Goal: Information Seeking & Learning: Learn about a topic

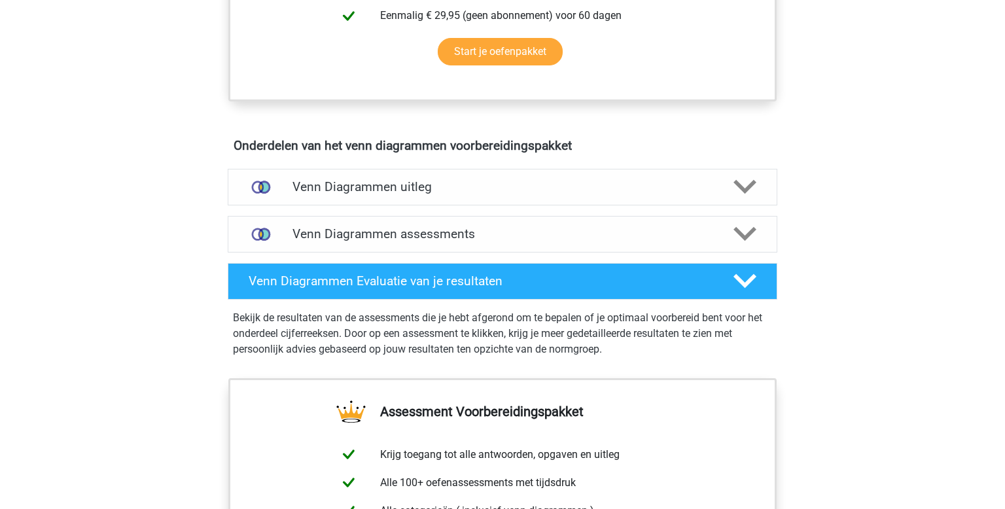
scroll to position [612, 0]
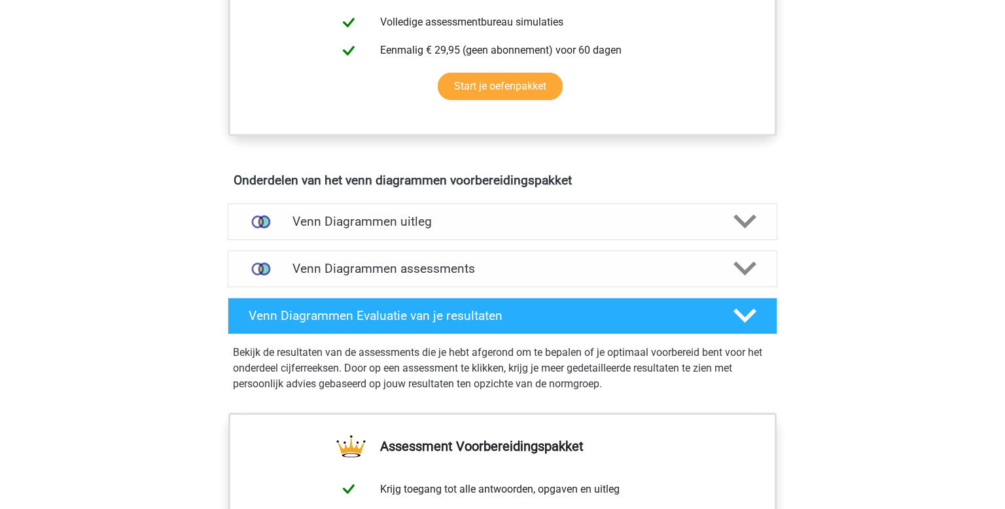
drag, startPoint x: 537, startPoint y: 254, endPoint x: 545, endPoint y: 241, distance: 15.3
click at [538, 254] on div "Venn Diagrammen assessments" at bounding box center [503, 269] width 550 height 37
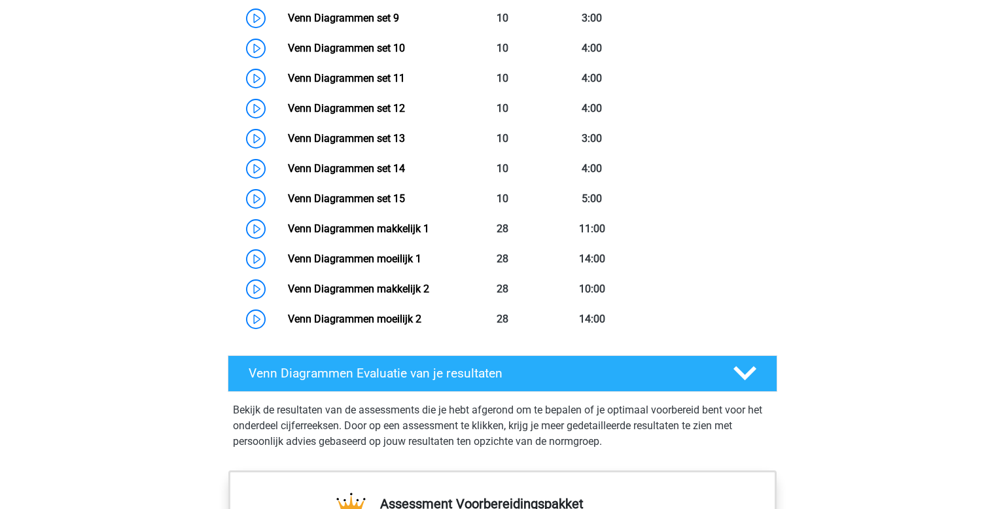
scroll to position [1209, 0]
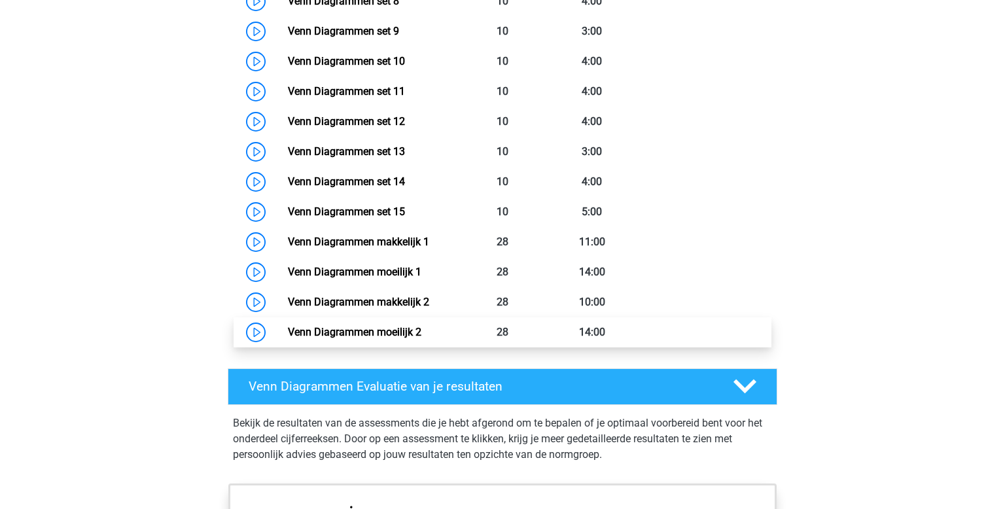
click at [288, 326] on link "Venn Diagrammen moeilijk 2" at bounding box center [354, 332] width 133 height 12
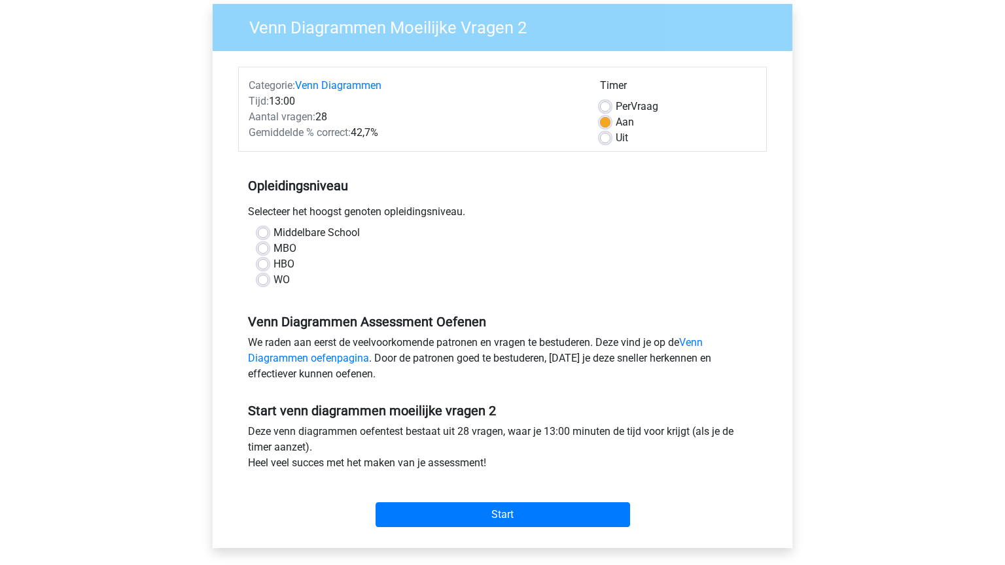
scroll to position [105, 0]
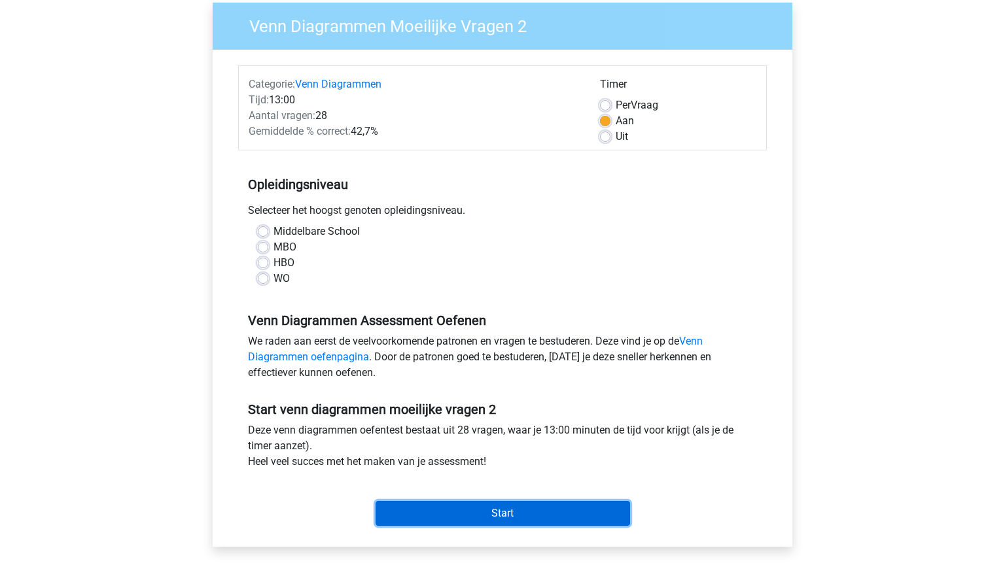
click at [573, 505] on input "Start" at bounding box center [502, 513] width 254 height 25
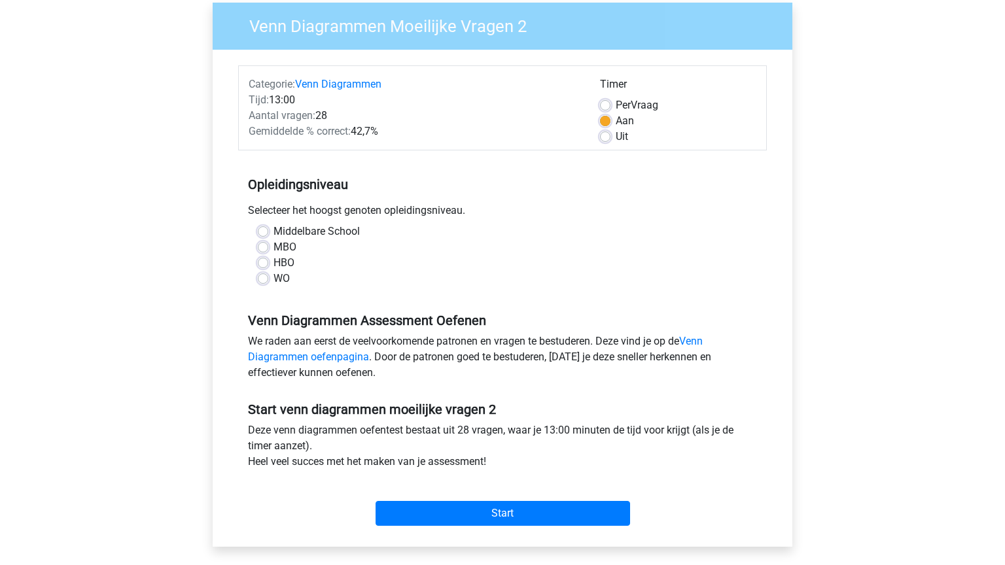
click at [389, 234] on div "Middelbare School" at bounding box center [502, 232] width 489 height 16
click at [269, 228] on div "Middelbare School" at bounding box center [502, 232] width 489 height 16
drag, startPoint x: 264, startPoint y: 237, endPoint x: 264, endPoint y: 230, distance: 7.2
click at [264, 237] on div "Middelbare School" at bounding box center [502, 232] width 489 height 16
click at [273, 228] on label "Middelbare School" at bounding box center [316, 232] width 86 height 16
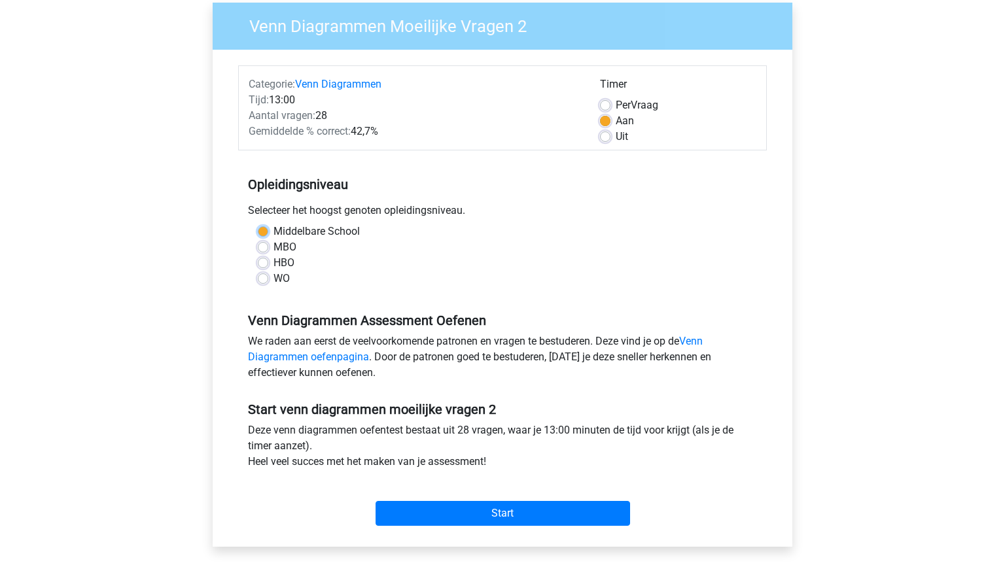
click at [260, 228] on input "Middelbare School" at bounding box center [263, 230] width 10 height 13
radio input "true"
drag, startPoint x: 298, startPoint y: 97, endPoint x: 285, endPoint y: 103, distance: 15.2
click at [285, 103] on div "Tijd: 13:00" at bounding box center [414, 100] width 351 height 16
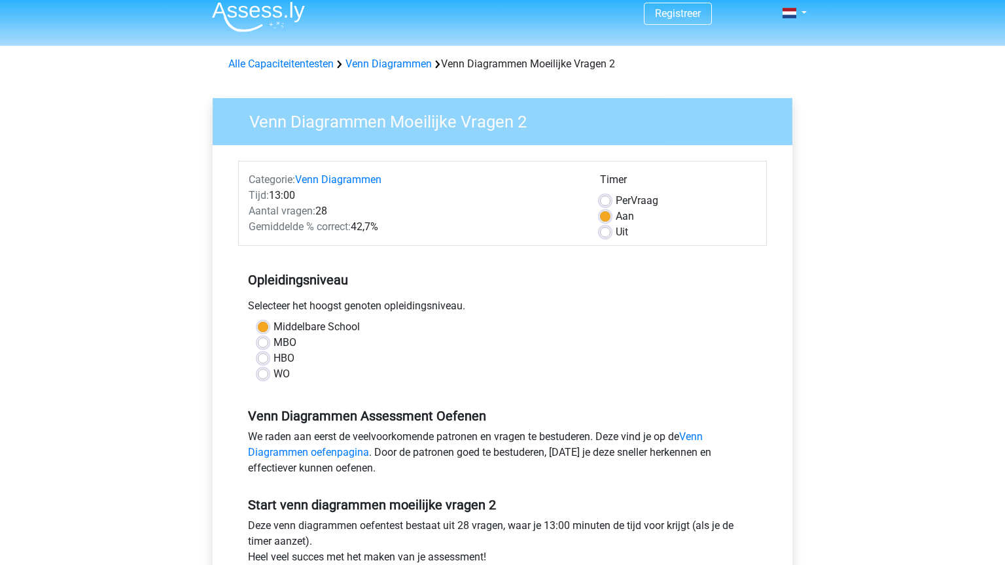
scroll to position [0, 0]
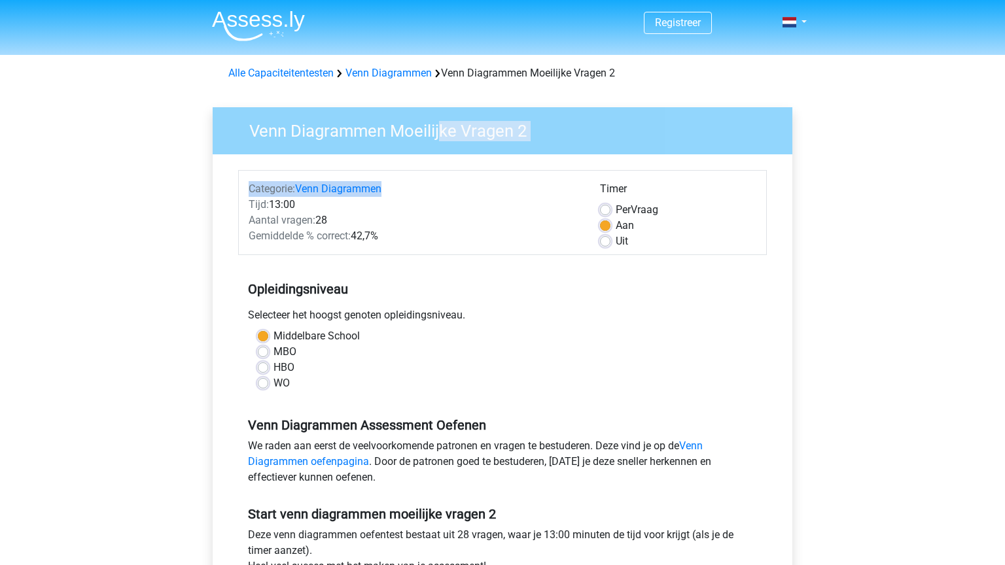
drag, startPoint x: 444, startPoint y: 118, endPoint x: 488, endPoint y: 220, distance: 111.9
click at [450, 176] on div "Venn Diagrammen Moeilijke Vragen 2 Categorie: Venn Diagrammen Tijd: 13:00 Aanta…" at bounding box center [503, 379] width 580 height 544
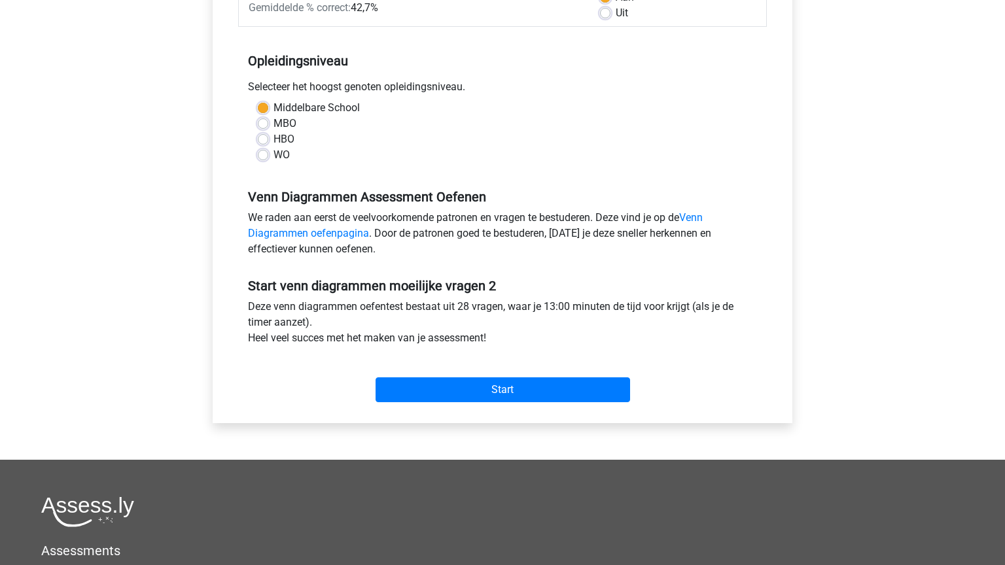
scroll to position [352, 0]
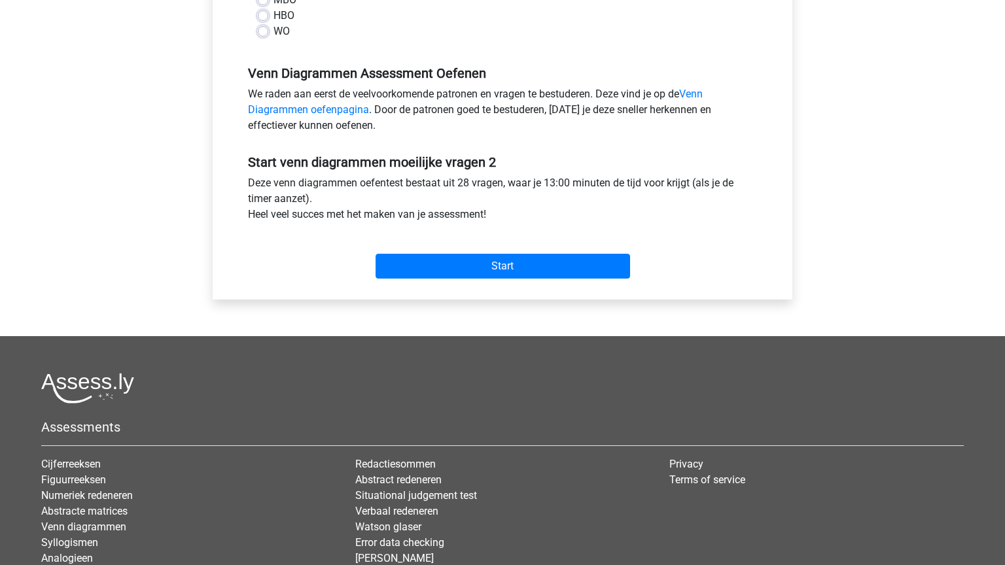
drag, startPoint x: 452, startPoint y: 222, endPoint x: 495, endPoint y: 278, distance: 70.4
click at [465, 237] on div "Start venn diagrammen moeilijke vragen 2 Deze venn diagrammen oefentest bestaat…" at bounding box center [502, 211] width 529 height 145
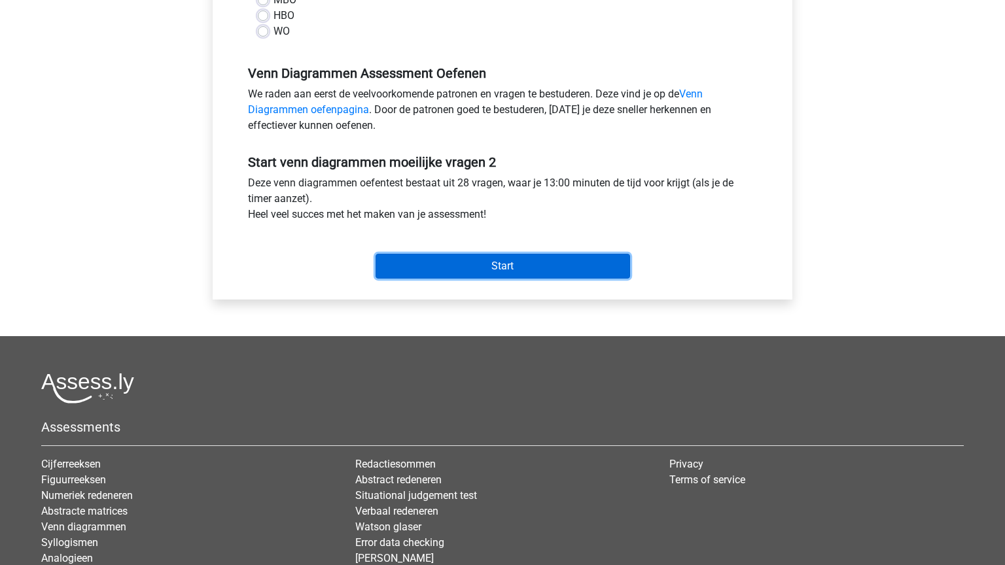
click at [505, 262] on input "Start" at bounding box center [502, 266] width 254 height 25
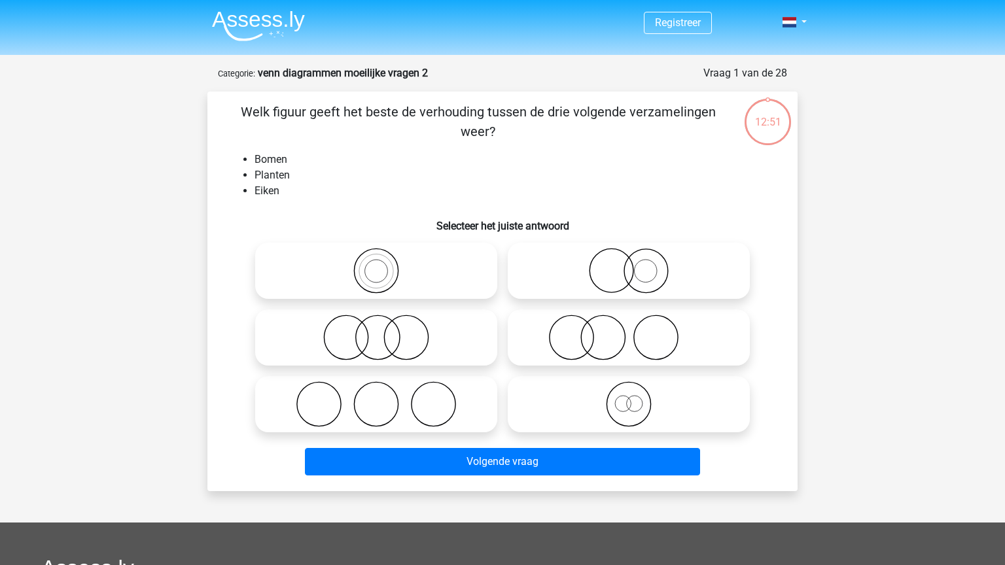
click at [396, 280] on circle at bounding box center [376, 271] width 44 height 44
click at [385, 264] on input "radio" at bounding box center [380, 260] width 9 height 9
radio input "true"
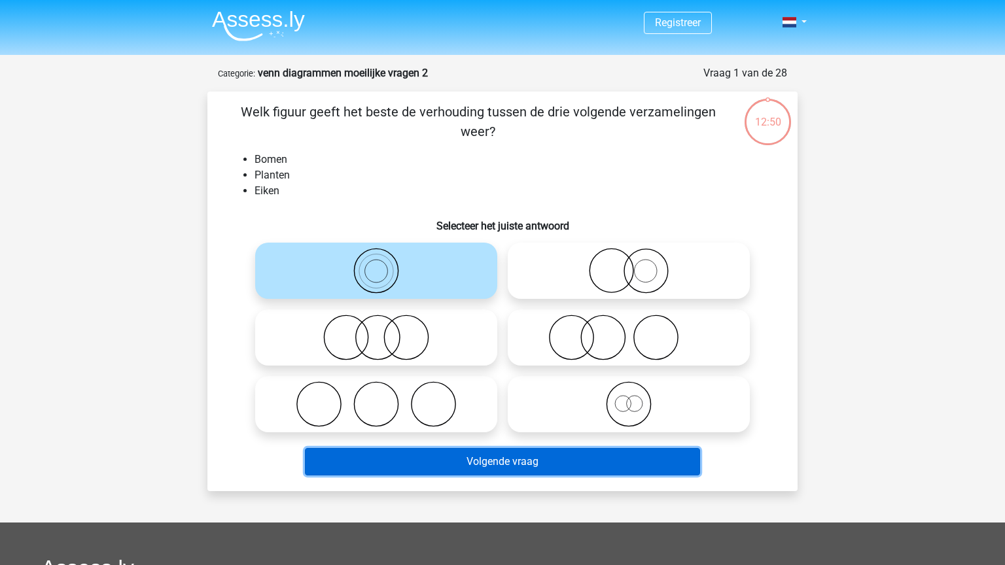
click at [512, 457] on button "Volgende vraag" at bounding box center [503, 461] width 396 height 27
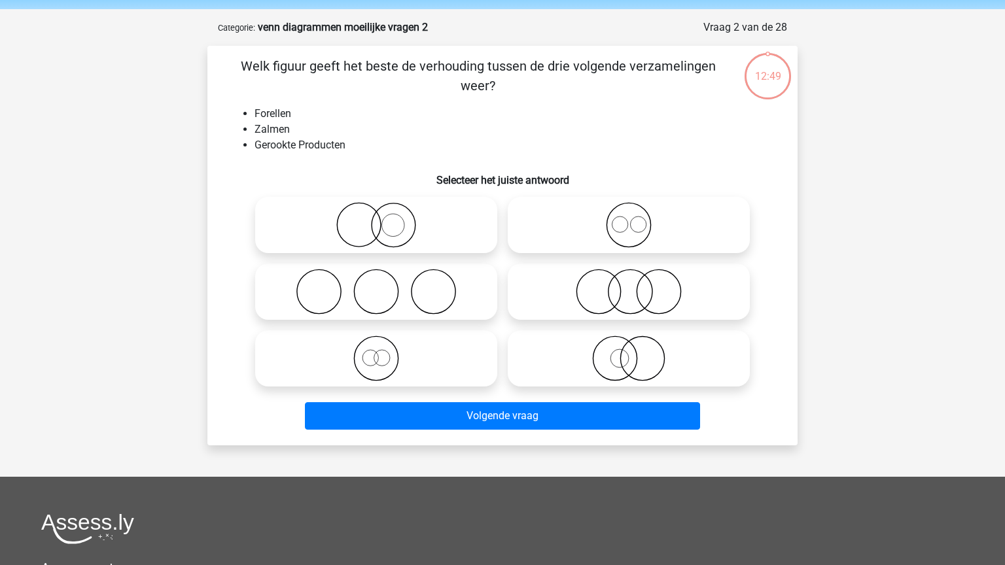
scroll to position [65, 0]
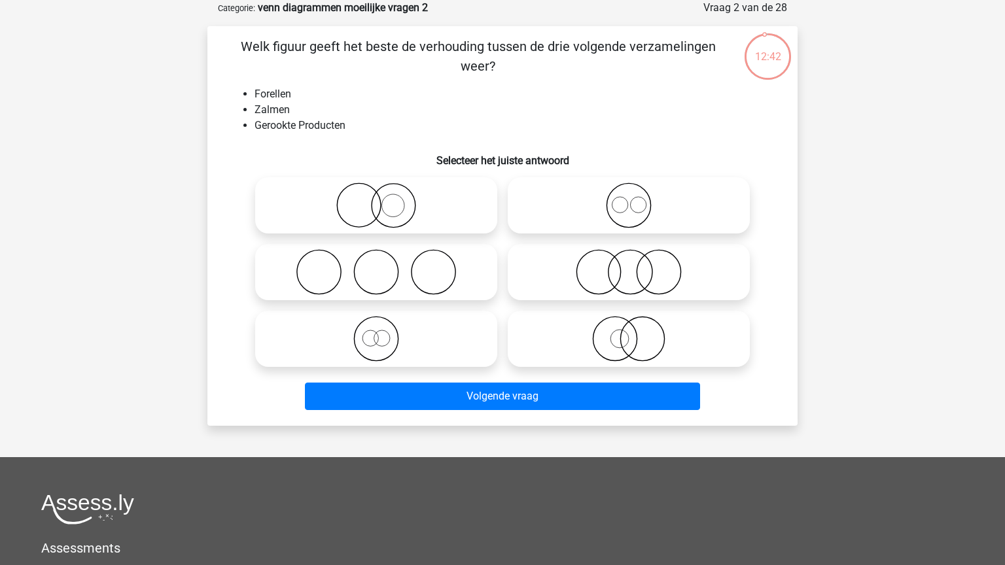
click at [310, 99] on div "Welk figuur geeft het beste de verhouding tussen de drie volgende verzamelingen…" at bounding box center [503, 226] width 580 height 379
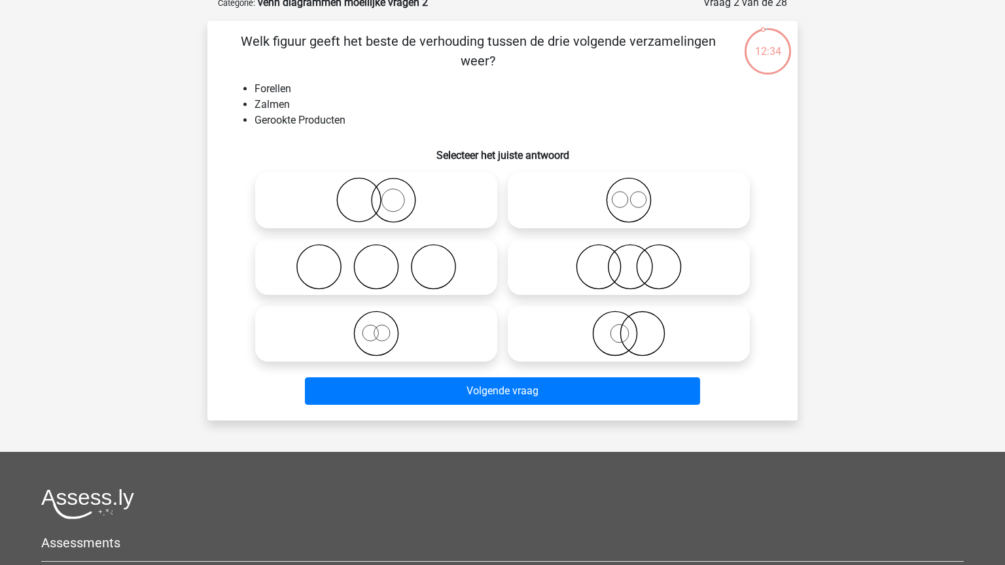
scroll to position [72, 0]
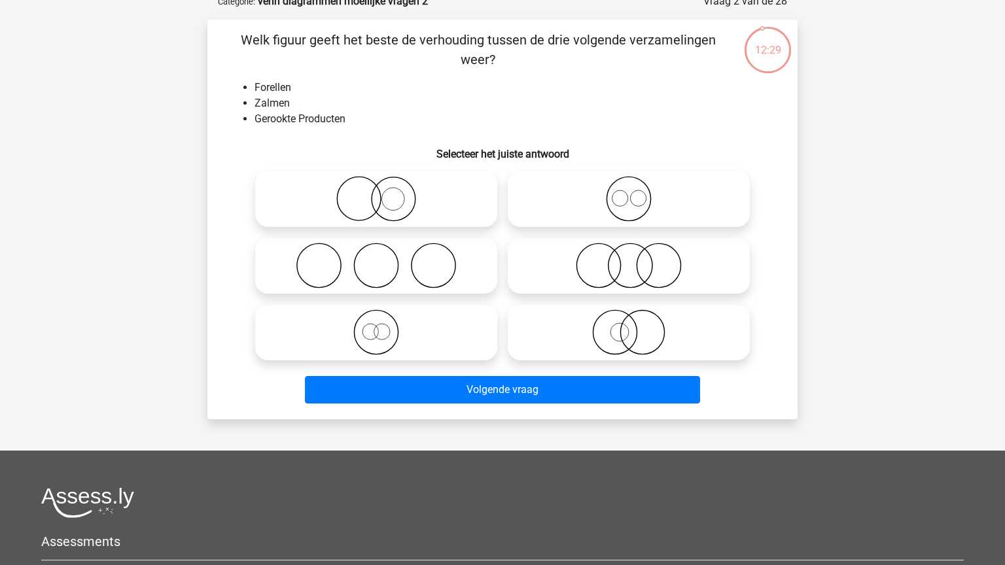
click at [681, 263] on icon at bounding box center [629, 266] width 232 height 46
click at [637, 259] on input "radio" at bounding box center [633, 255] width 9 height 9
radio input "true"
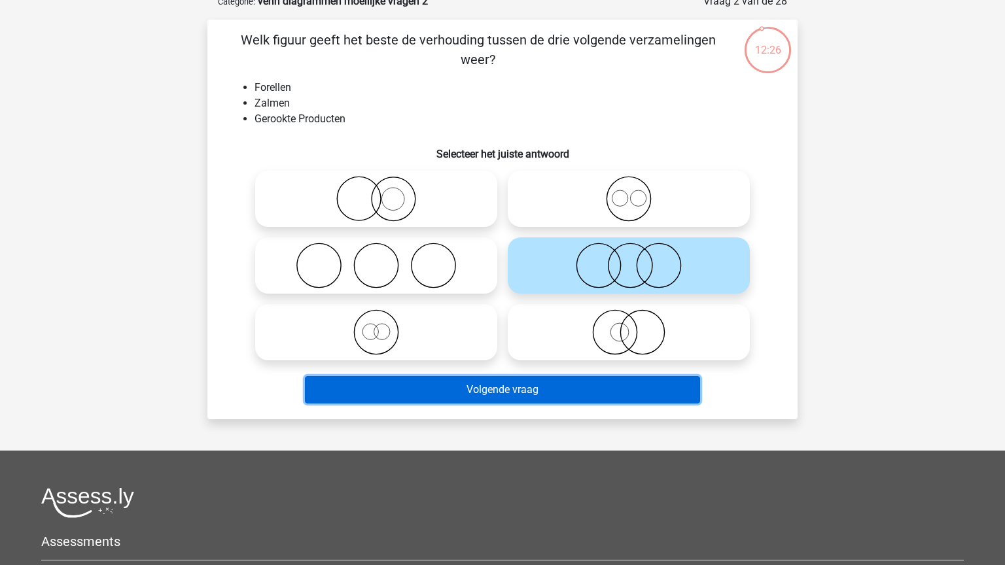
click at [481, 394] on button "Volgende vraag" at bounding box center [503, 389] width 396 height 27
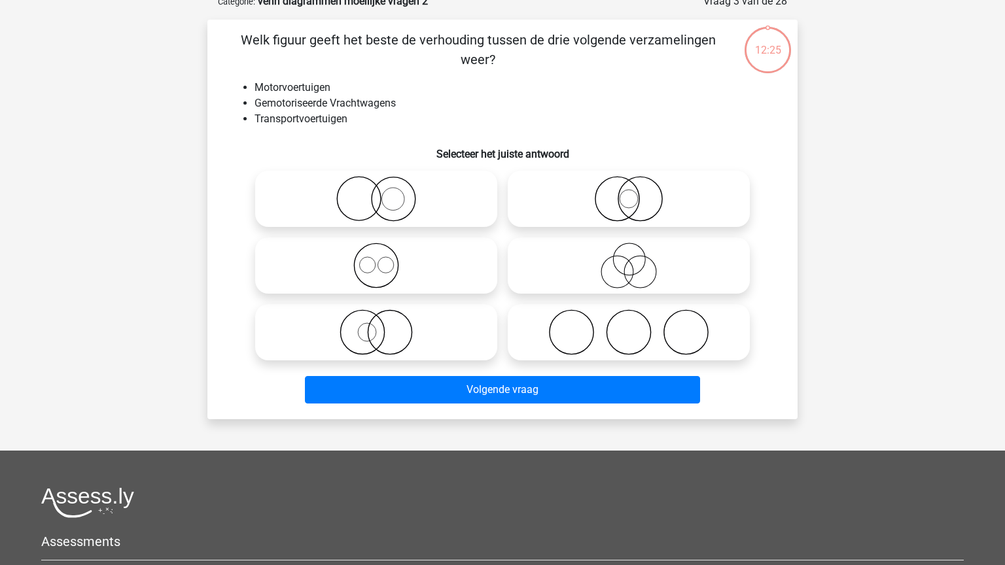
scroll to position [65, 0]
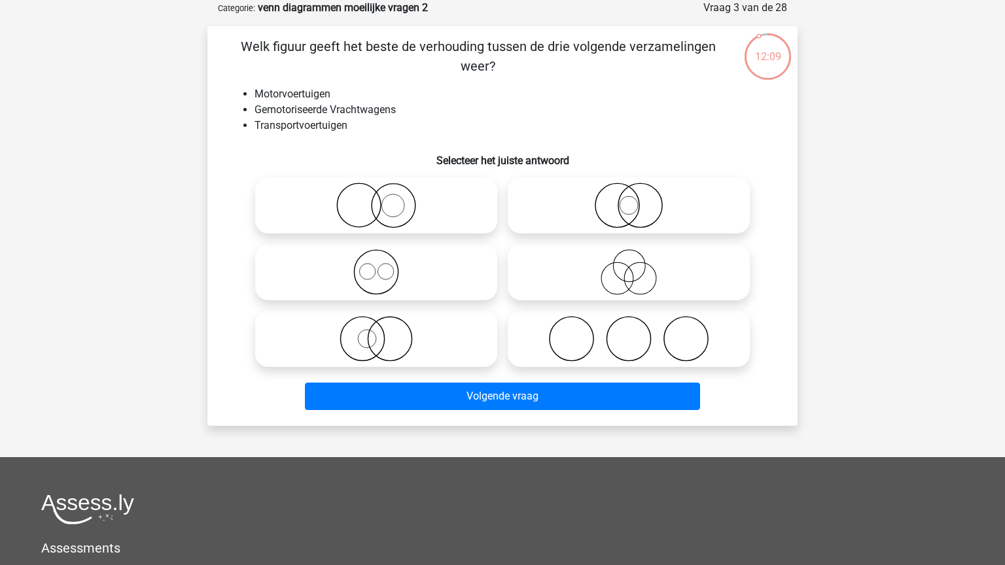
drag, startPoint x: 358, startPoint y: 203, endPoint x: 318, endPoint y: 144, distance: 71.1
click at [318, 144] on div "Welk figuur geeft het beste de verhouding tussen de drie volgende verzamelingen…" at bounding box center [503, 226] width 580 height 379
click at [311, 164] on h6 "Selecteer het juiste antwoord" at bounding box center [502, 155] width 548 height 23
click at [593, 211] on icon at bounding box center [629, 206] width 232 height 46
click at [629, 199] on input "radio" at bounding box center [633, 194] width 9 height 9
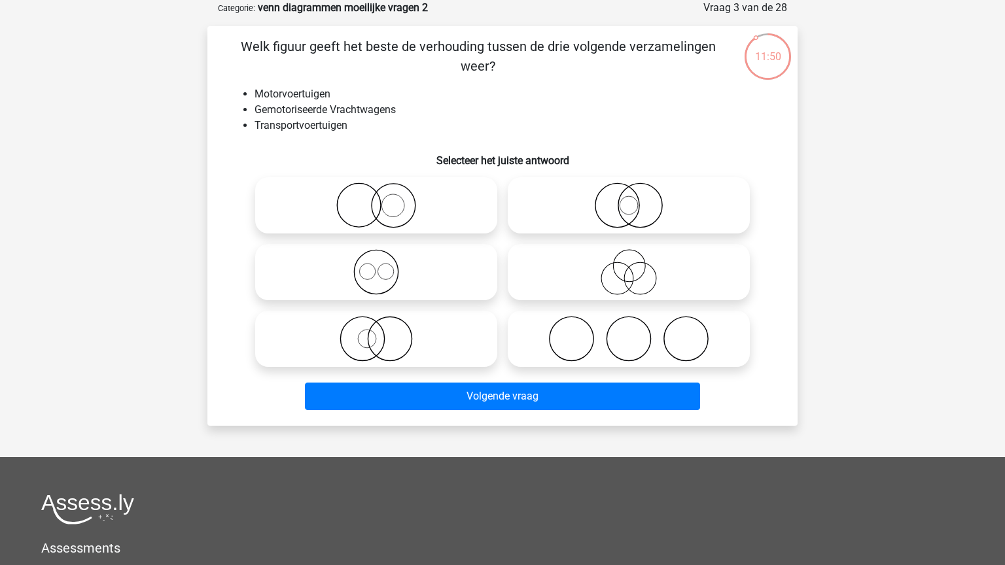
radio input "true"
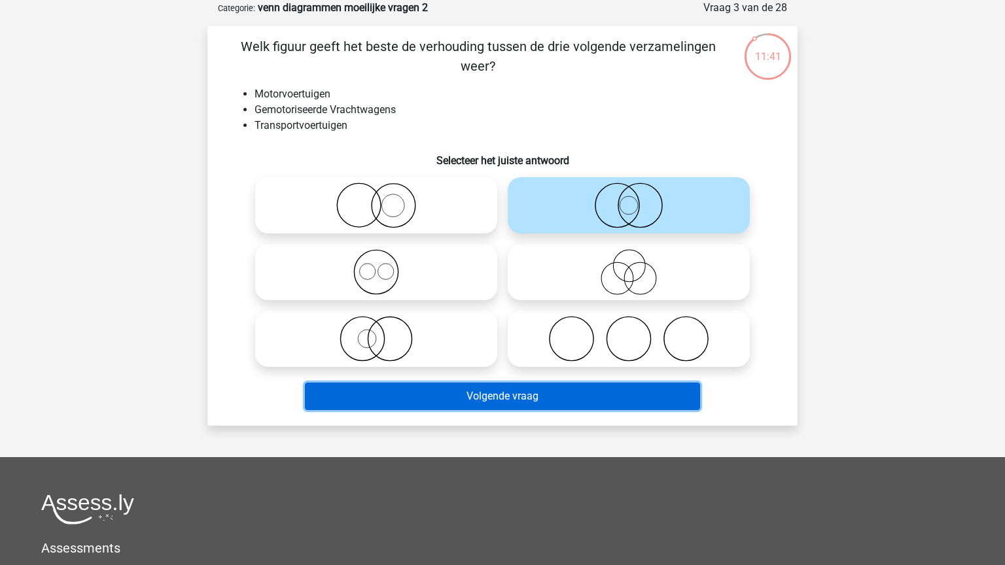
click at [489, 394] on button "Volgende vraag" at bounding box center [503, 396] width 396 height 27
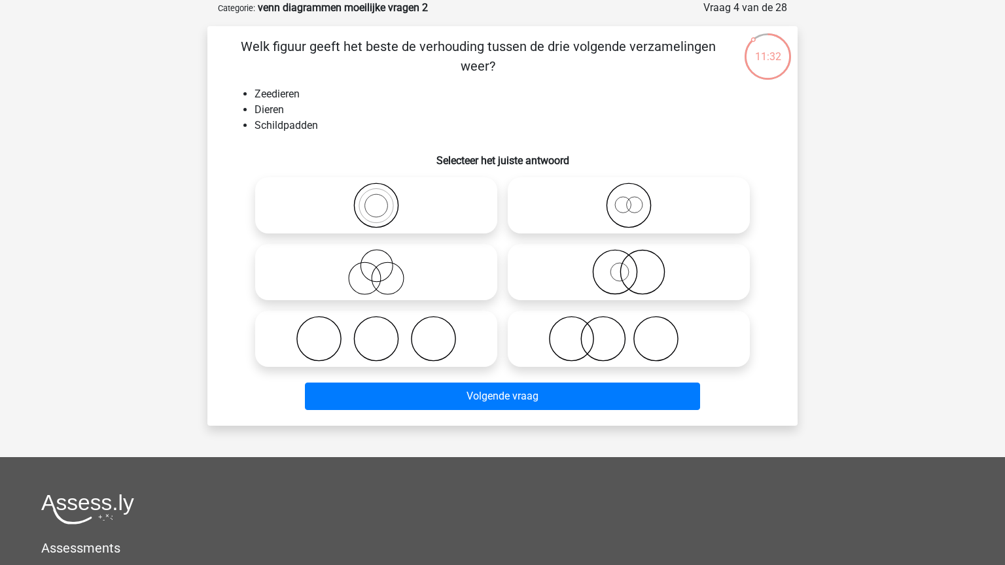
drag, startPoint x: 330, startPoint y: 129, endPoint x: 313, endPoint y: 101, distance: 32.0
click at [313, 101] on ul "Zeedieren Dieren Schildpadden" at bounding box center [502, 109] width 548 height 47
click at [451, 96] on ul "Zeedieren Dieren Schildpadden" at bounding box center [502, 109] width 548 height 47
click at [660, 198] on icon at bounding box center [629, 206] width 232 height 46
click at [637, 198] on input "radio" at bounding box center [633, 194] width 9 height 9
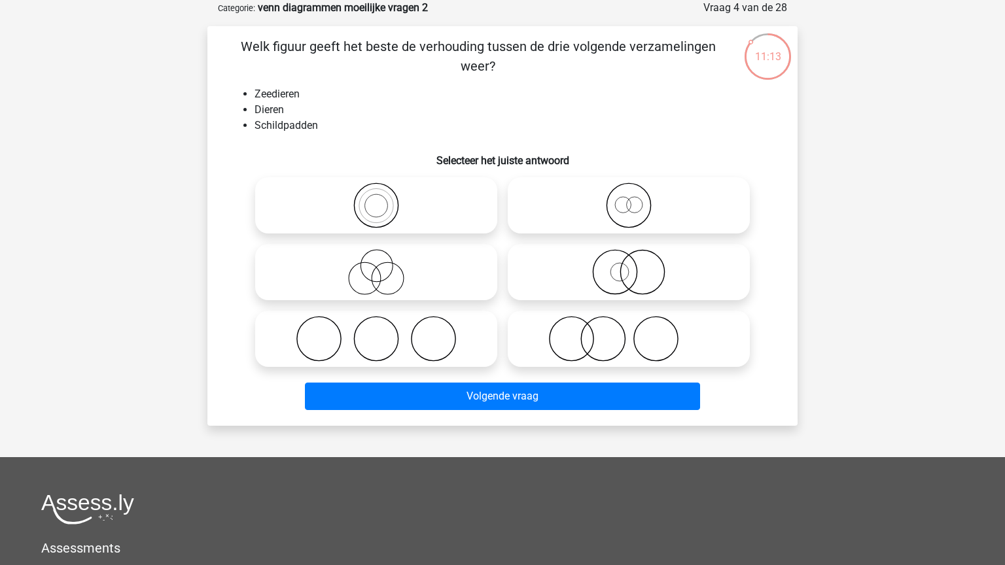
radio input "true"
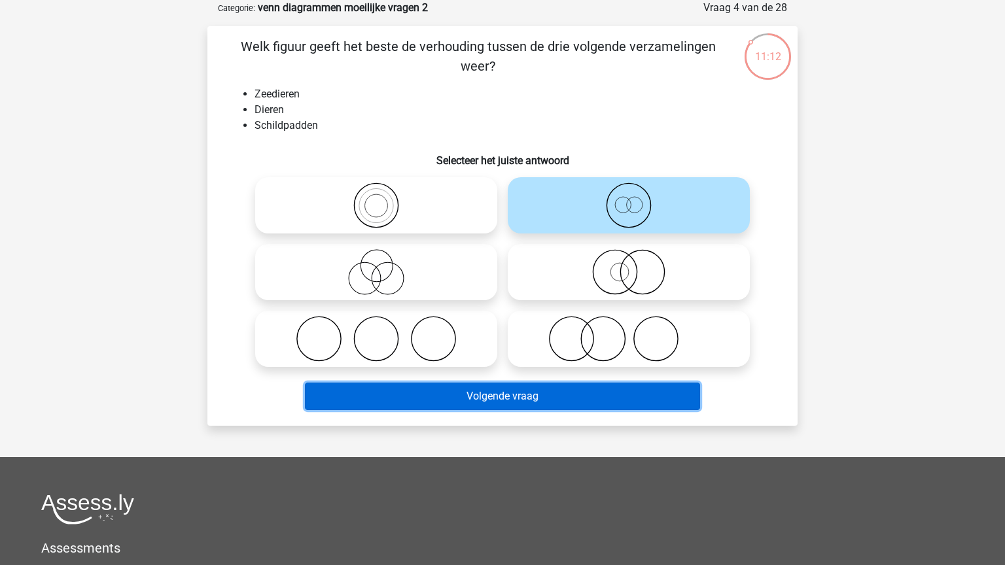
click at [601, 409] on button "Volgende vraag" at bounding box center [503, 396] width 396 height 27
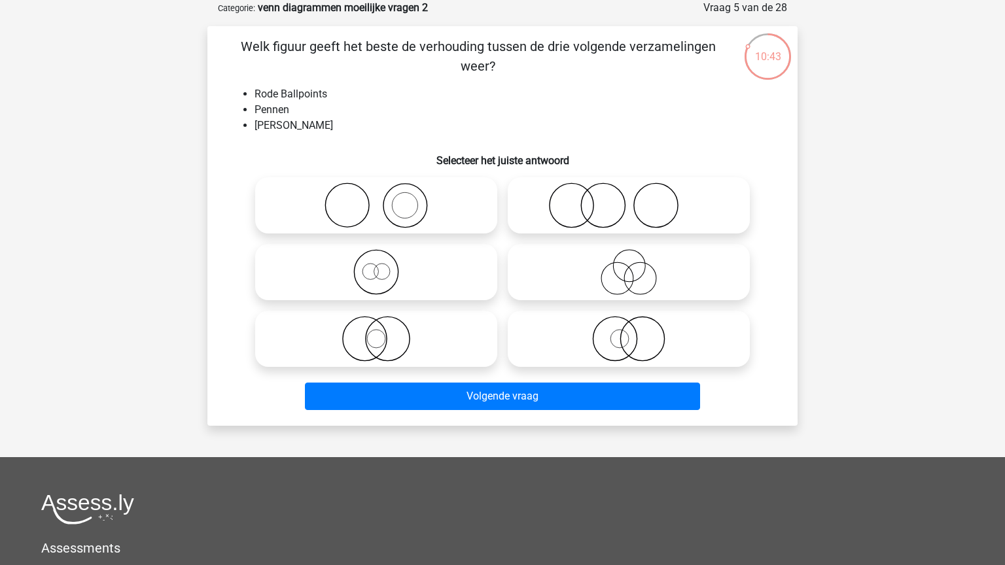
click at [336, 86] on li "Rode Ballpoints" at bounding box center [515, 94] width 522 height 16
click at [311, 103] on ul "Rode Ballpoints Pennen Rood Schrijfgerei" at bounding box center [502, 109] width 548 height 47
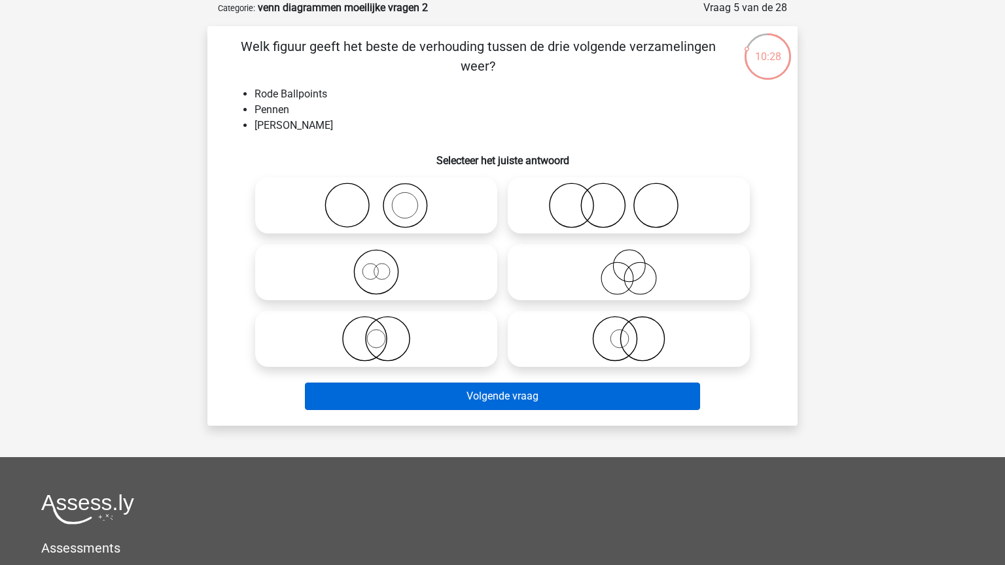
drag, startPoint x: 689, startPoint y: 334, endPoint x: 568, endPoint y: 406, distance: 141.4
click at [689, 334] on icon at bounding box center [629, 339] width 232 height 46
click at [637, 332] on input "radio" at bounding box center [633, 328] width 9 height 9
radio input "true"
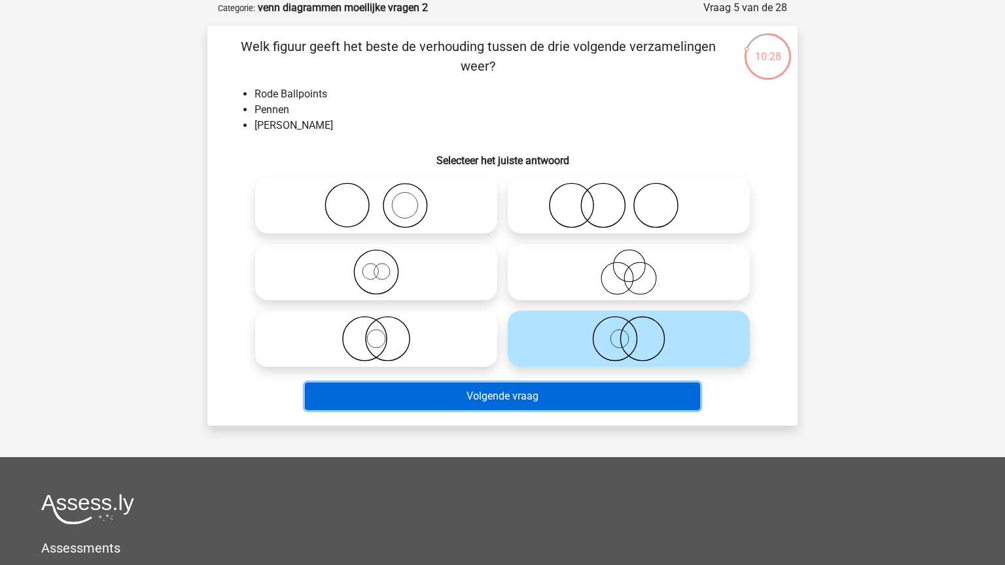
click at [554, 400] on button "Volgende vraag" at bounding box center [503, 396] width 396 height 27
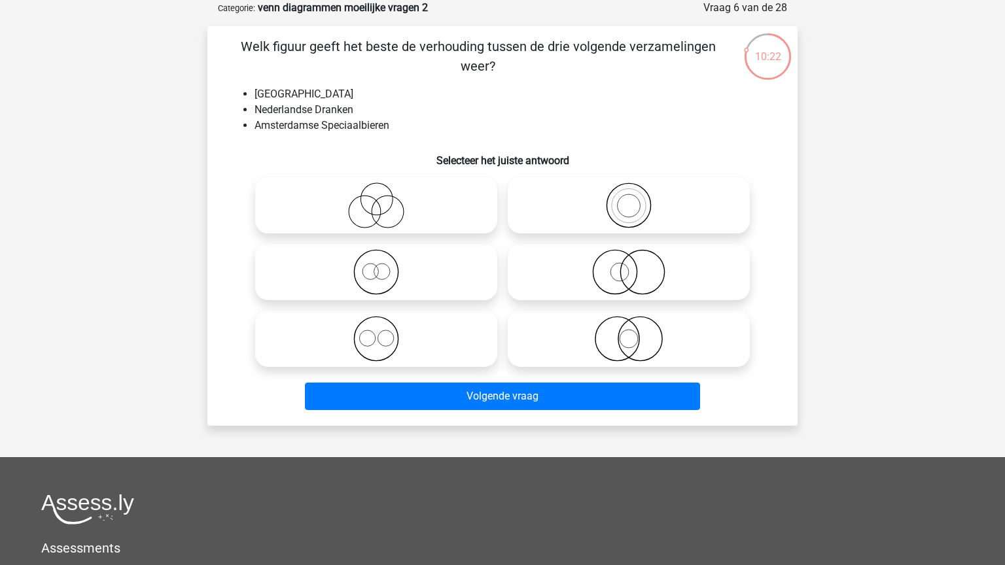
drag, startPoint x: 311, startPoint y: 194, endPoint x: 249, endPoint y: 170, distance: 66.7
click at [249, 170] on div "Welk figuur geeft het beste de verhouding tussen de drie volgende verzamelingen…" at bounding box center [503, 226] width 580 height 379
click at [661, 331] on icon at bounding box center [629, 339] width 232 height 46
click at [637, 331] on input "radio" at bounding box center [633, 328] width 9 height 9
radio input "true"
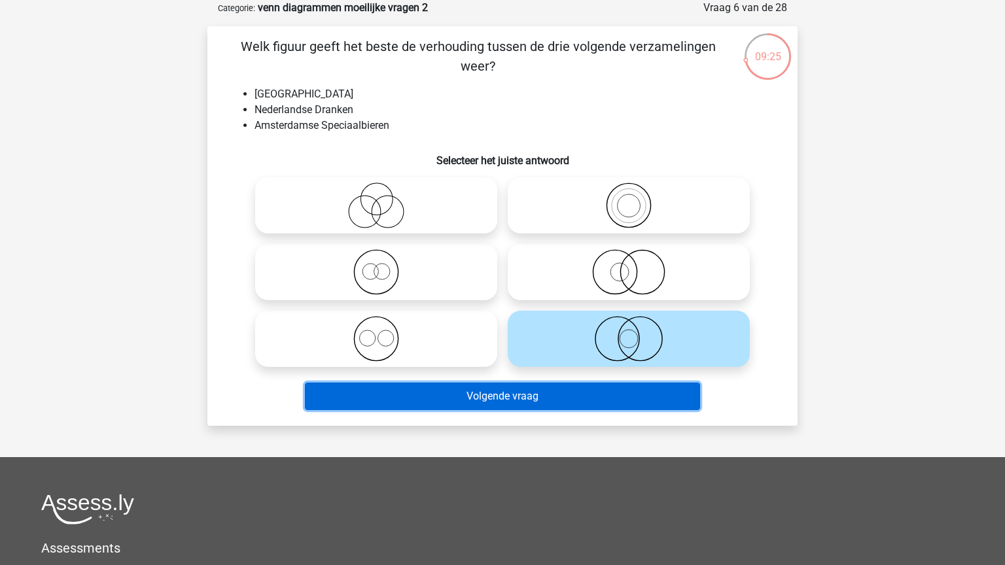
drag, startPoint x: 625, startPoint y: 398, endPoint x: 597, endPoint y: 379, distance: 33.9
click at [624, 400] on button "Volgende vraag" at bounding box center [503, 396] width 396 height 27
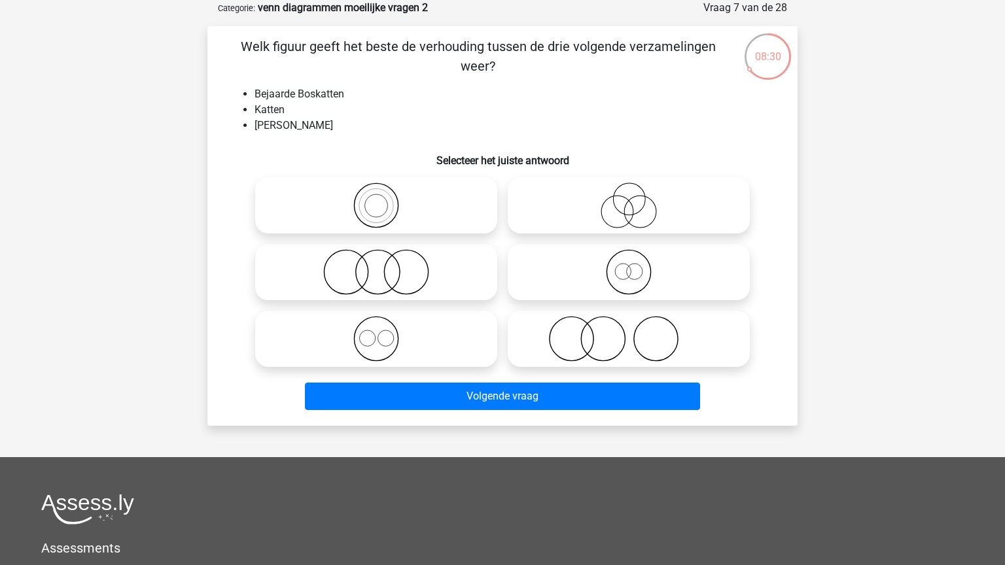
click at [351, 269] on icon at bounding box center [376, 272] width 232 height 46
click at [376, 266] on input "radio" at bounding box center [380, 261] width 9 height 9
radio input "true"
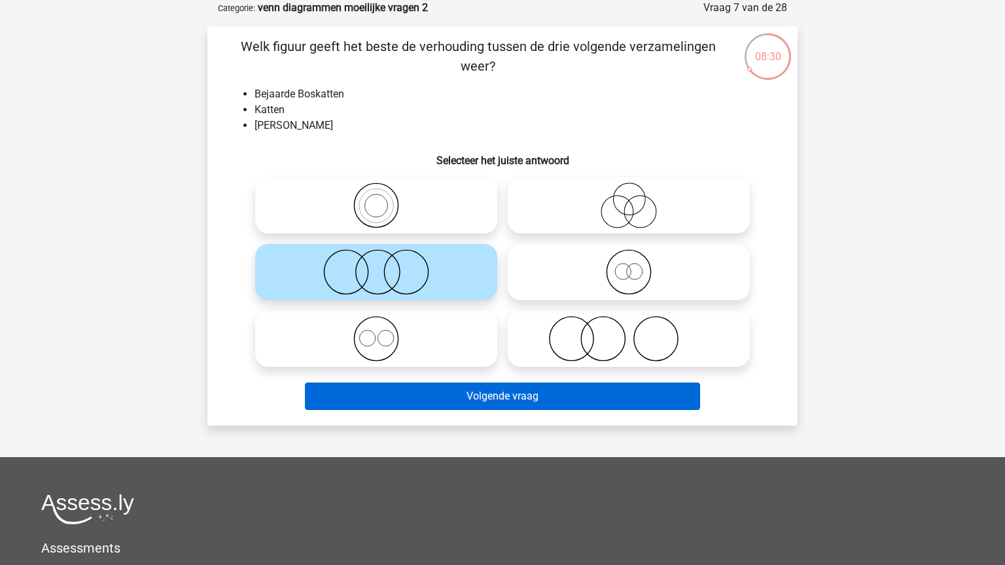
drag, startPoint x: 504, startPoint y: 376, endPoint x: 546, endPoint y: 400, distance: 48.4
click at [543, 400] on div "Volgende vraag" at bounding box center [502, 393] width 548 height 43
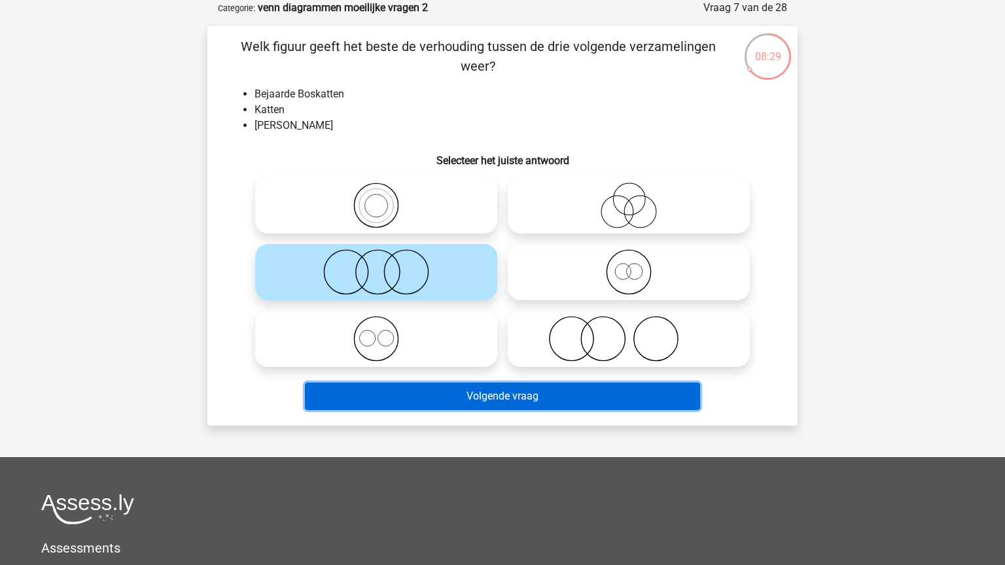
click at [547, 400] on button "Volgende vraag" at bounding box center [503, 396] width 396 height 27
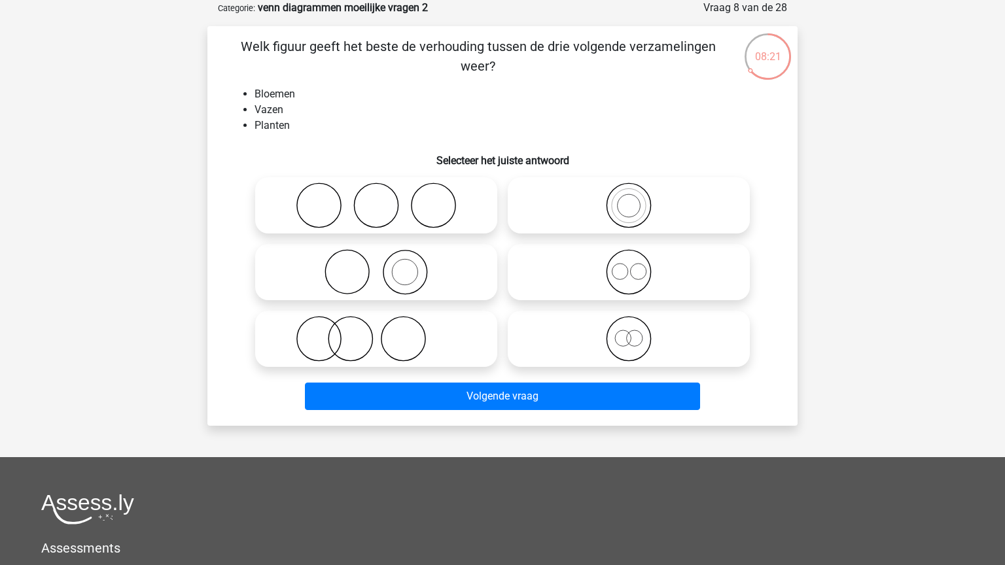
click at [427, 263] on icon at bounding box center [376, 272] width 232 height 46
click at [385, 263] on input "radio" at bounding box center [380, 261] width 9 height 9
radio input "true"
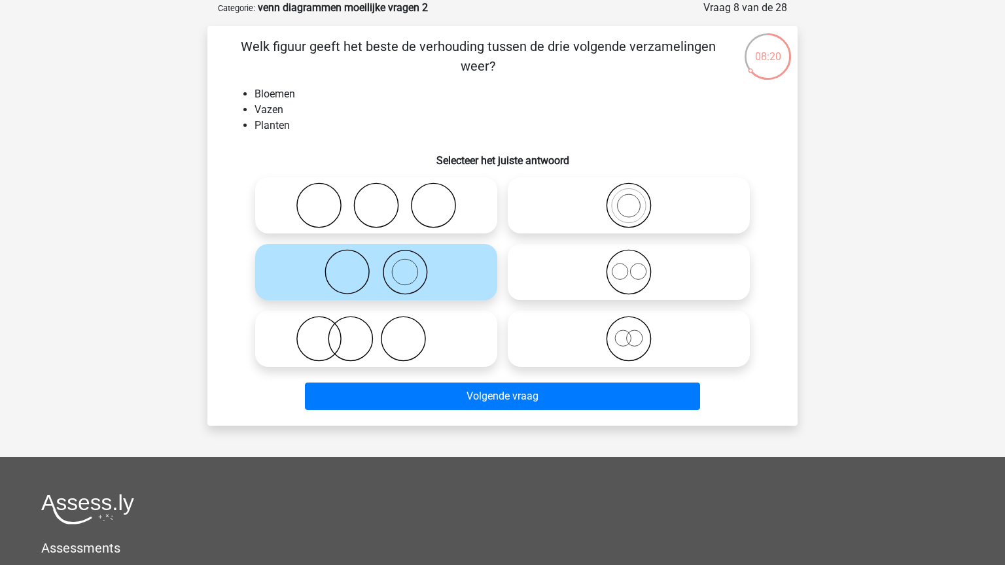
click at [521, 371] on div at bounding box center [628, 338] width 253 height 67
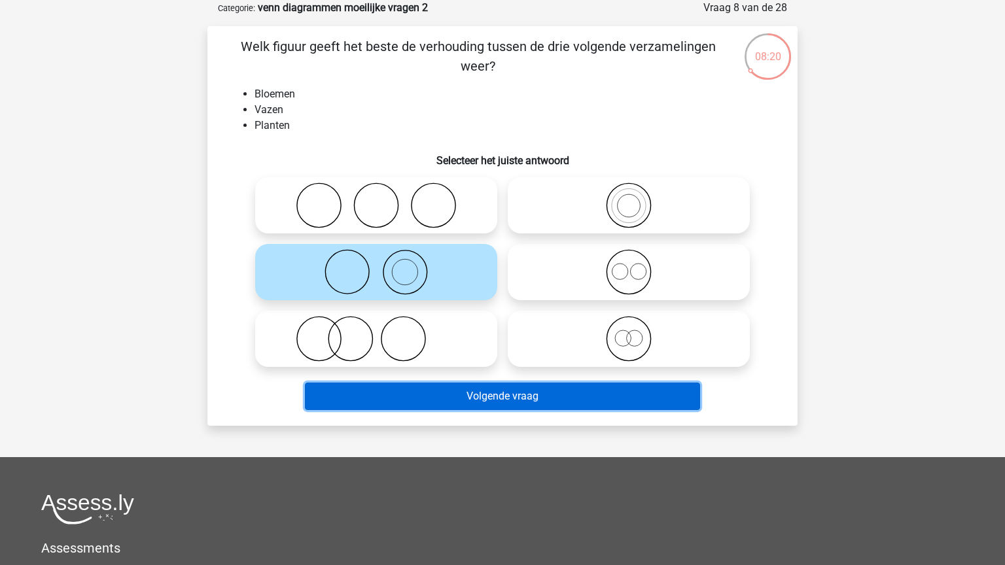
click at [525, 389] on button "Volgende vraag" at bounding box center [503, 396] width 396 height 27
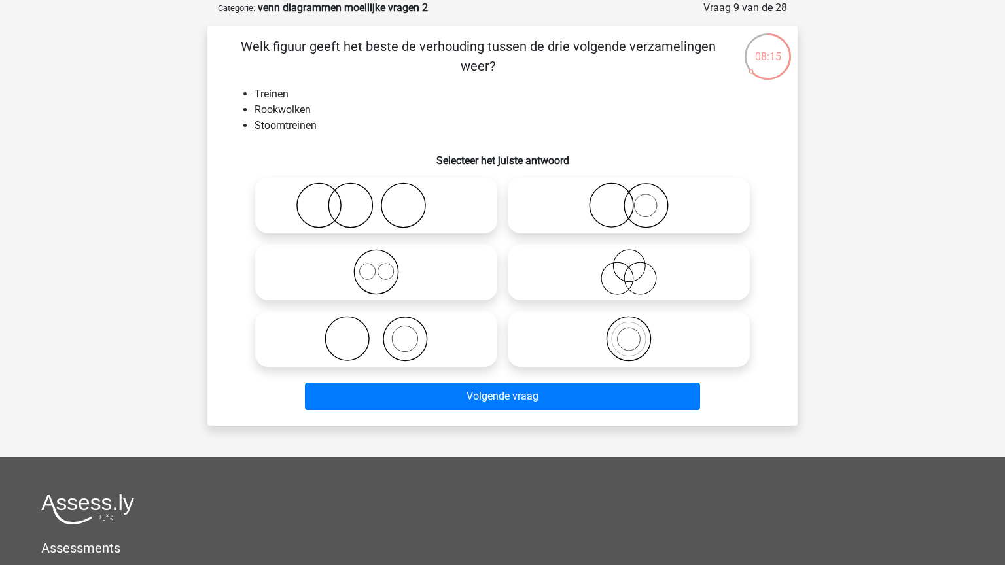
click at [447, 344] on icon at bounding box center [376, 339] width 232 height 46
click at [385, 332] on input "radio" at bounding box center [380, 328] width 9 height 9
radio input "true"
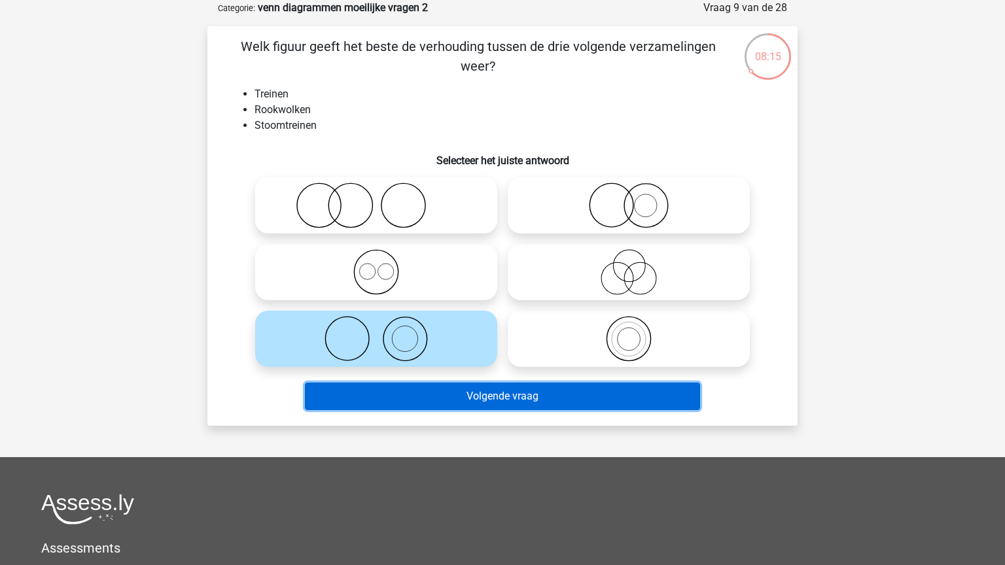
click at [529, 394] on button "Volgende vraag" at bounding box center [503, 396] width 396 height 27
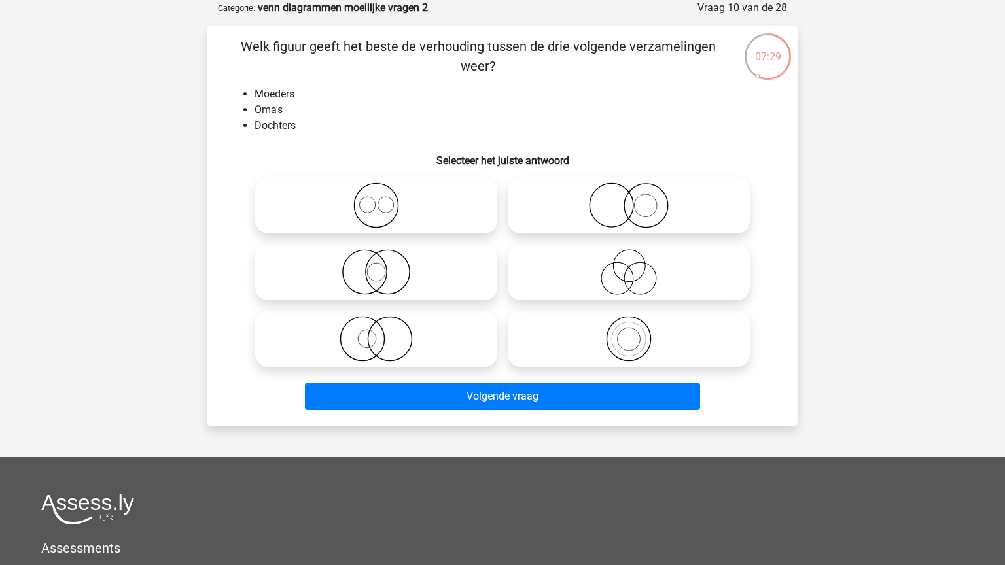
click at [212, 130] on div "Welk figuur geeft het beste de verhouding tussen de drie volgende verzamelingen…" at bounding box center [502, 226] width 590 height 400
drag, startPoint x: 674, startPoint y: 368, endPoint x: 661, endPoint y: 355, distance: 19.0
click at [672, 365] on div at bounding box center [628, 338] width 253 height 67
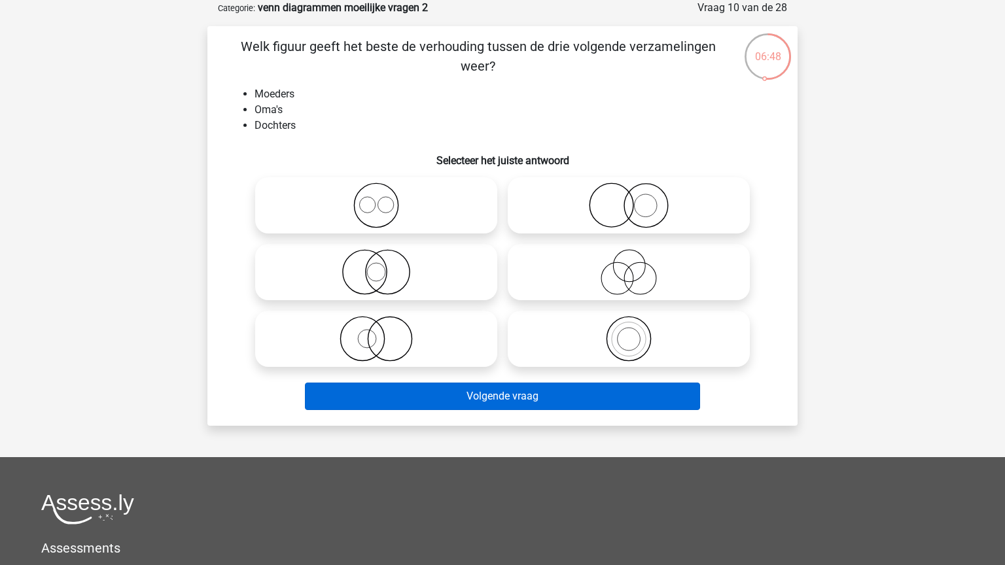
drag, startPoint x: 598, startPoint y: 336, endPoint x: 586, endPoint y: 385, distance: 50.5
click at [597, 336] on icon at bounding box center [629, 339] width 232 height 46
click at [629, 332] on input "radio" at bounding box center [633, 328] width 9 height 9
radio input "true"
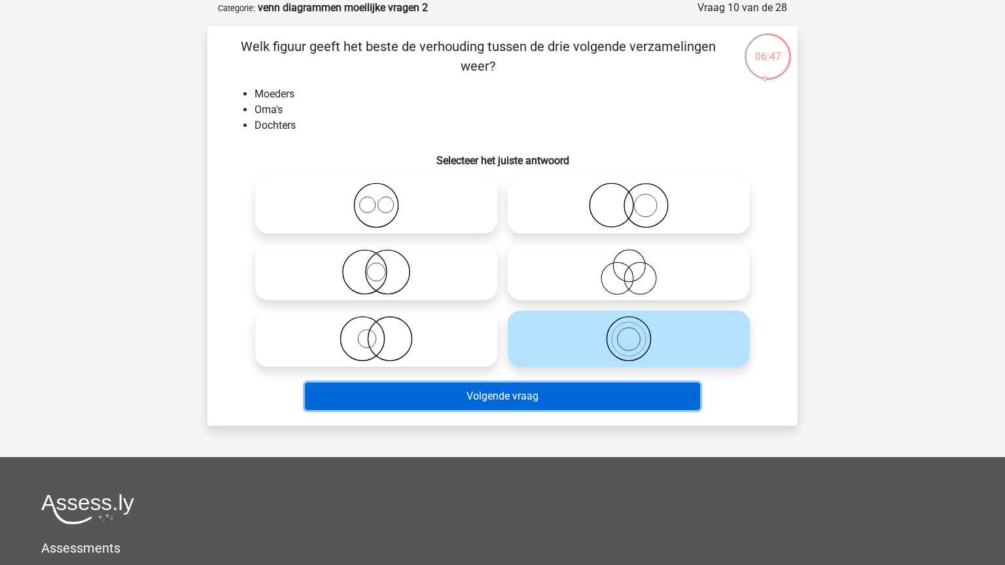
click at [585, 394] on button "Volgende vraag" at bounding box center [503, 396] width 396 height 27
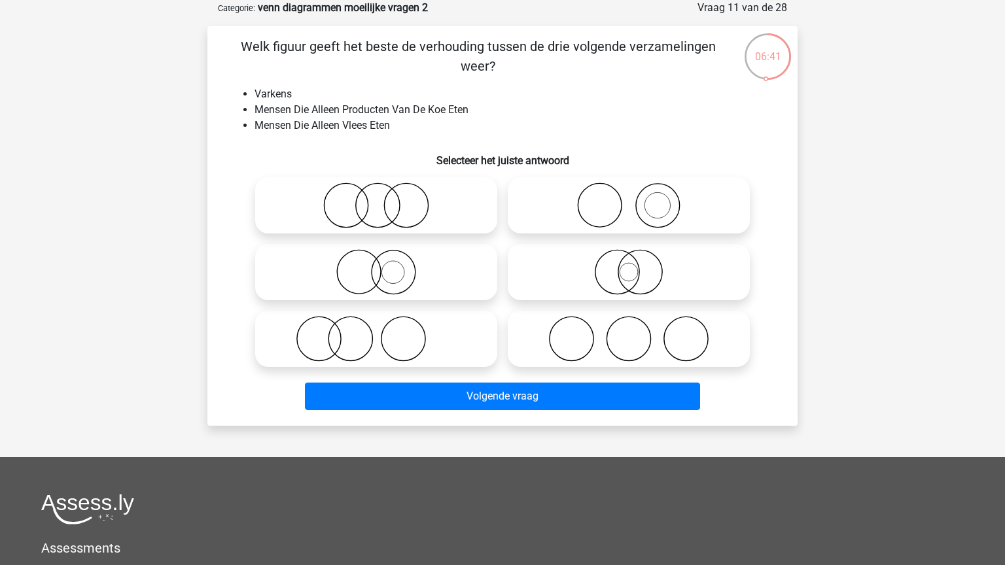
click at [643, 347] on icon at bounding box center [629, 339] width 232 height 46
click at [637, 332] on input "radio" at bounding box center [633, 328] width 9 height 9
radio input "true"
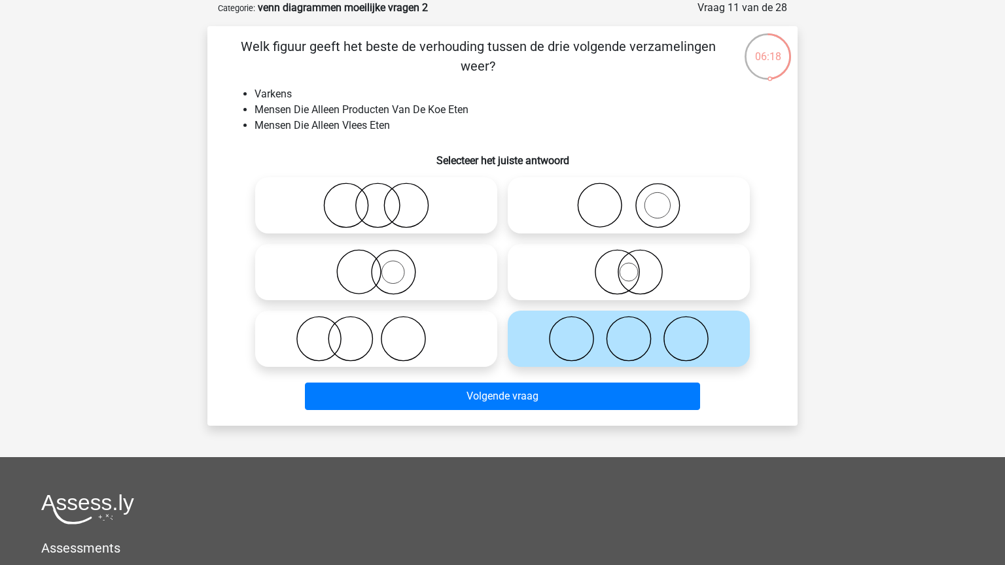
click at [358, 314] on label at bounding box center [376, 339] width 242 height 56
click at [376, 324] on input "radio" at bounding box center [380, 328] width 9 height 9
radio input "true"
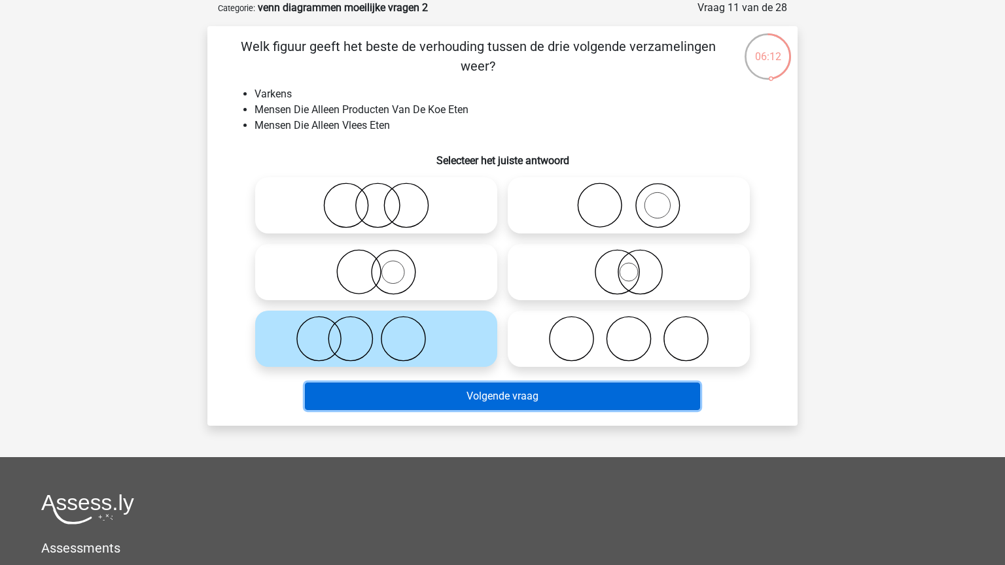
click at [455, 389] on button "Volgende vraag" at bounding box center [503, 396] width 396 height 27
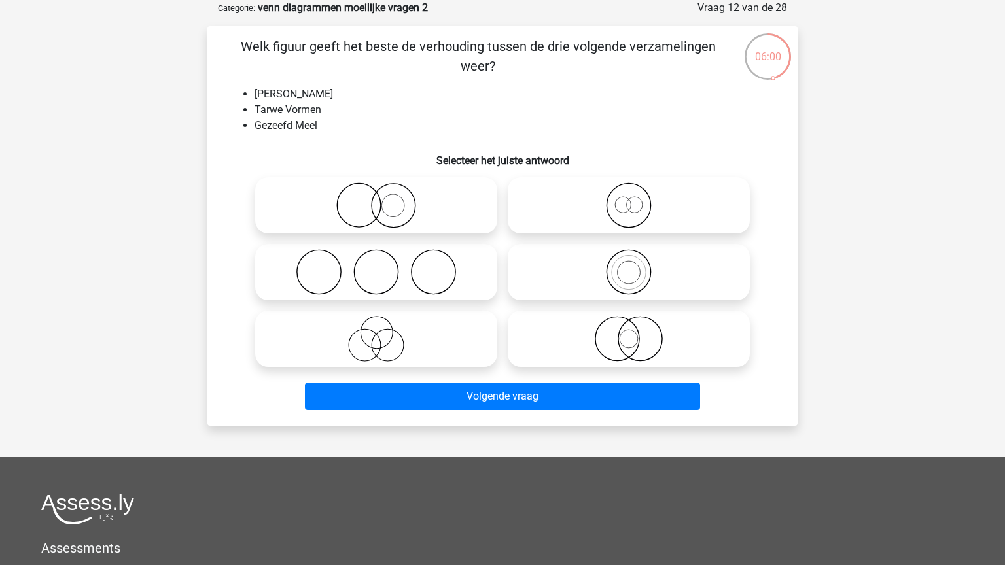
drag, startPoint x: 317, startPoint y: 117, endPoint x: 380, endPoint y: 92, distance: 68.1
click at [381, 92] on ul "Volkoren Meel Tarwe Vormen Gezeefd Meel" at bounding box center [502, 109] width 548 height 47
drag, startPoint x: 324, startPoint y: 131, endPoint x: 374, endPoint y: 101, distance: 57.8
click at [374, 101] on ul "Volkoren Meel Tarwe Vormen Gezeefd Meel" at bounding box center [502, 109] width 548 height 47
drag, startPoint x: 655, startPoint y: 187, endPoint x: 650, endPoint y: 204, distance: 17.8
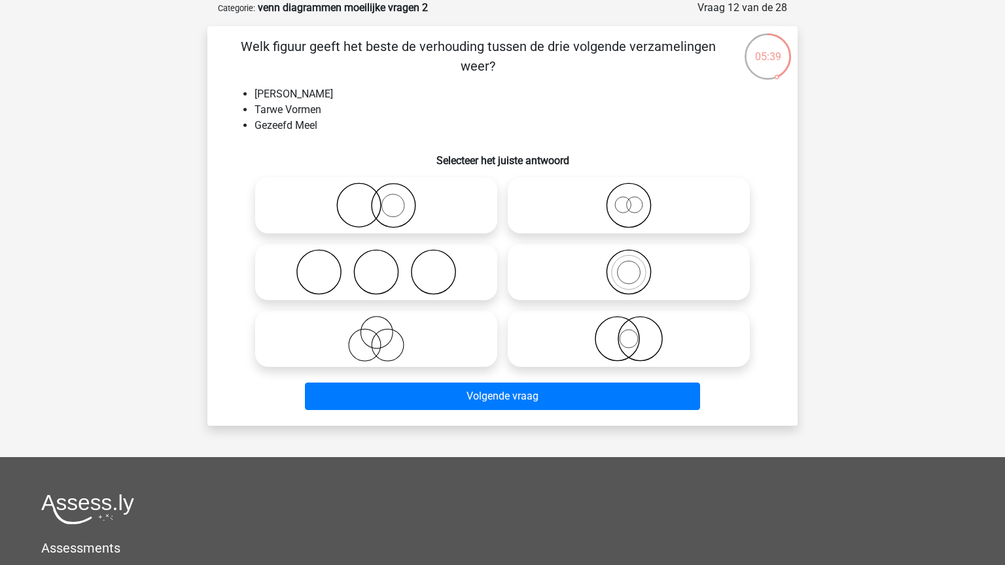
click at [655, 190] on icon at bounding box center [629, 206] width 232 height 46
click at [637, 190] on input "radio" at bounding box center [633, 194] width 9 height 9
radio input "true"
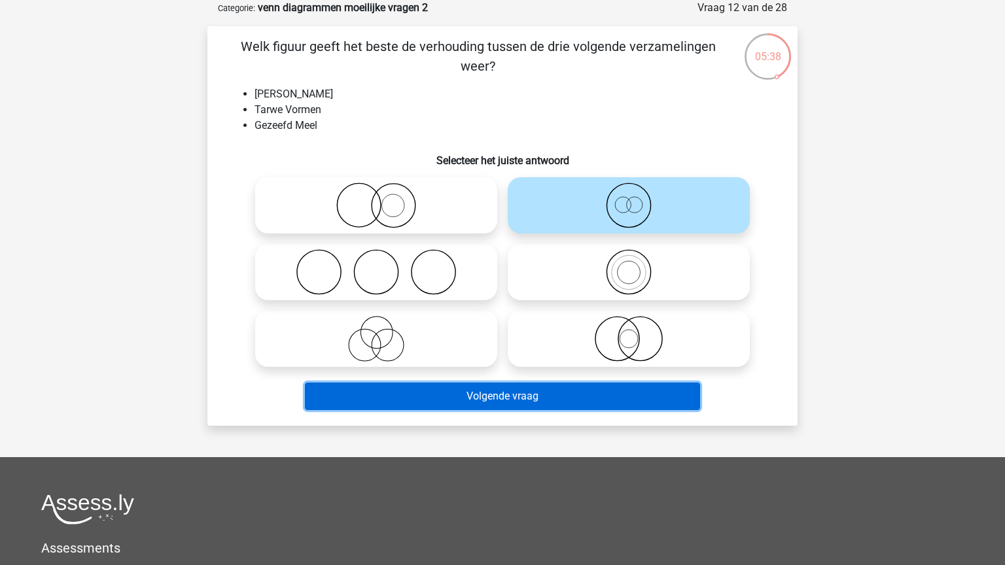
click at [484, 394] on button "Volgende vraag" at bounding box center [503, 396] width 396 height 27
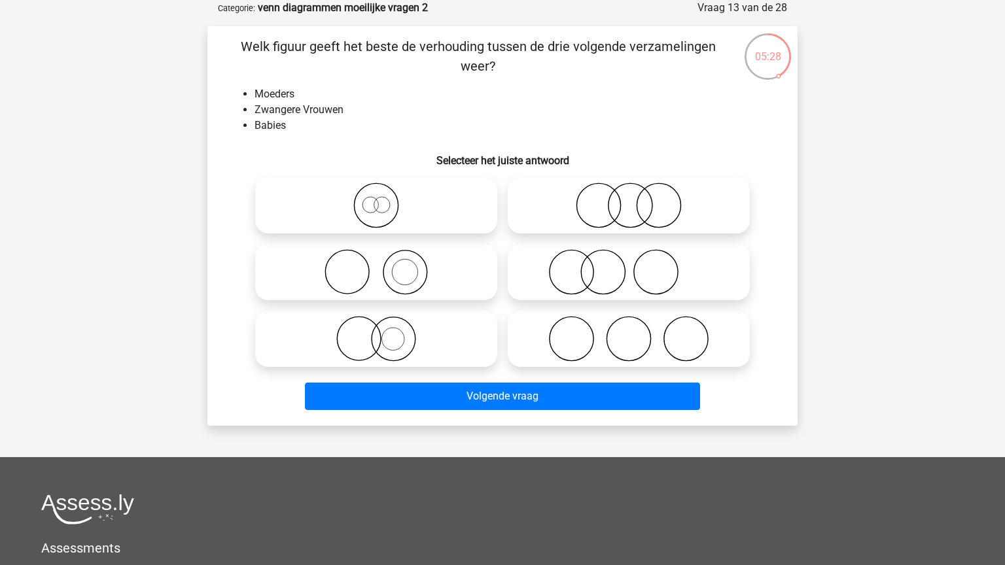
click at [568, 262] on icon at bounding box center [629, 272] width 232 height 46
click at [629, 262] on input "radio" at bounding box center [633, 261] width 9 height 9
radio input "true"
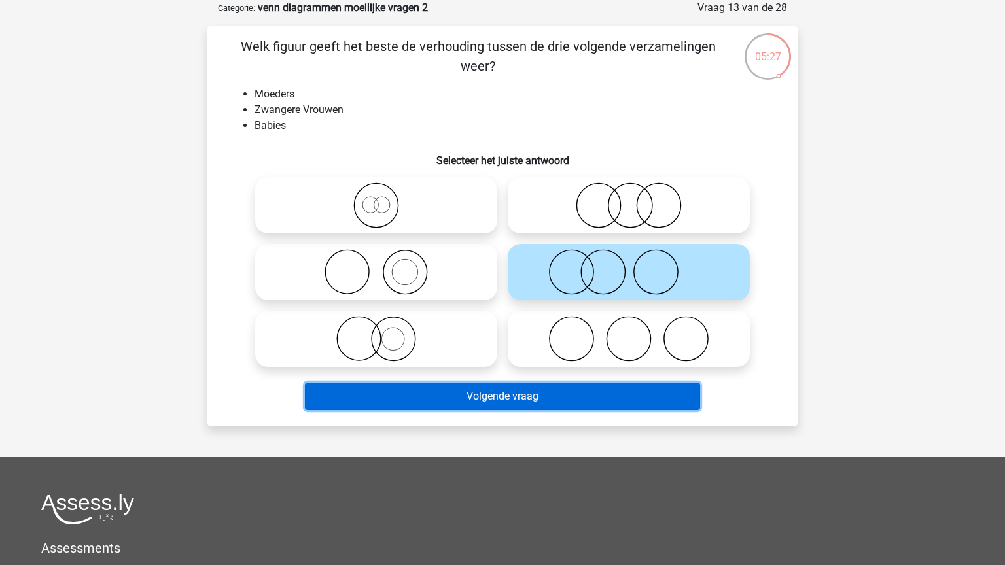
click at [585, 406] on button "Volgende vraag" at bounding box center [503, 396] width 396 height 27
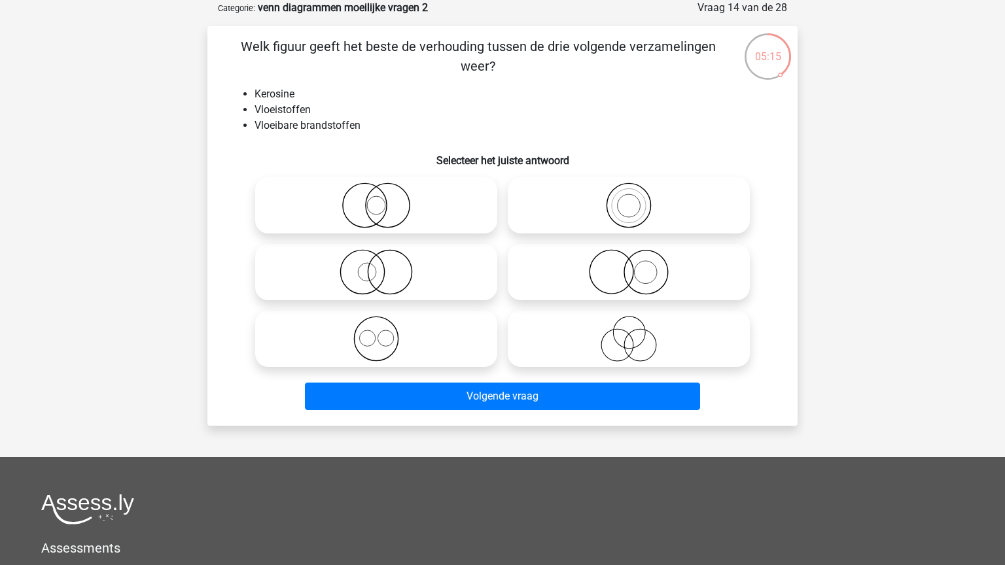
click at [678, 215] on icon at bounding box center [629, 206] width 232 height 46
click at [637, 199] on input "radio" at bounding box center [633, 194] width 9 height 9
radio input "true"
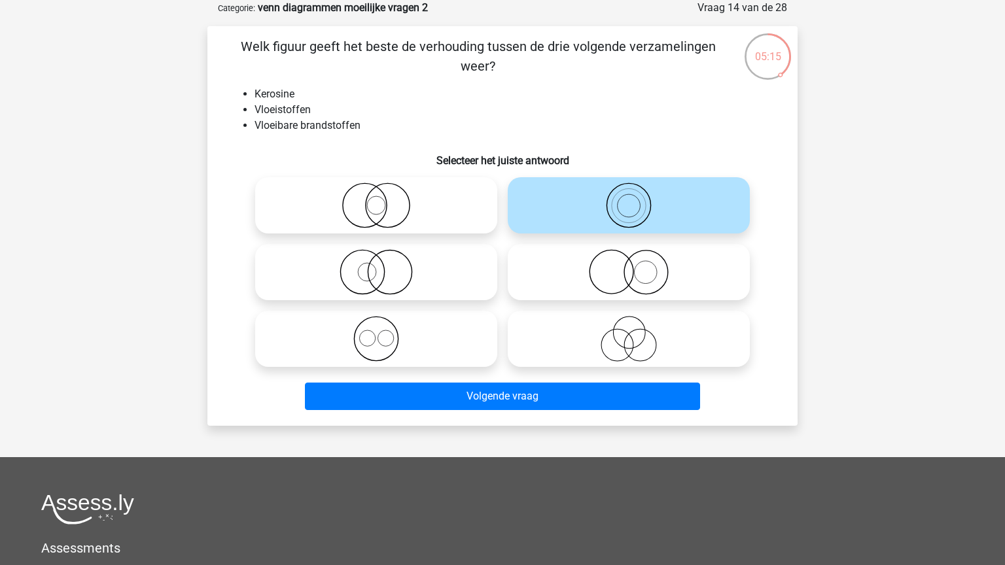
click at [608, 411] on div "Volgende vraag" at bounding box center [502, 399] width 505 height 33
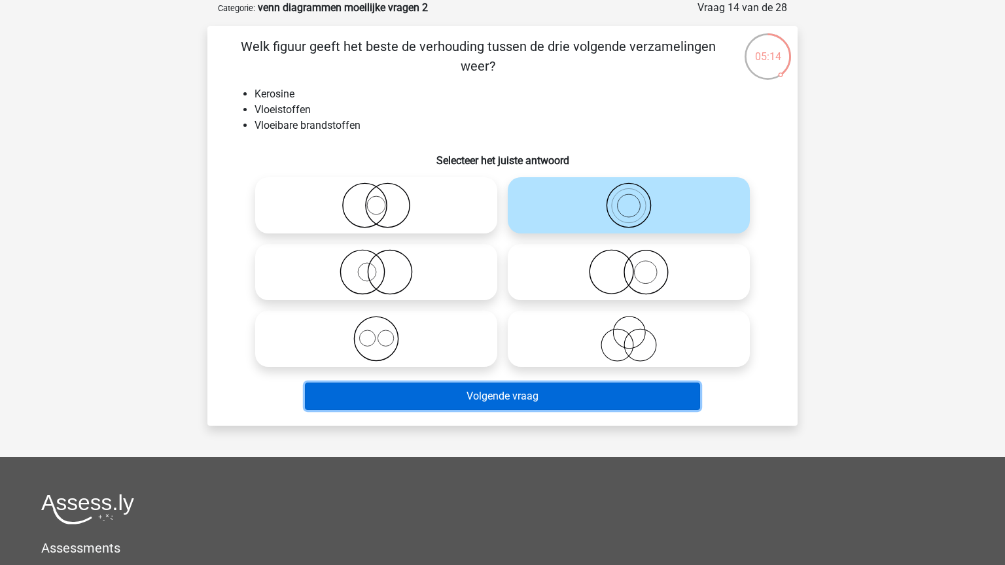
click at [608, 404] on button "Volgende vraag" at bounding box center [503, 396] width 396 height 27
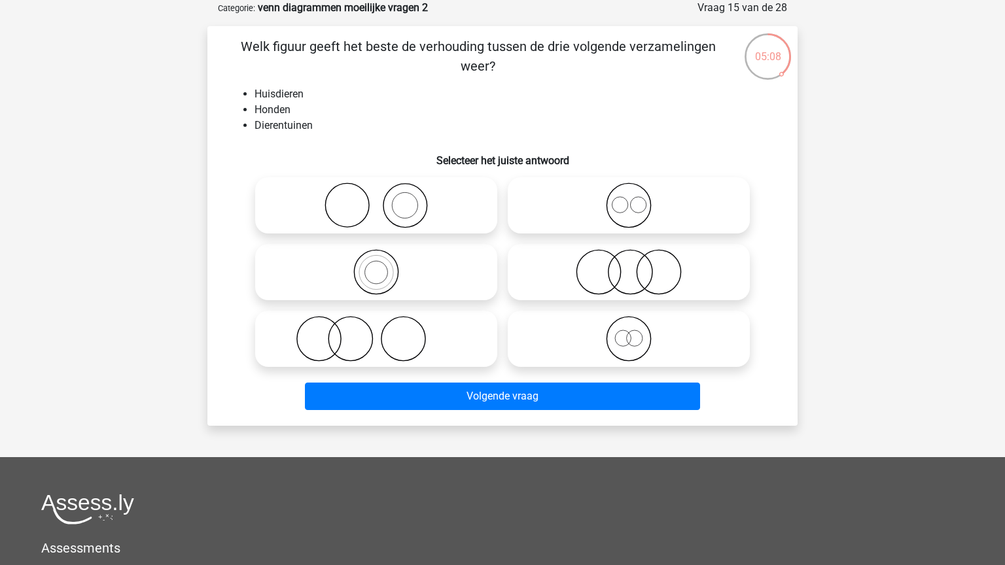
click at [417, 349] on icon at bounding box center [376, 339] width 232 height 46
click at [385, 332] on input "radio" at bounding box center [380, 328] width 9 height 9
radio input "true"
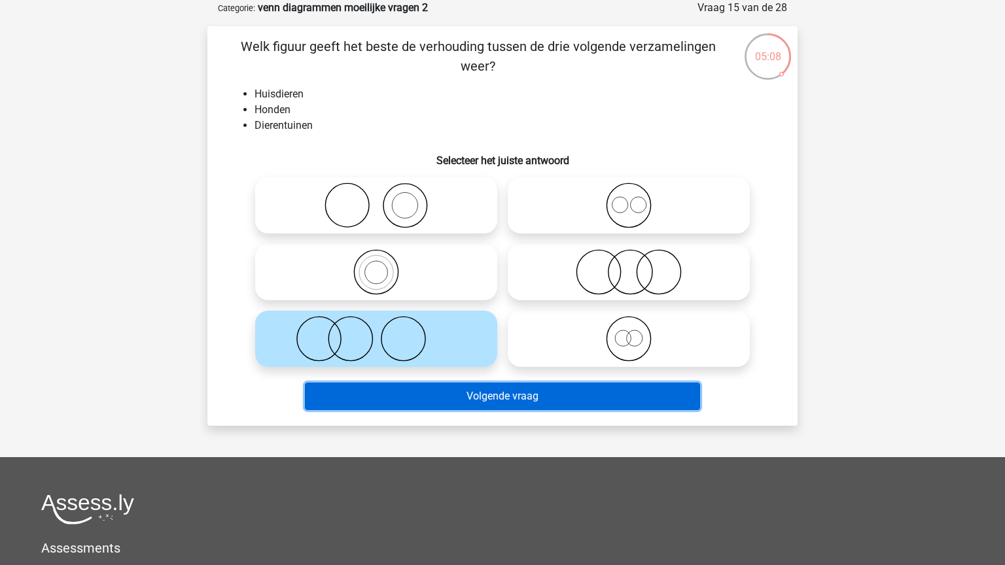
click at [489, 398] on button "Volgende vraag" at bounding box center [503, 396] width 396 height 27
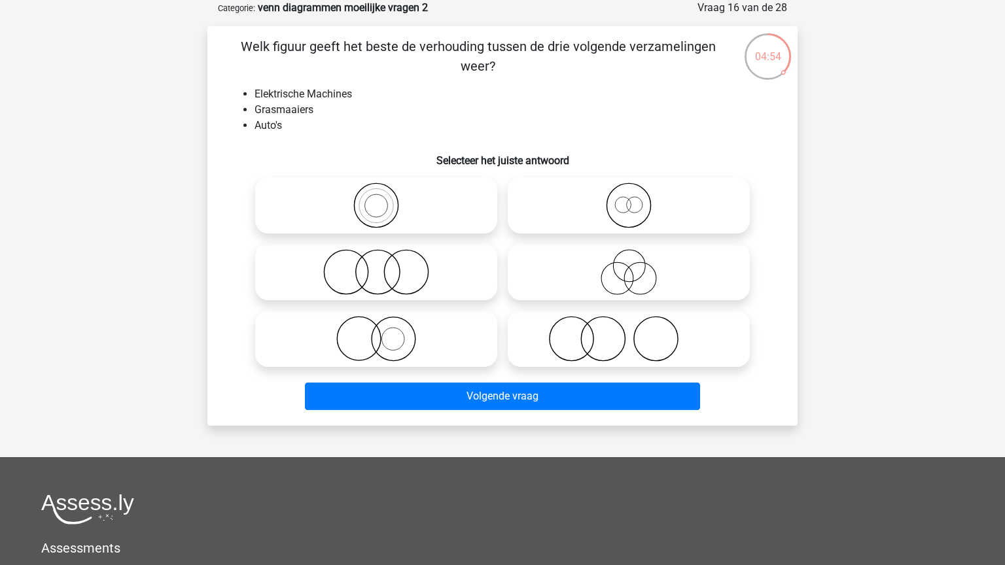
click at [655, 207] on icon at bounding box center [629, 206] width 232 height 46
click at [637, 199] on input "radio" at bounding box center [633, 194] width 9 height 9
radio input "true"
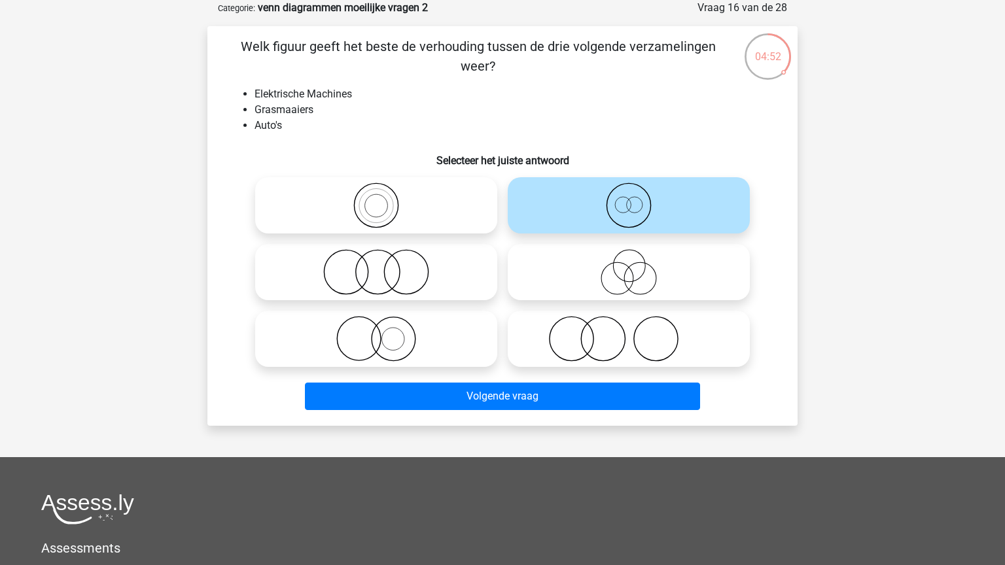
click at [418, 222] on icon at bounding box center [376, 206] width 232 height 46
click at [385, 199] on input "radio" at bounding box center [380, 194] width 9 height 9
radio input "true"
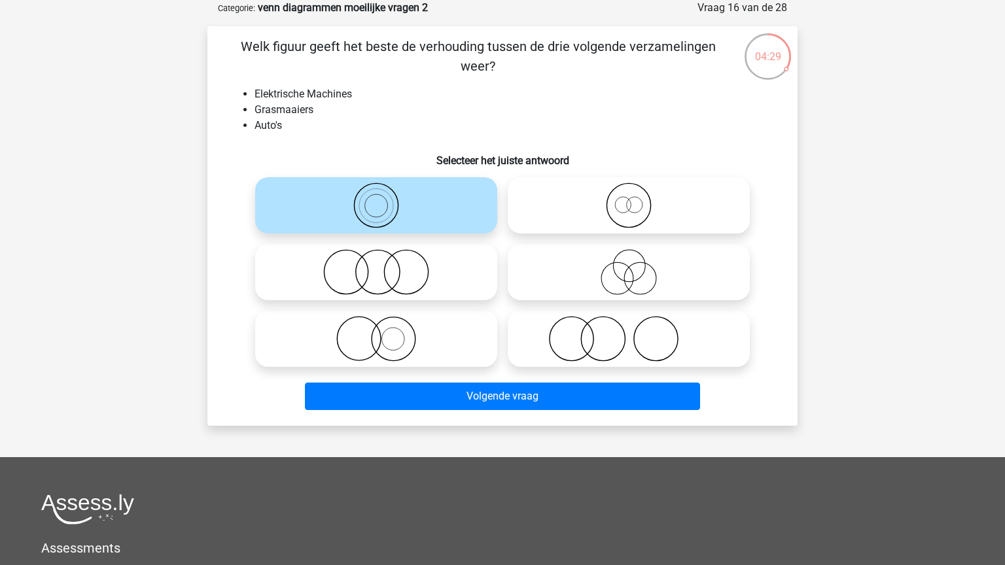
click at [459, 291] on icon at bounding box center [376, 272] width 232 height 46
click at [385, 266] on input "radio" at bounding box center [380, 261] width 9 height 9
radio input "true"
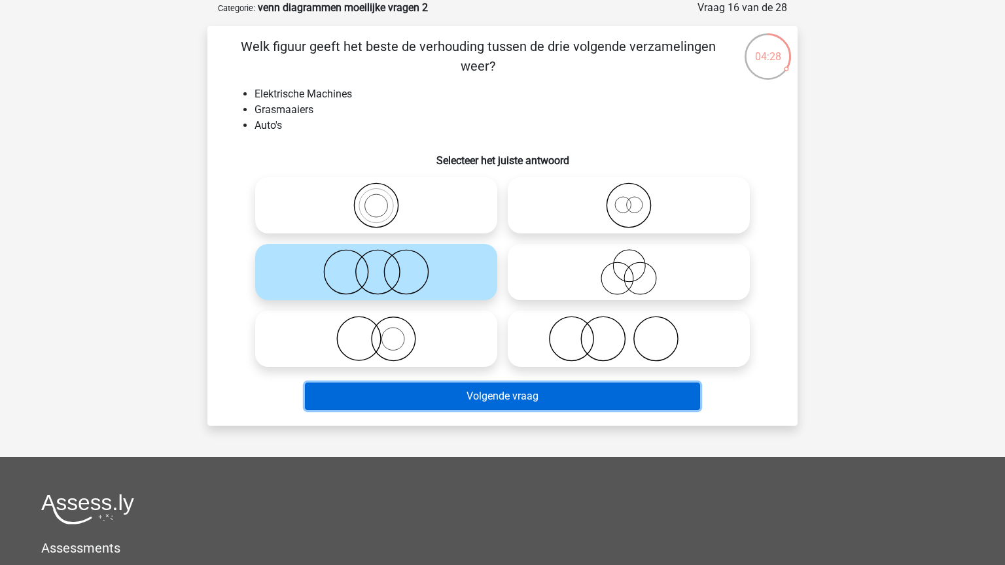
click at [523, 387] on button "Volgende vraag" at bounding box center [503, 396] width 396 height 27
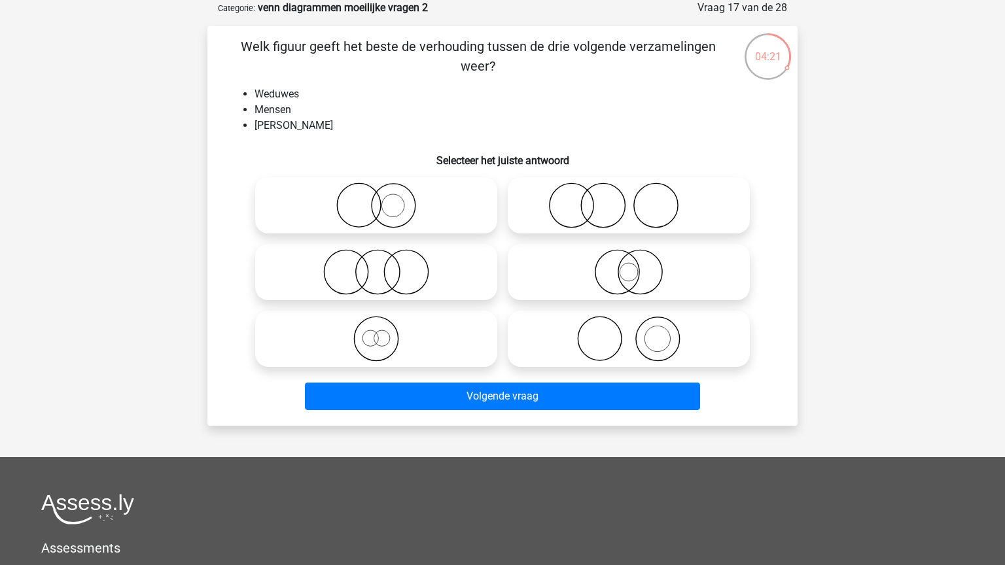
click at [428, 337] on icon at bounding box center [376, 339] width 232 height 46
click at [385, 332] on input "radio" at bounding box center [380, 328] width 9 height 9
radio input "true"
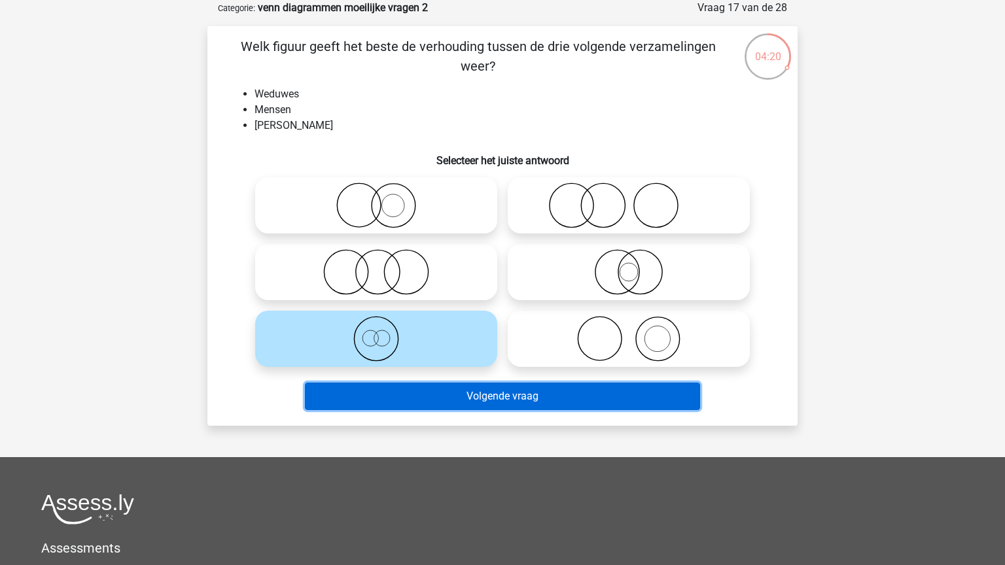
click at [474, 393] on button "Volgende vraag" at bounding box center [503, 396] width 396 height 27
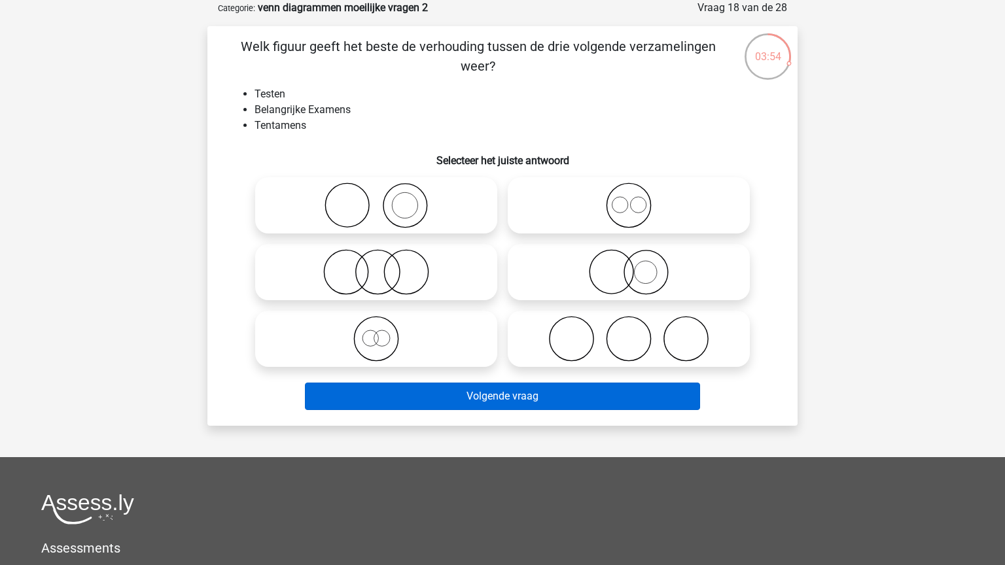
drag, startPoint x: 462, startPoint y: 321, endPoint x: 485, endPoint y: 388, distance: 70.8
click at [462, 323] on icon at bounding box center [376, 339] width 232 height 46
click at [385, 324] on input "radio" at bounding box center [380, 328] width 9 height 9
radio input "true"
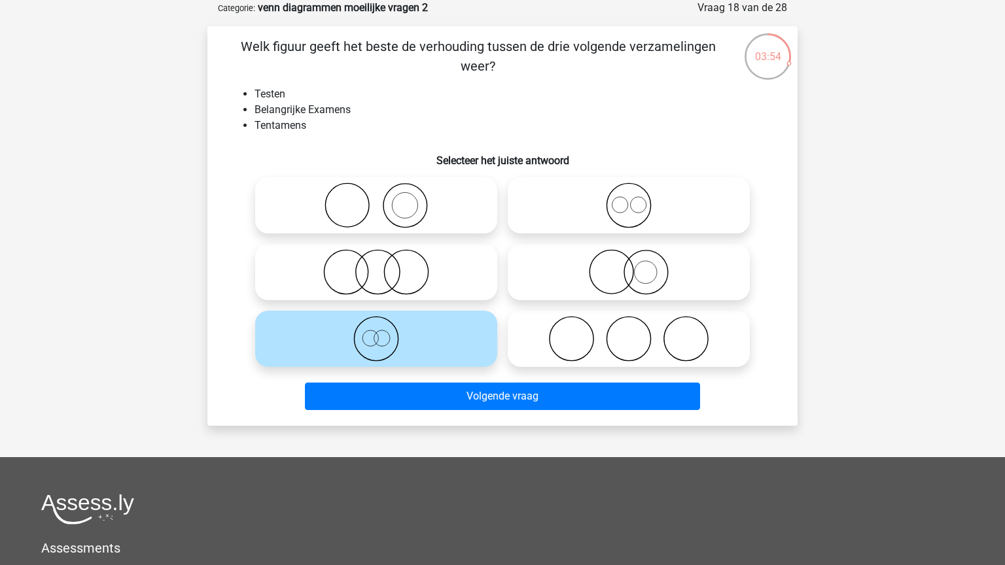
click at [525, 412] on div "Volgende vraag" at bounding box center [502, 399] width 505 height 33
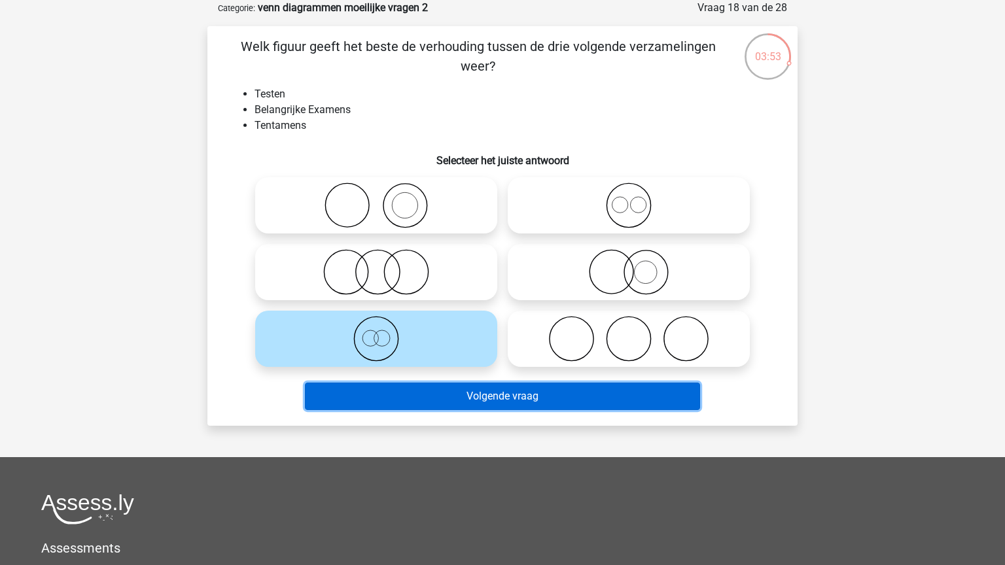
click at [525, 402] on button "Volgende vraag" at bounding box center [503, 396] width 396 height 27
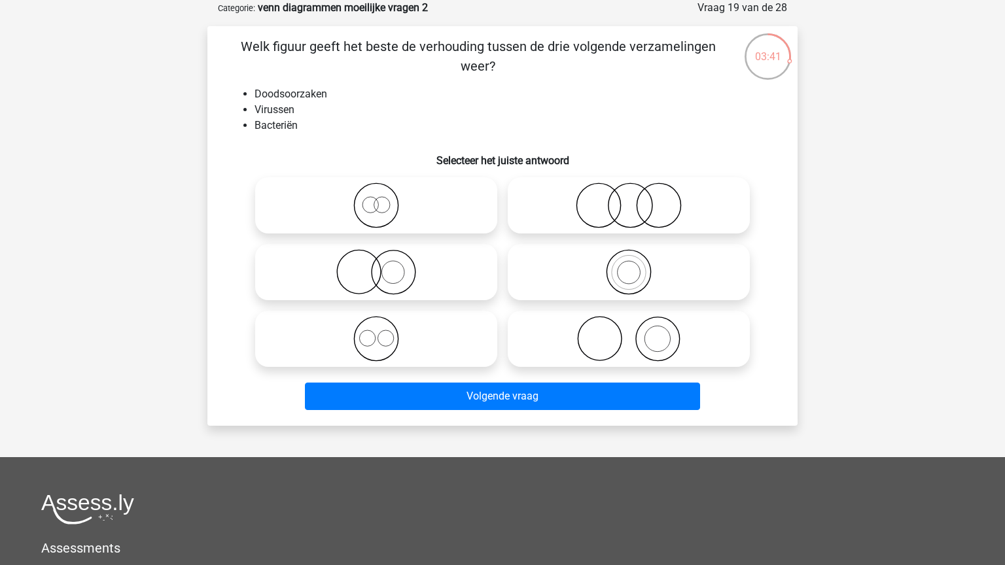
click at [729, 232] on div at bounding box center [628, 205] width 253 height 67
drag, startPoint x: 678, startPoint y: 221, endPoint x: 673, endPoint y: 216, distance: 7.0
click at [678, 220] on icon at bounding box center [629, 206] width 232 height 46
click at [637, 199] on input "radio" at bounding box center [633, 194] width 9 height 9
radio input "true"
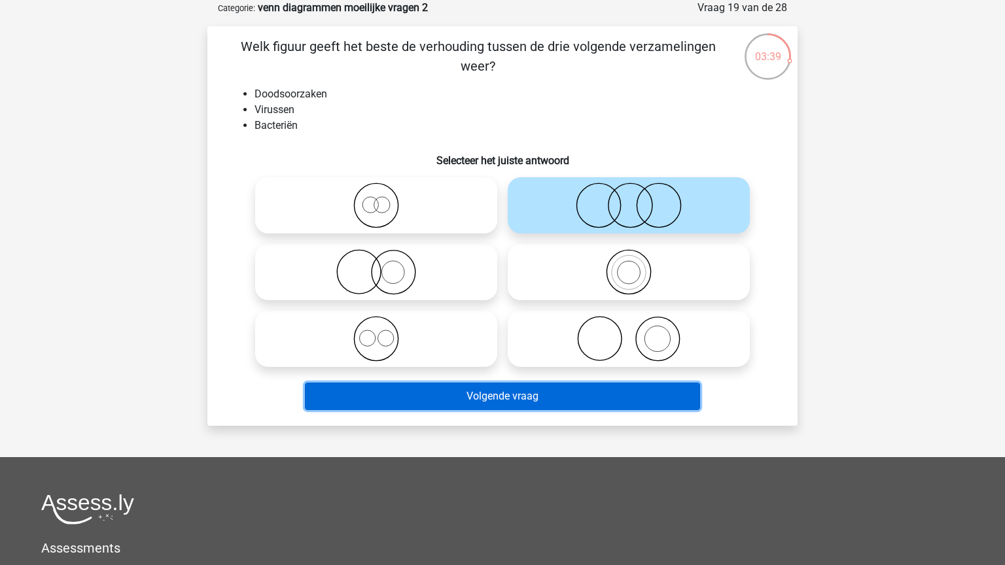
click at [640, 391] on button "Volgende vraag" at bounding box center [503, 396] width 396 height 27
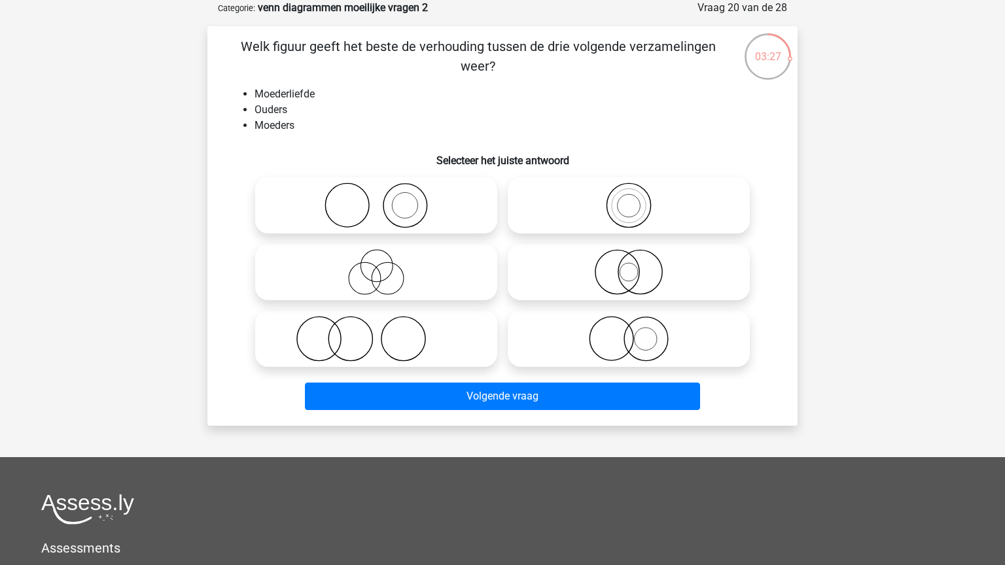
click at [396, 214] on icon at bounding box center [376, 206] width 232 height 46
click at [385, 199] on input "radio" at bounding box center [380, 194] width 9 height 9
radio input "true"
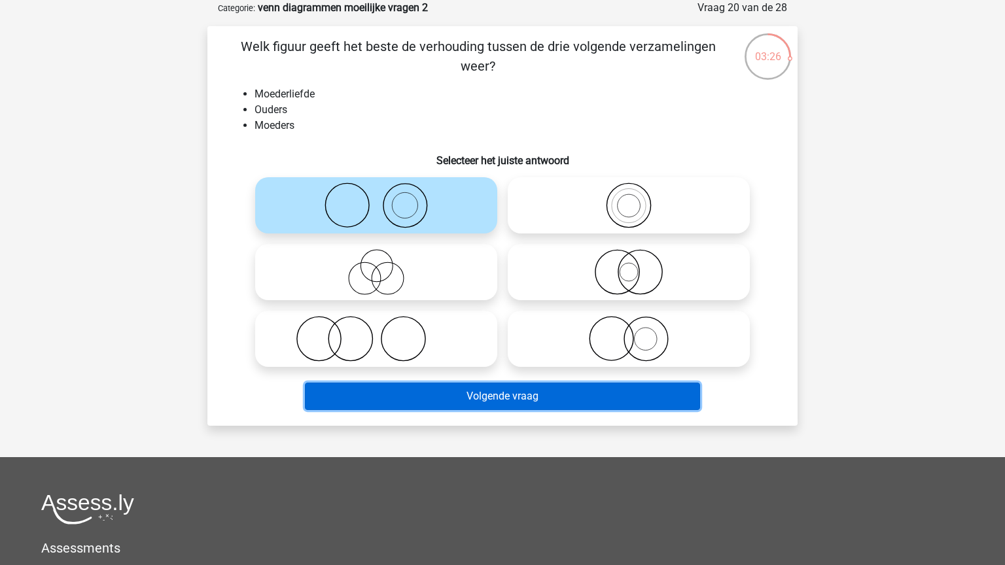
click at [528, 406] on button "Volgende vraag" at bounding box center [503, 396] width 396 height 27
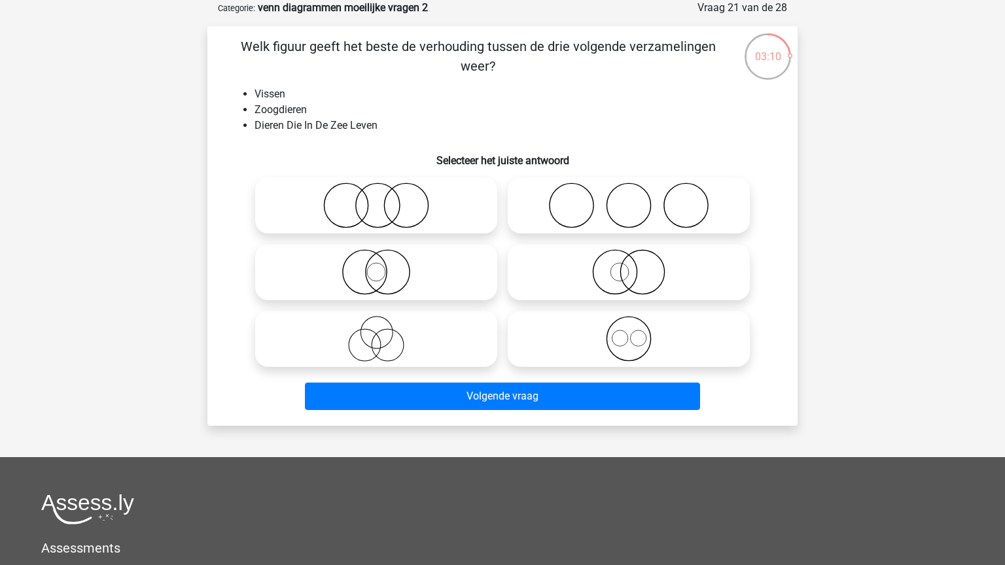
drag, startPoint x: 391, startPoint y: 225, endPoint x: 389, endPoint y: 245, distance: 19.8
click at [391, 227] on icon at bounding box center [376, 206] width 232 height 46
click at [385, 199] on input "radio" at bounding box center [380, 194] width 9 height 9
radio input "true"
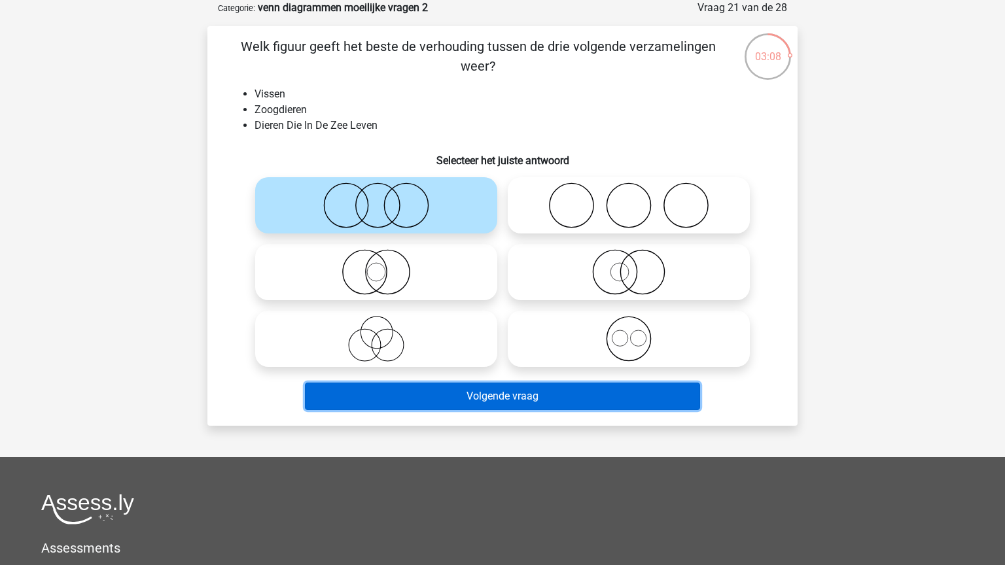
click at [553, 394] on button "Volgende vraag" at bounding box center [503, 396] width 396 height 27
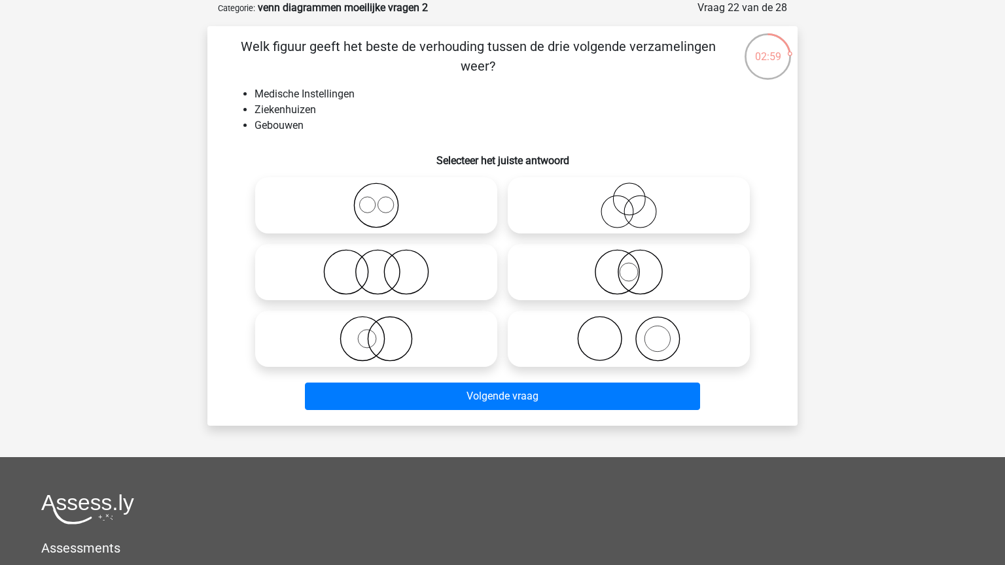
click at [636, 257] on input "radio" at bounding box center [633, 261] width 9 height 9
radio input "true"
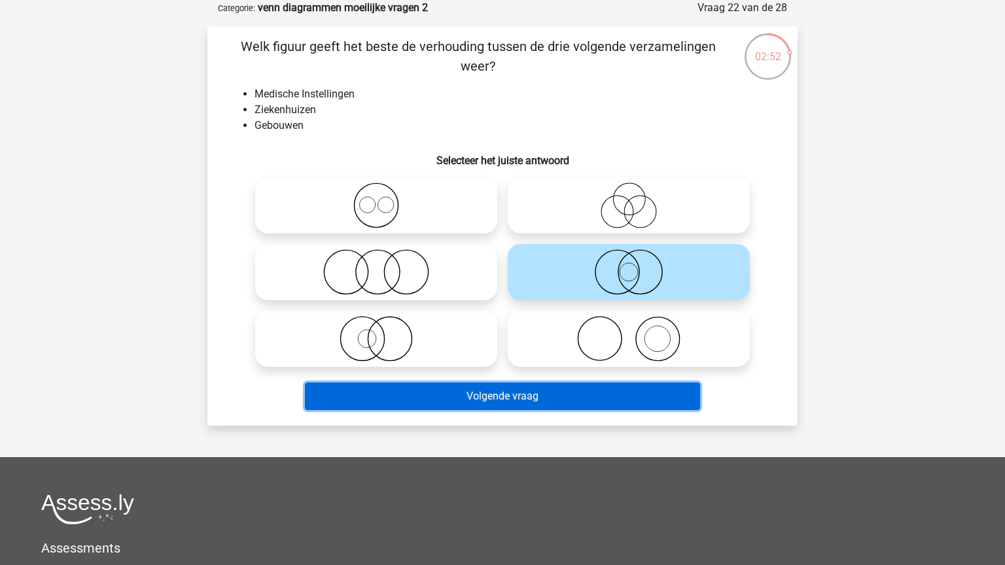
click at [480, 389] on button "Volgende vraag" at bounding box center [503, 396] width 396 height 27
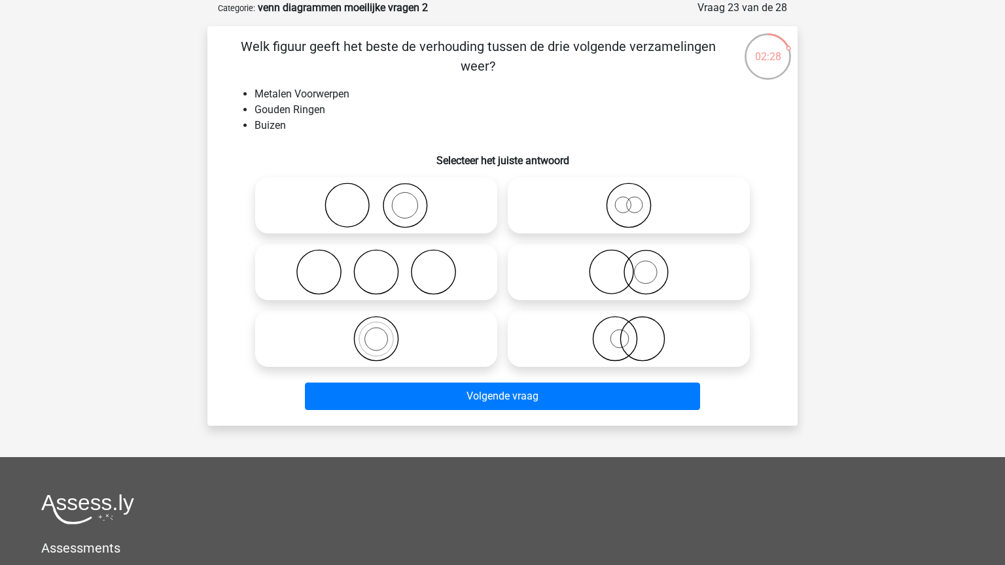
click at [606, 275] on icon at bounding box center [629, 272] width 232 height 46
click at [629, 266] on input "radio" at bounding box center [633, 261] width 9 height 9
radio input "true"
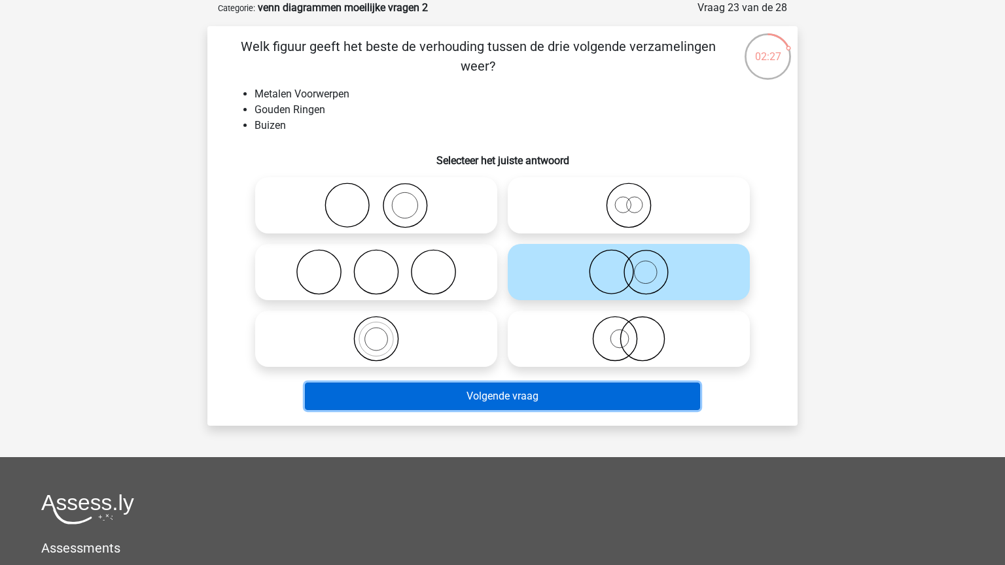
click at [591, 404] on button "Volgende vraag" at bounding box center [503, 396] width 396 height 27
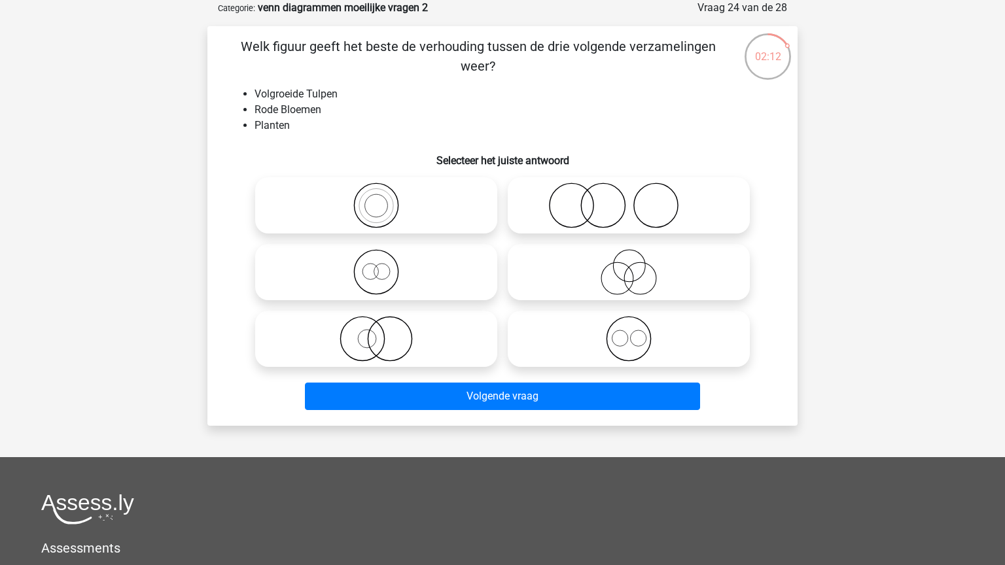
drag, startPoint x: 438, startPoint y: 281, endPoint x: 457, endPoint y: 305, distance: 31.7
click at [438, 281] on icon at bounding box center [376, 272] width 232 height 46
click at [385, 266] on input "radio" at bounding box center [380, 261] width 9 height 9
radio input "true"
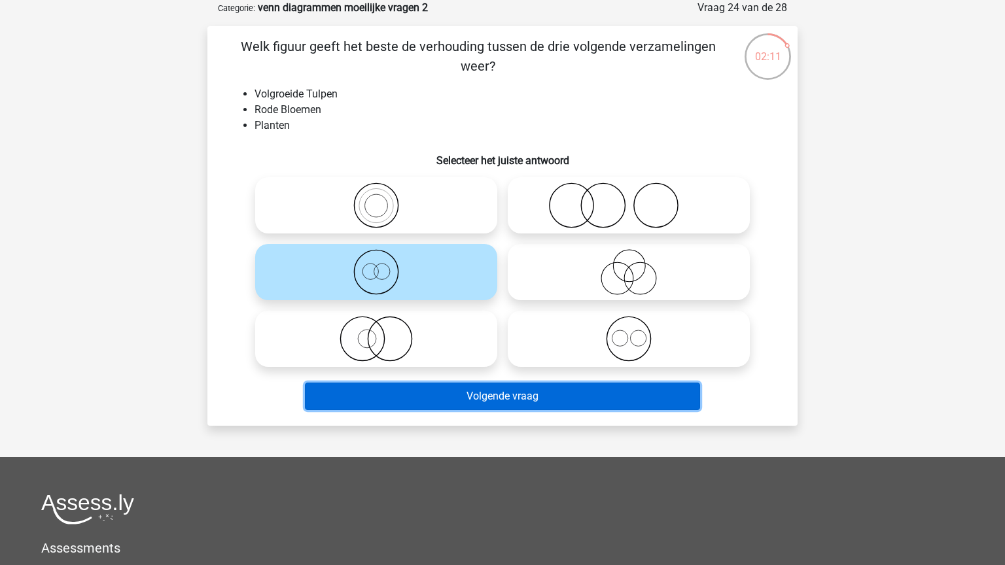
click at [593, 400] on button "Volgende vraag" at bounding box center [503, 396] width 396 height 27
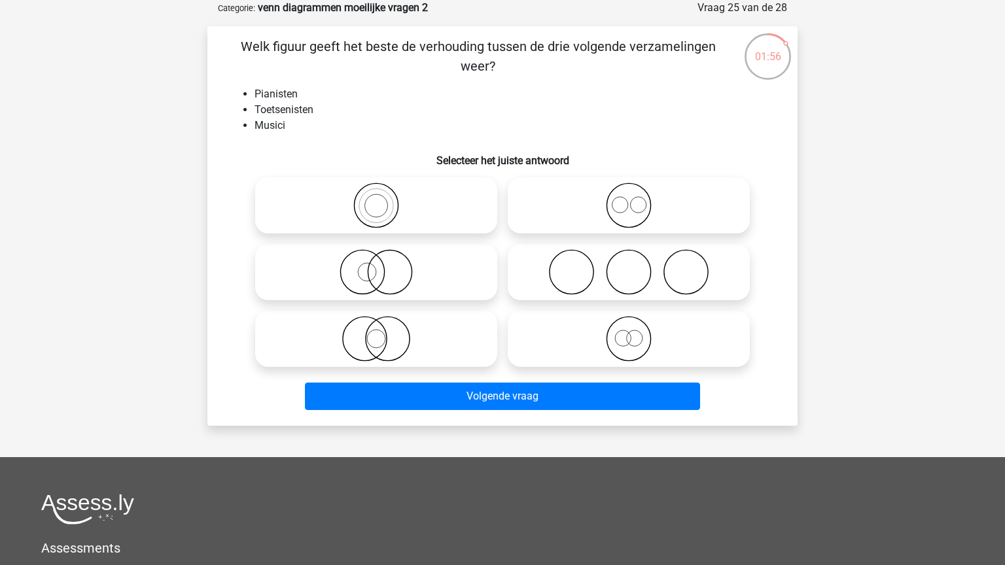
click at [383, 204] on icon at bounding box center [376, 206] width 232 height 46
click at [383, 199] on input "radio" at bounding box center [380, 194] width 9 height 9
radio input "true"
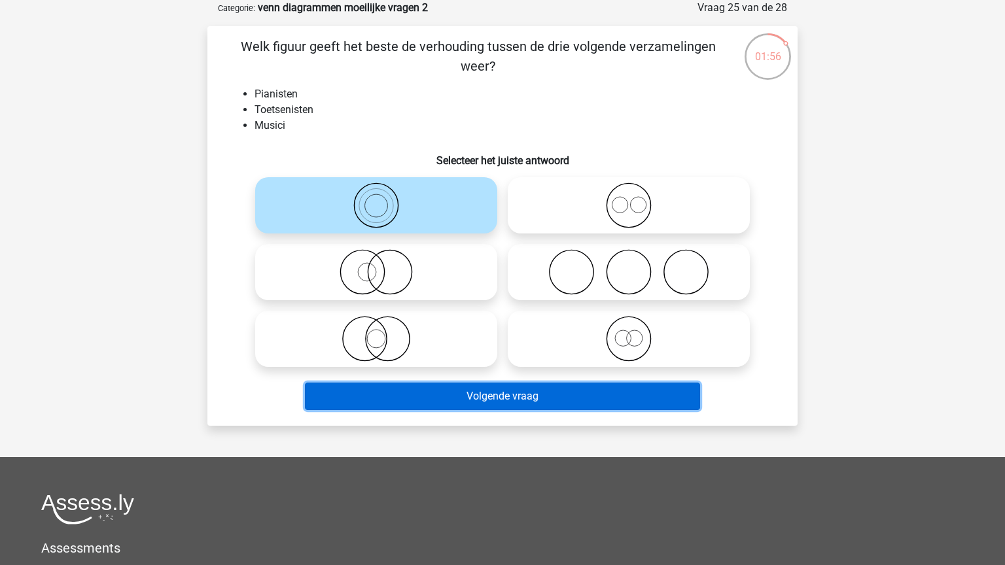
click at [534, 402] on button "Volgende vraag" at bounding box center [503, 396] width 396 height 27
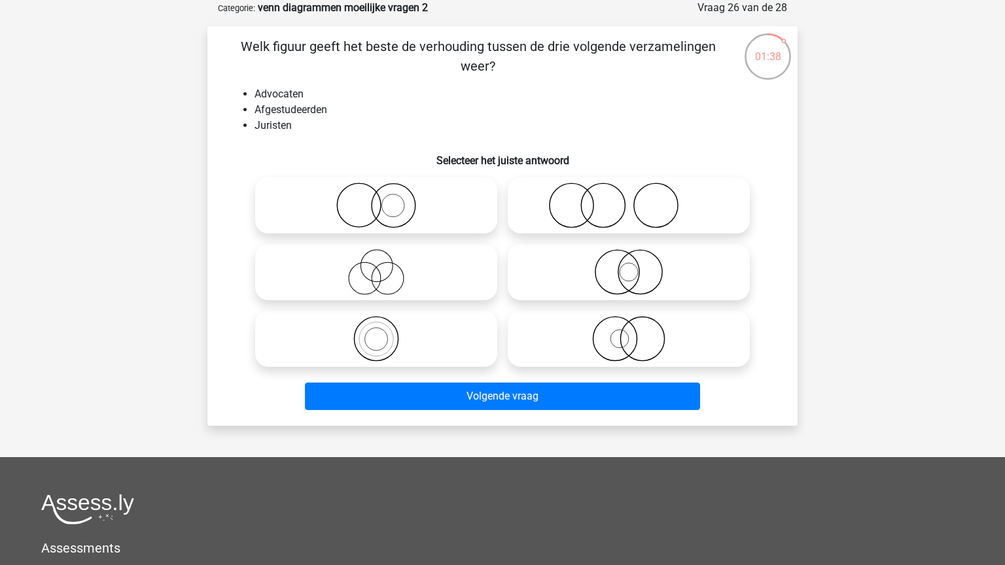
click at [603, 282] on icon at bounding box center [629, 272] width 232 height 46
click at [629, 266] on input "radio" at bounding box center [633, 261] width 9 height 9
radio input "true"
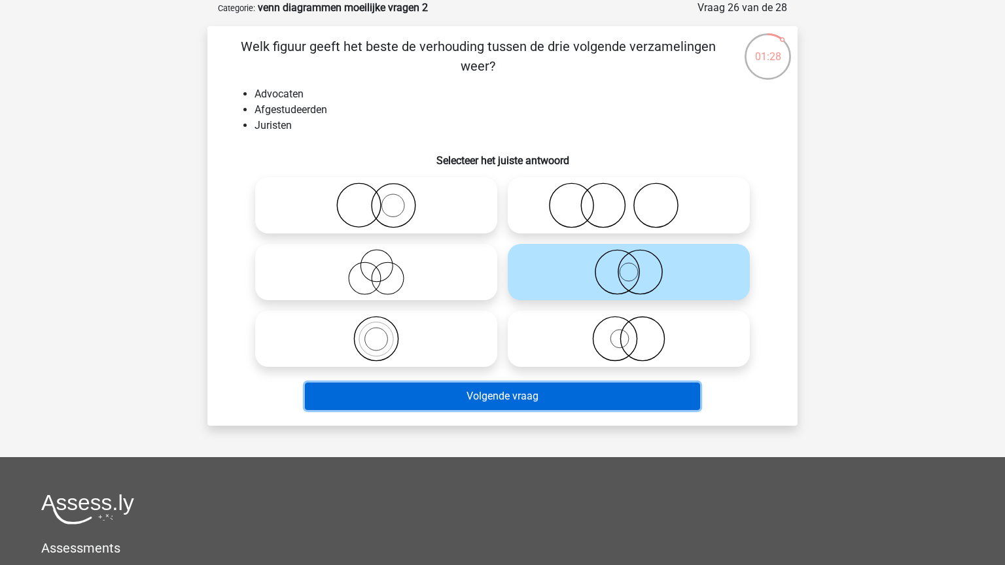
click at [577, 391] on button "Volgende vraag" at bounding box center [503, 396] width 396 height 27
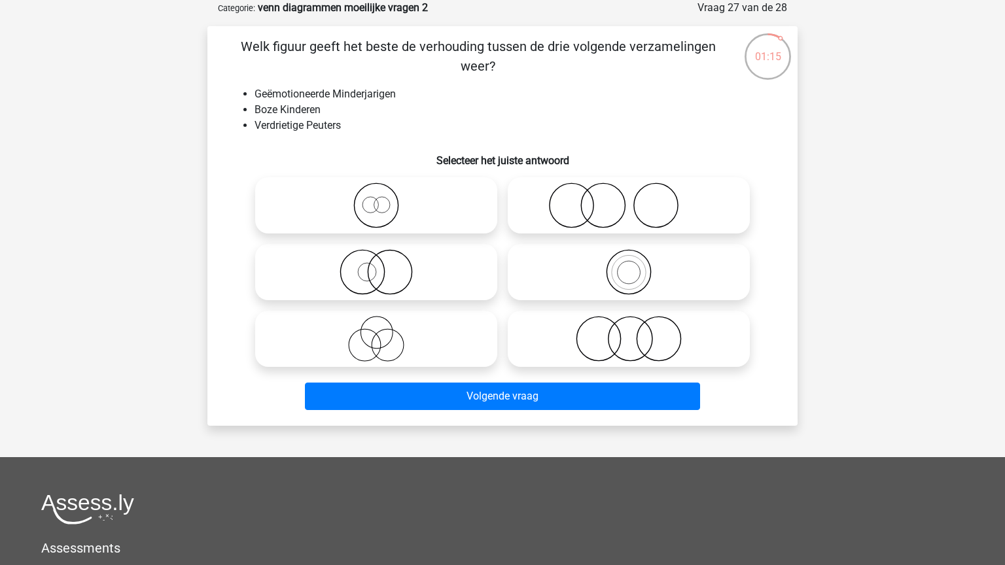
click at [463, 210] on icon at bounding box center [376, 206] width 232 height 46
click at [385, 199] on input "radio" at bounding box center [380, 194] width 9 height 9
radio input "true"
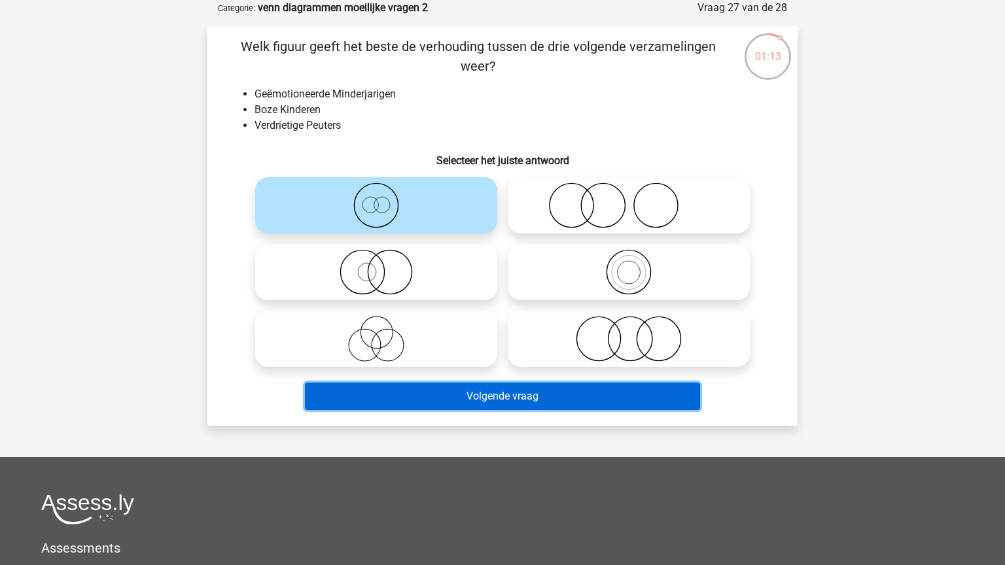
click at [521, 394] on button "Volgende vraag" at bounding box center [503, 396] width 396 height 27
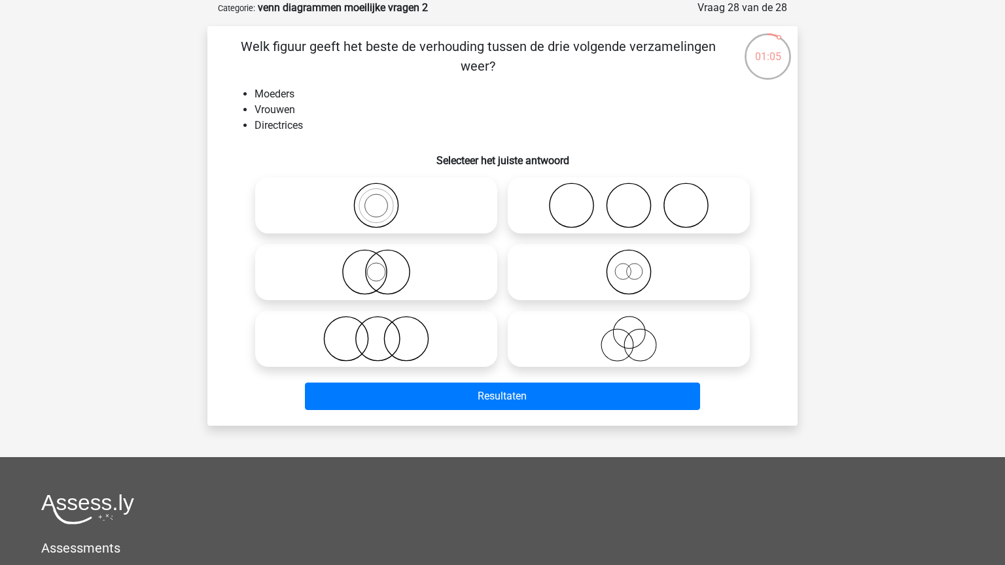
click at [636, 294] on icon at bounding box center [629, 272] width 232 height 46
click at [636, 266] on input "radio" at bounding box center [633, 261] width 9 height 9
radio input "true"
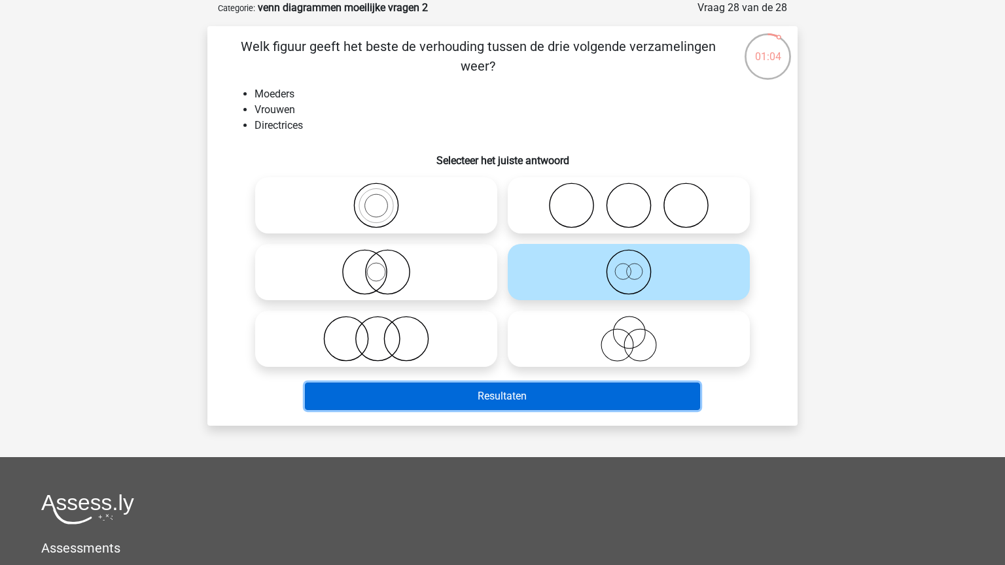
click at [606, 394] on button "Resultaten" at bounding box center [503, 396] width 396 height 27
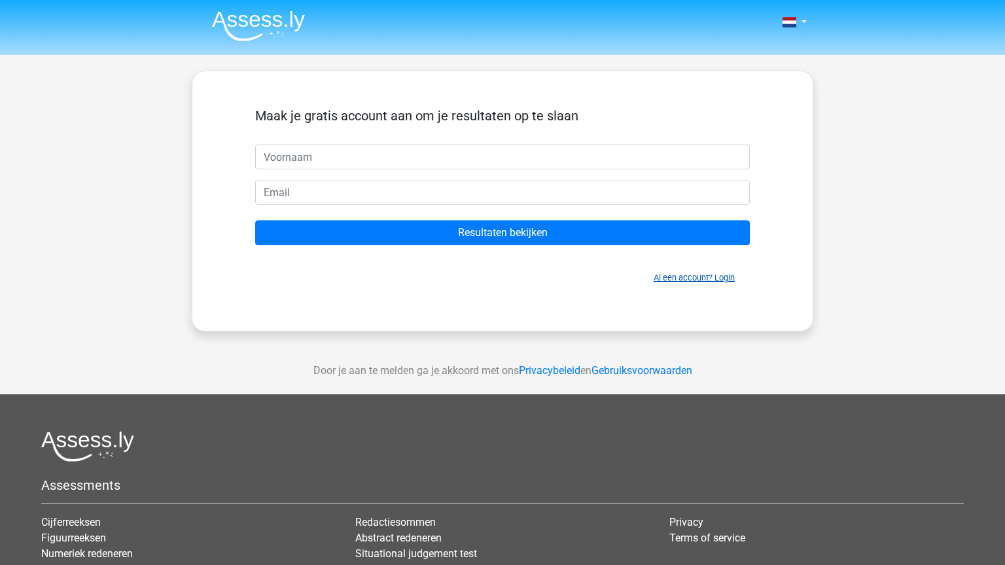
click at [664, 274] on link "Al een account? Login" at bounding box center [694, 278] width 81 height 10
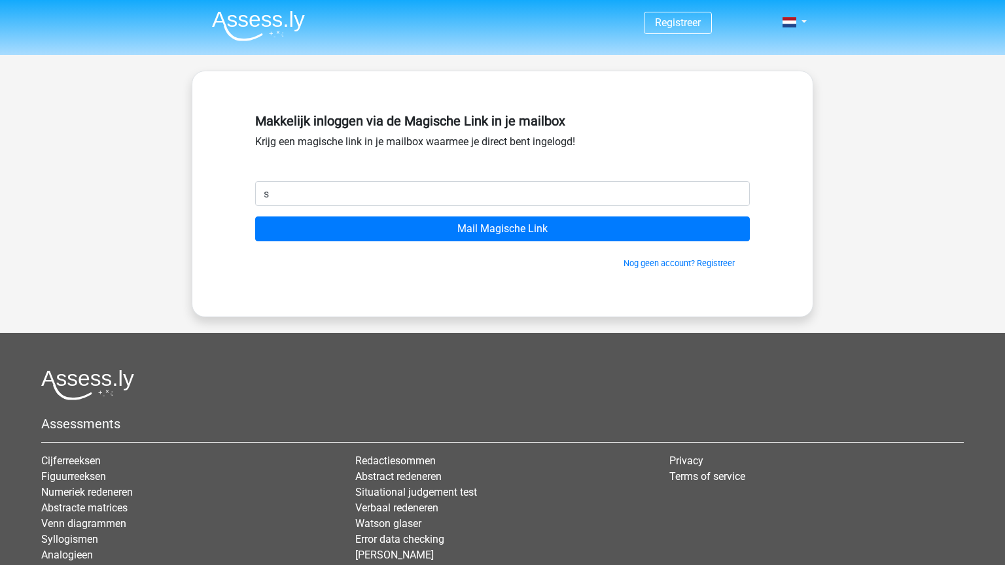
type input "[EMAIL_ADDRESS][DOMAIN_NAME]"
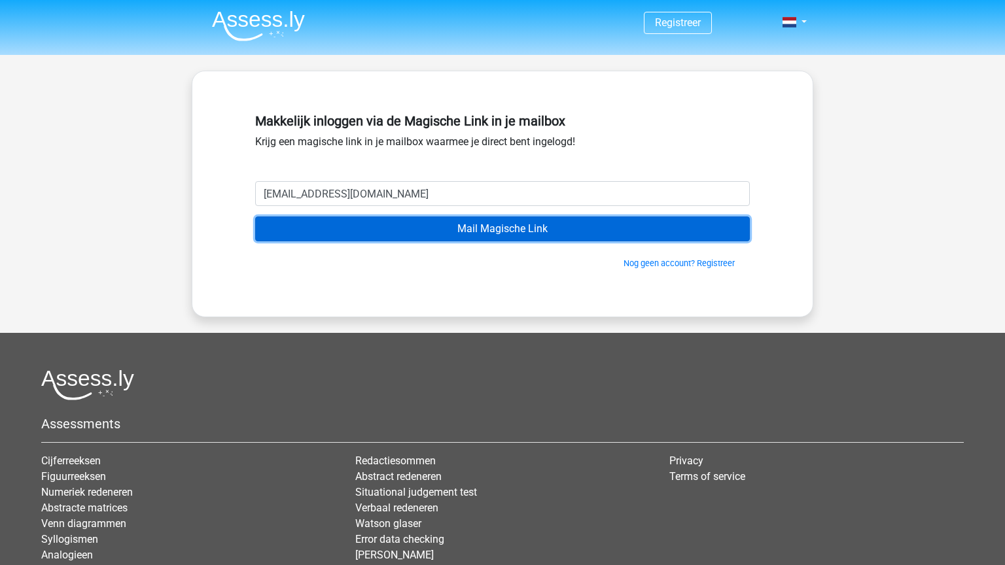
click at [398, 230] on input "Mail Magische Link" at bounding box center [502, 229] width 495 height 25
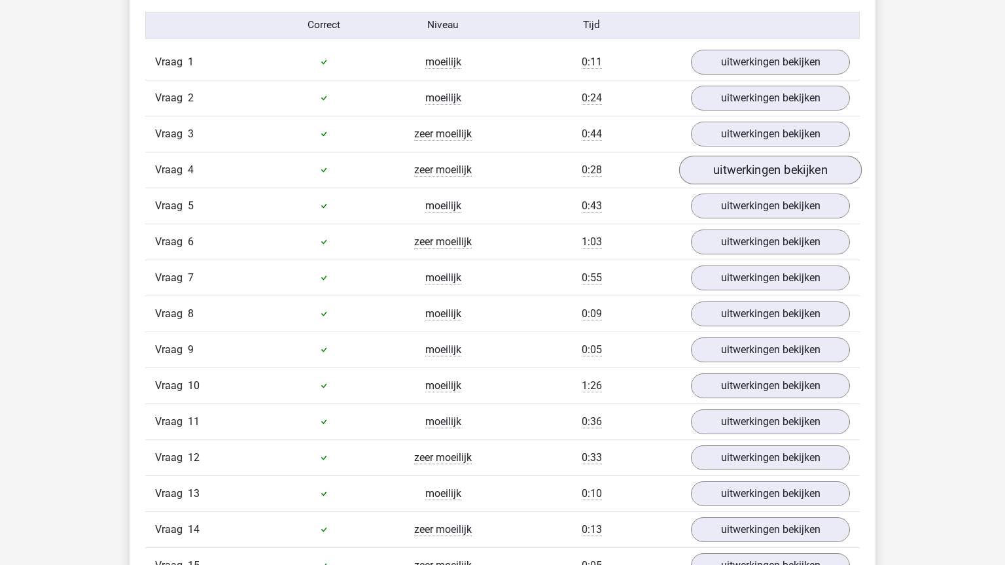
scroll to position [1148, 0]
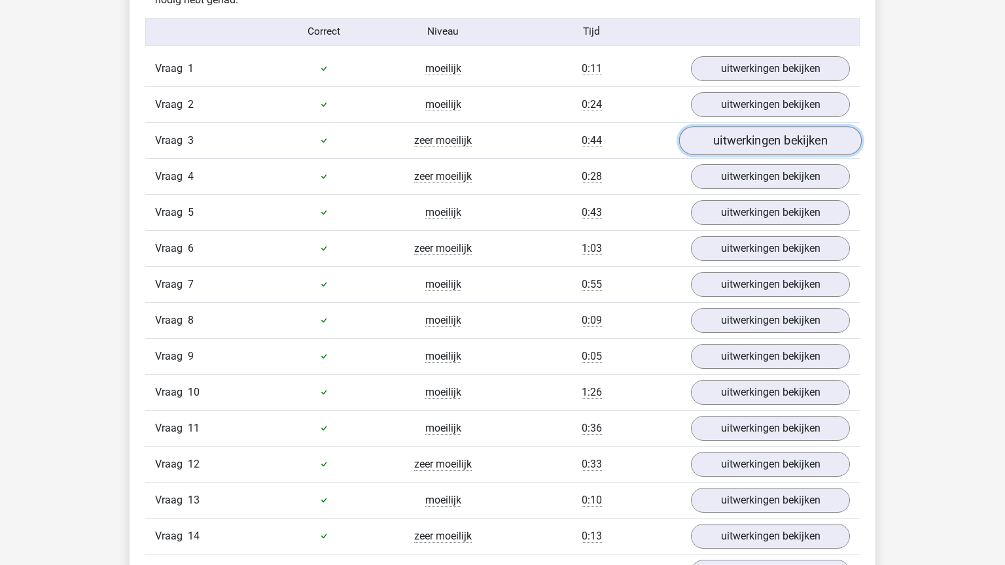
click at [777, 150] on link "uitwerkingen bekijken" at bounding box center [770, 140] width 183 height 29
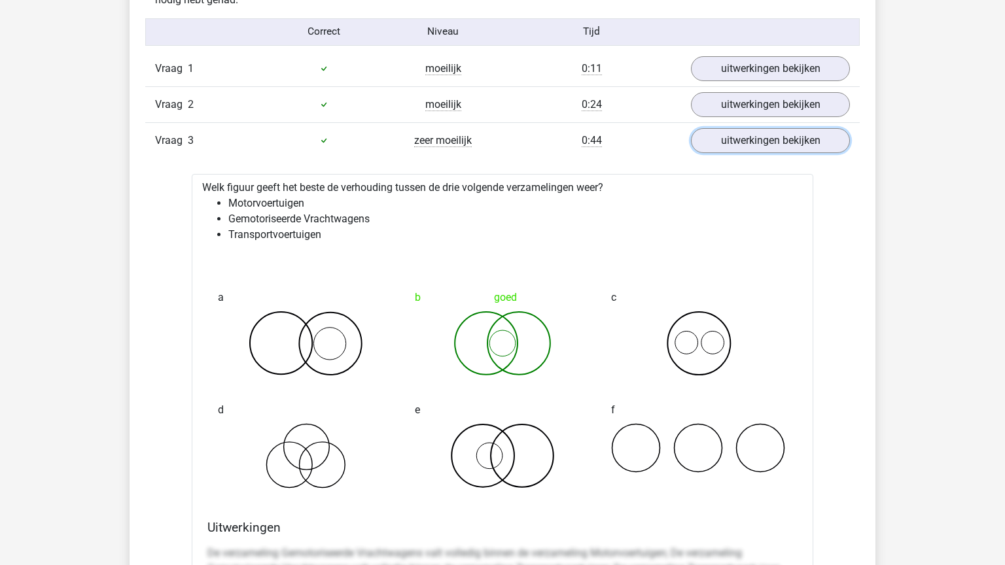
click at [754, 151] on link "uitwerkingen bekijken" at bounding box center [770, 140] width 159 height 25
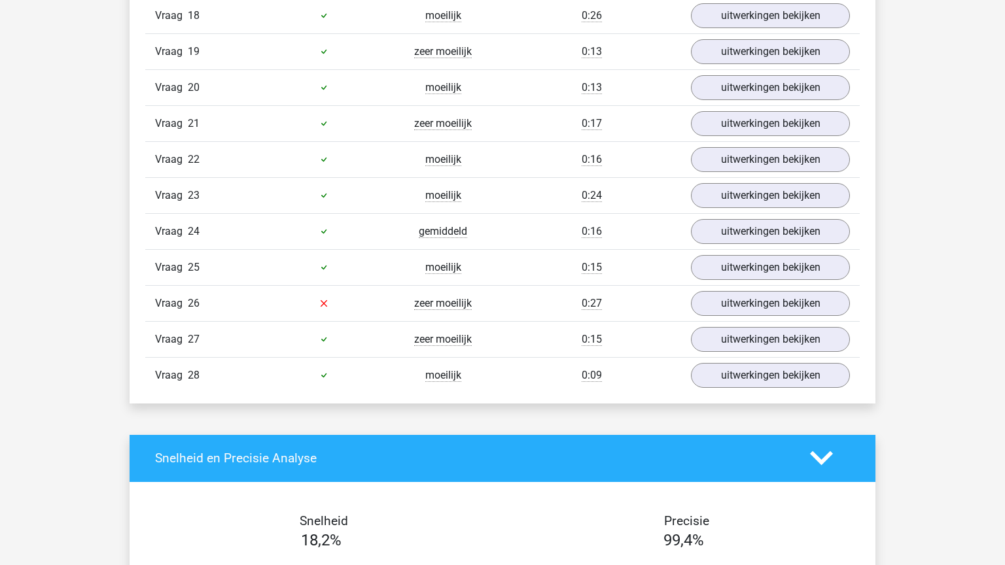
scroll to position [1819, 0]
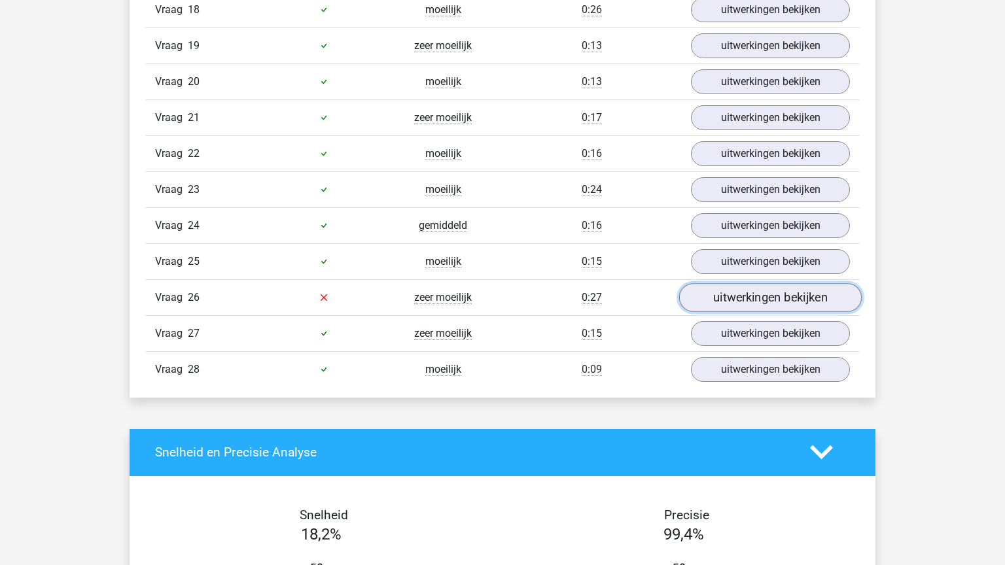
click at [762, 283] on link "uitwerkingen bekijken" at bounding box center [770, 297] width 183 height 29
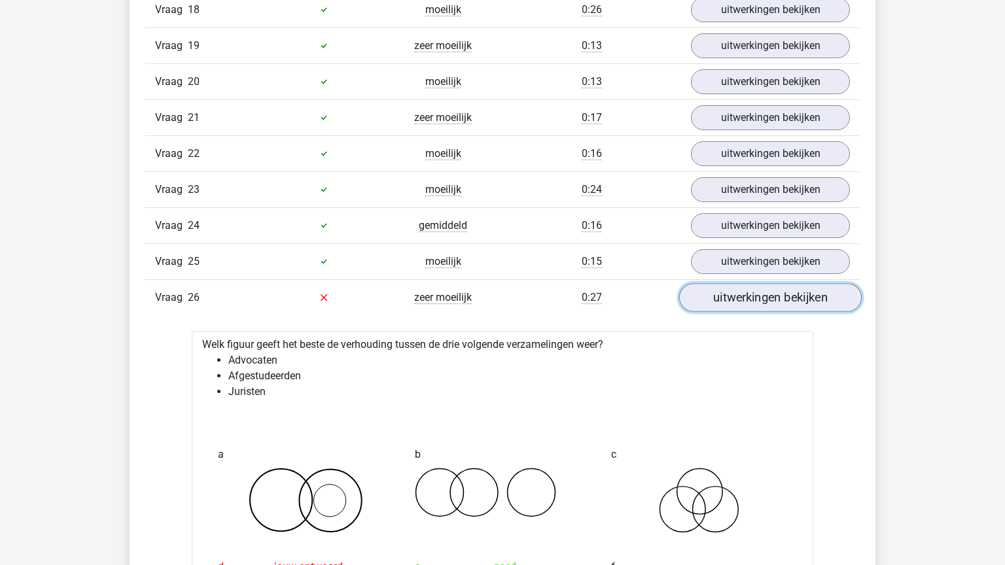
click at [762, 283] on link "uitwerkingen bekijken" at bounding box center [770, 297] width 183 height 29
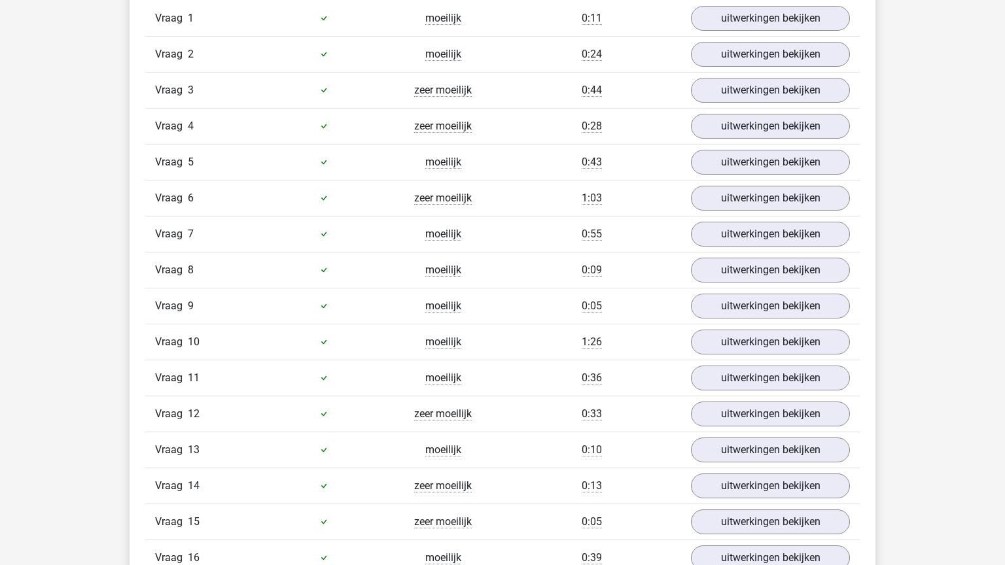
scroll to position [1256, 0]
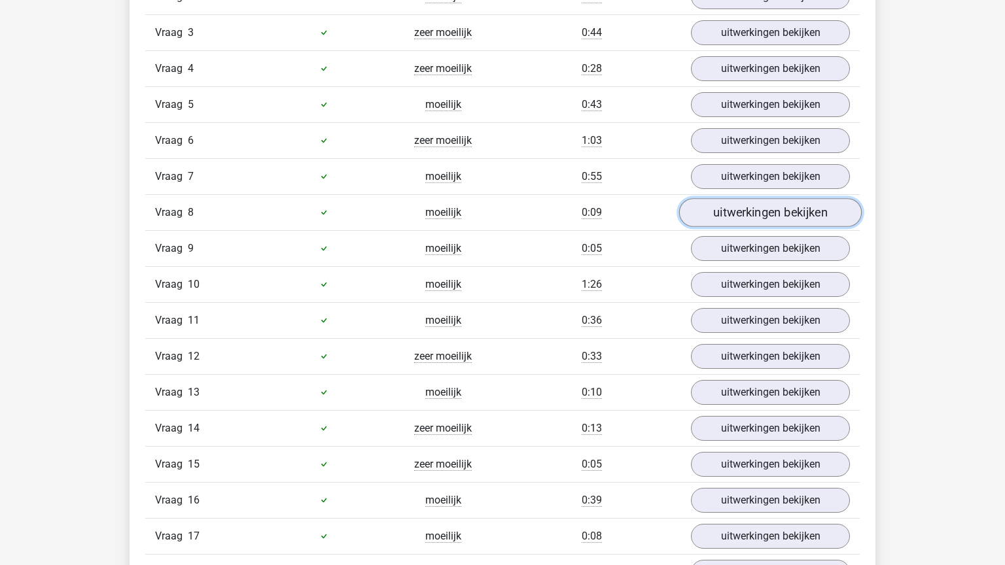
click at [788, 198] on link "uitwerkingen bekijken" at bounding box center [770, 212] width 183 height 29
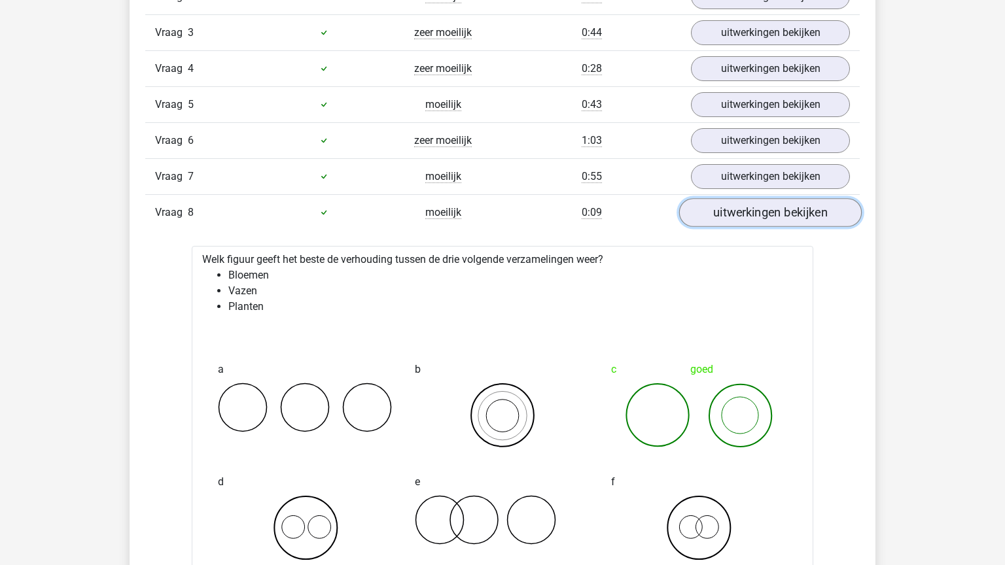
click at [786, 209] on link "uitwerkingen bekijken" at bounding box center [770, 212] width 183 height 29
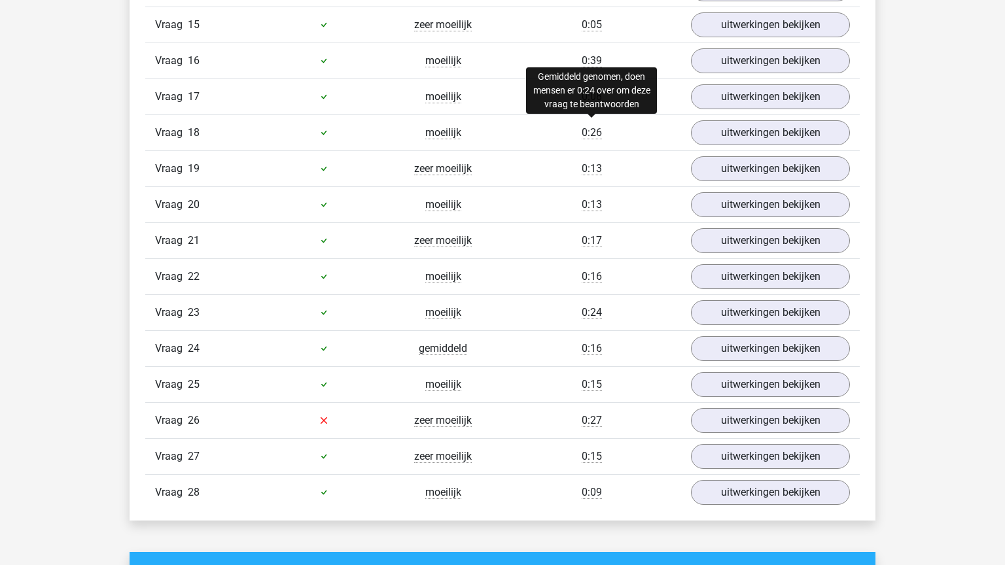
scroll to position [1698, 0]
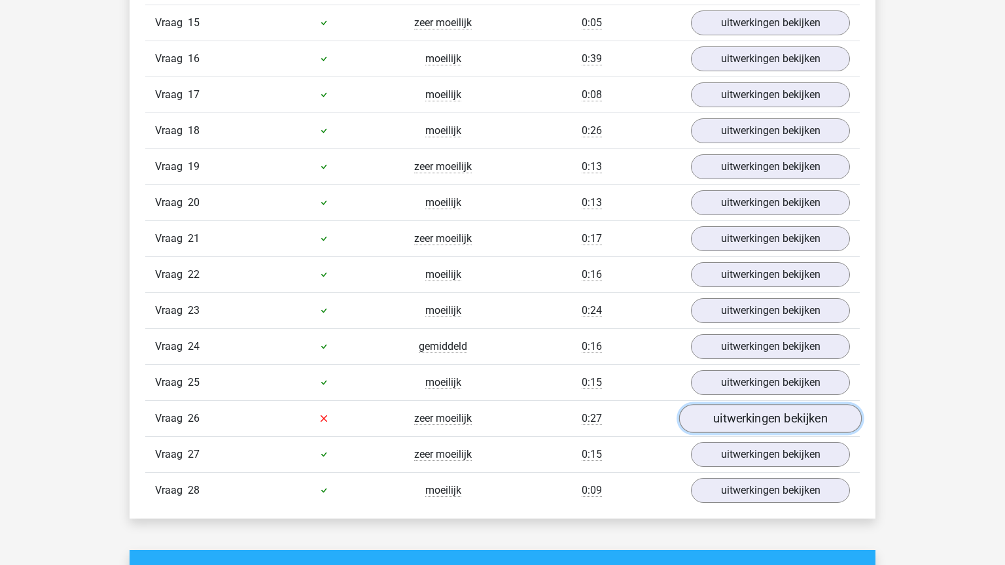
click at [829, 419] on link "uitwerkingen bekijken" at bounding box center [770, 418] width 183 height 29
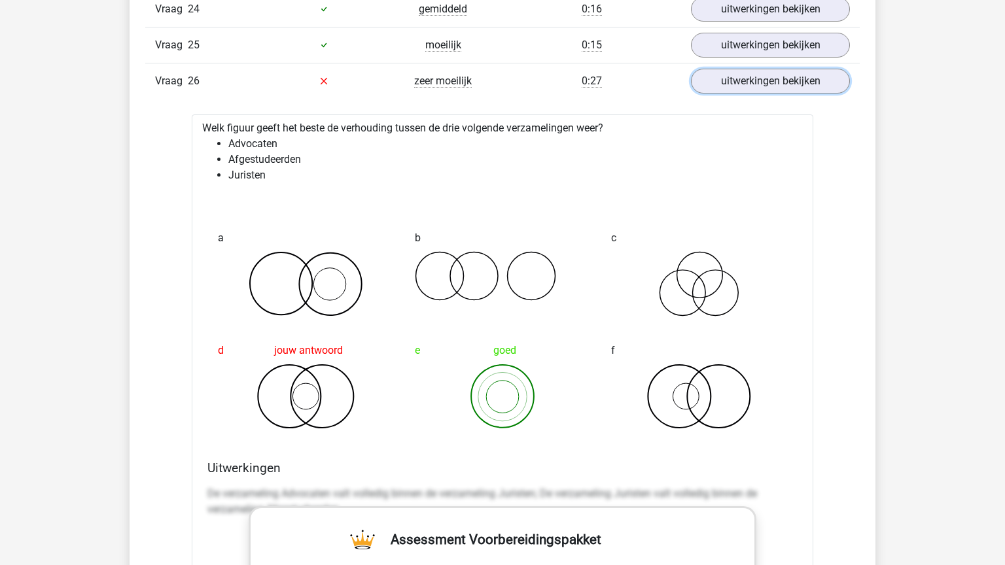
scroll to position [2034, 0]
click at [799, 67] on link "uitwerkingen bekijken" at bounding box center [770, 81] width 183 height 29
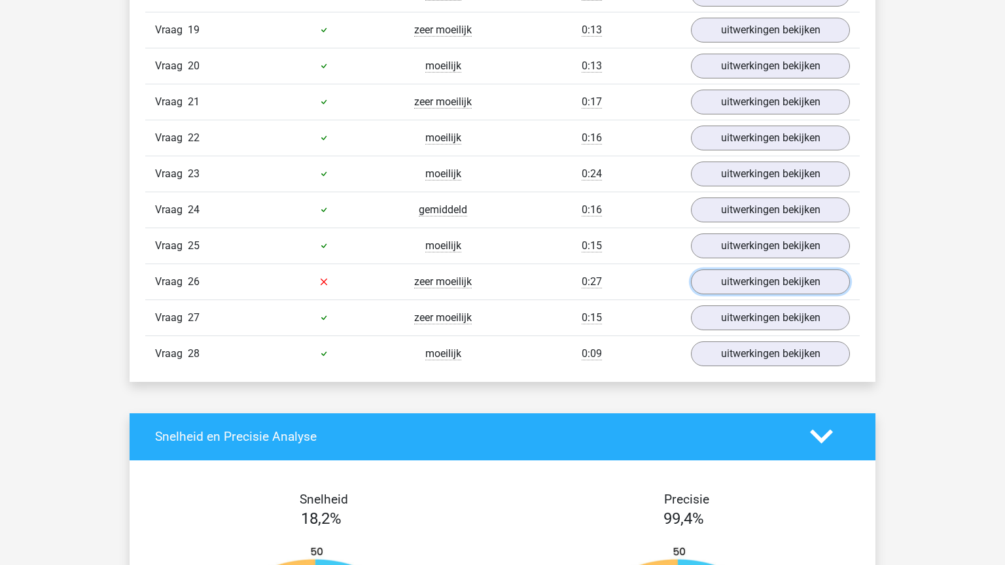
scroll to position [1834, 0]
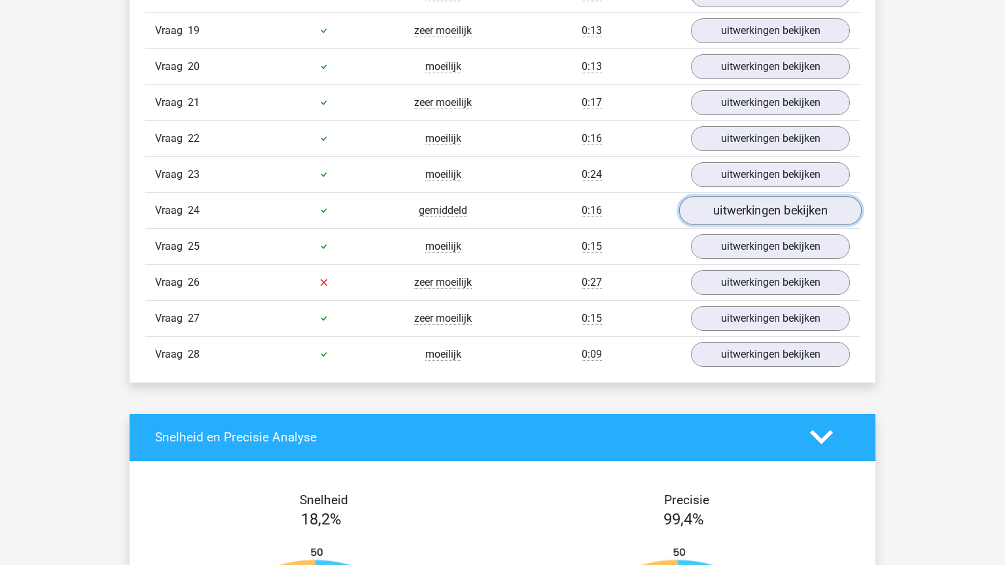
click at [745, 198] on link "uitwerkingen bekijken" at bounding box center [770, 210] width 183 height 29
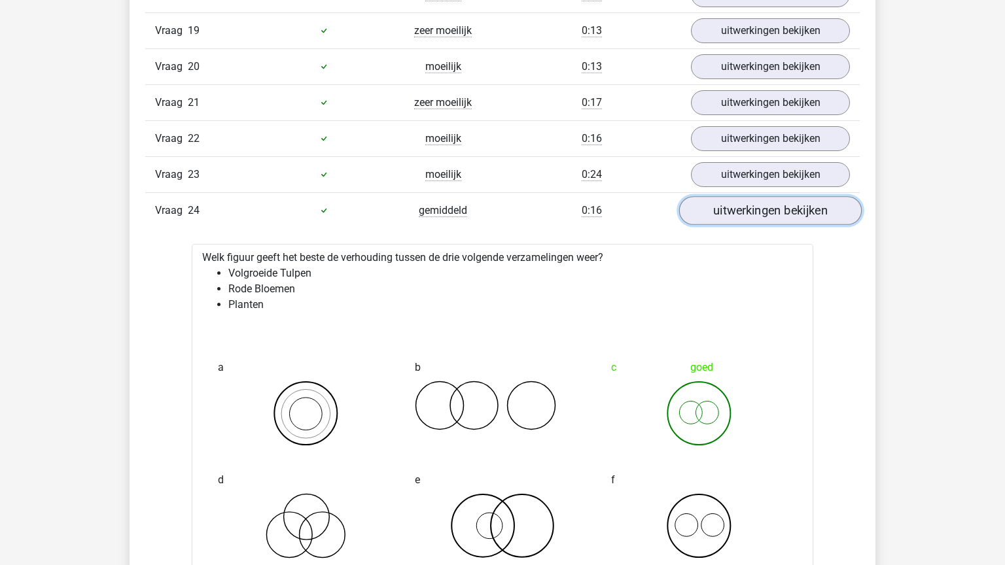
click at [744, 198] on link "uitwerkingen bekijken" at bounding box center [770, 210] width 183 height 29
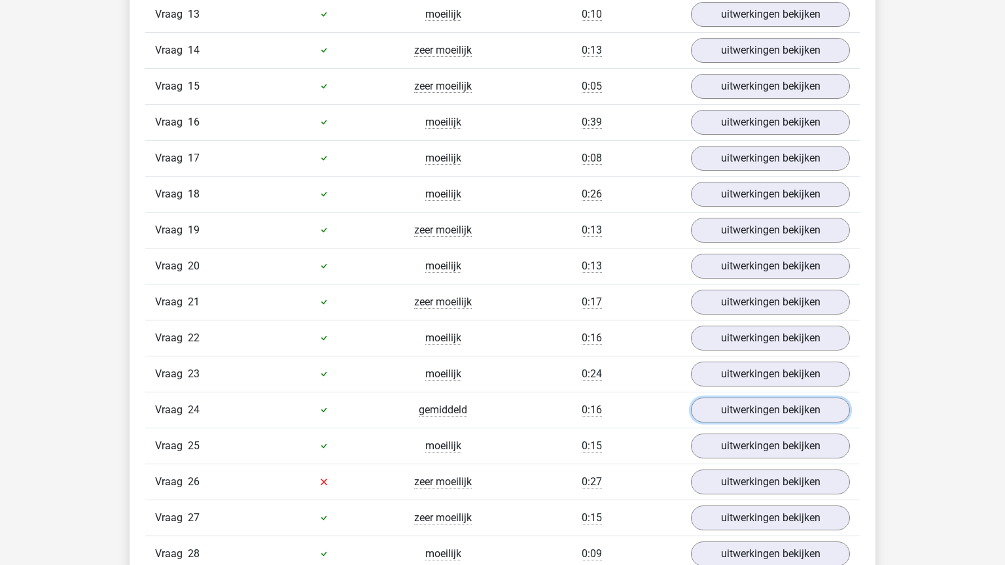
scroll to position [1633, 0]
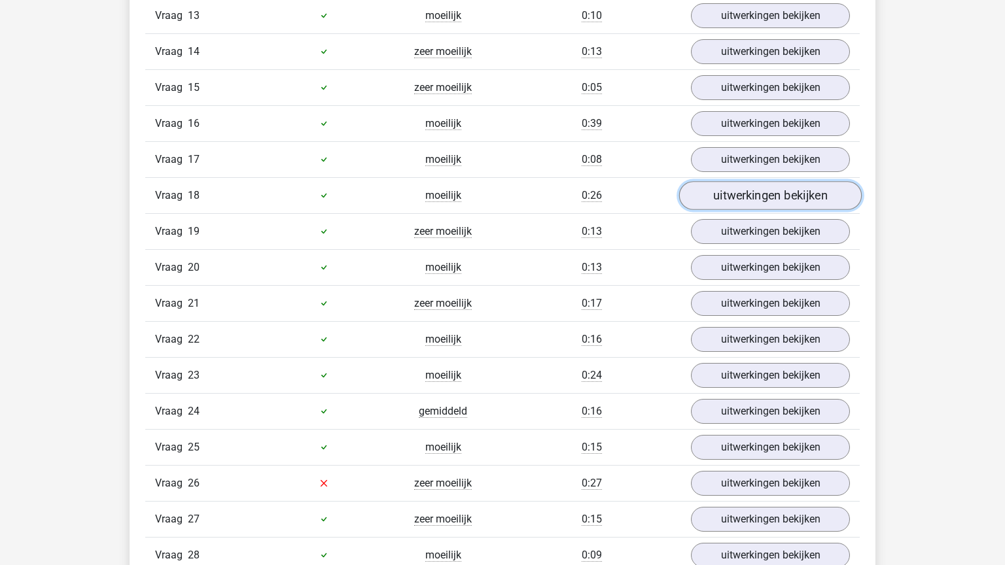
click at [771, 194] on link "uitwerkingen bekijken" at bounding box center [770, 195] width 183 height 29
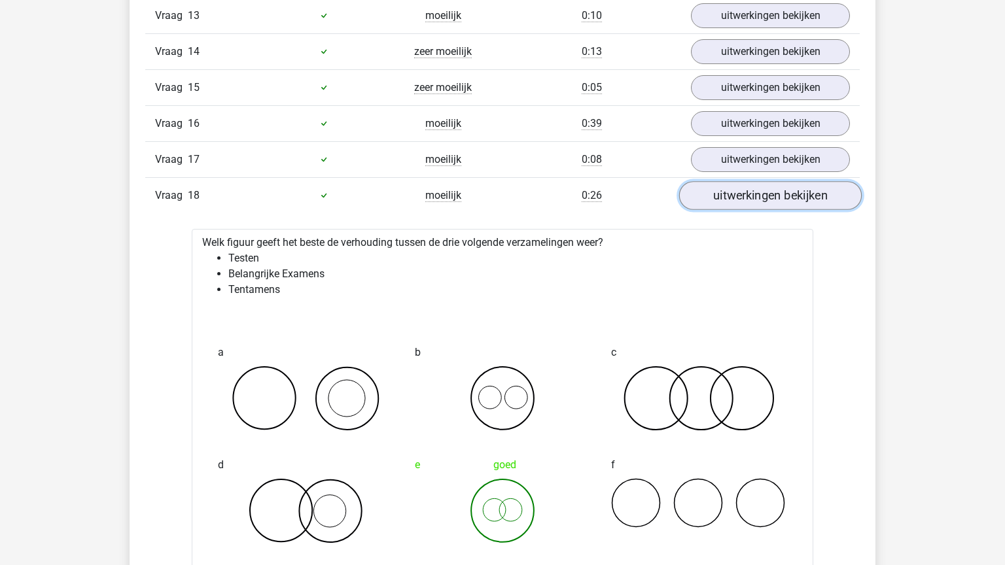
click at [788, 181] on link "uitwerkingen bekijken" at bounding box center [770, 195] width 183 height 29
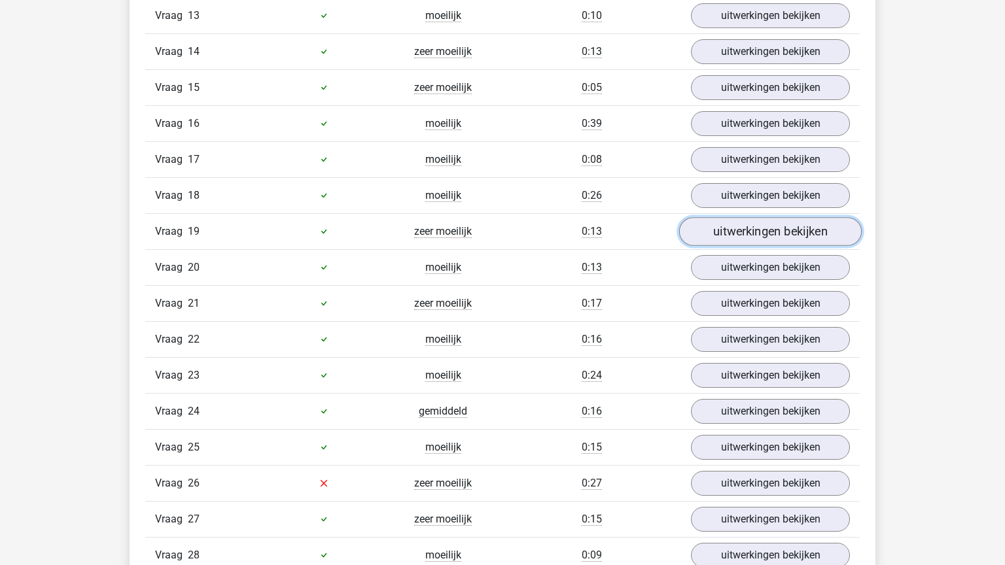
click at [783, 228] on link "uitwerkingen bekijken" at bounding box center [770, 231] width 183 height 29
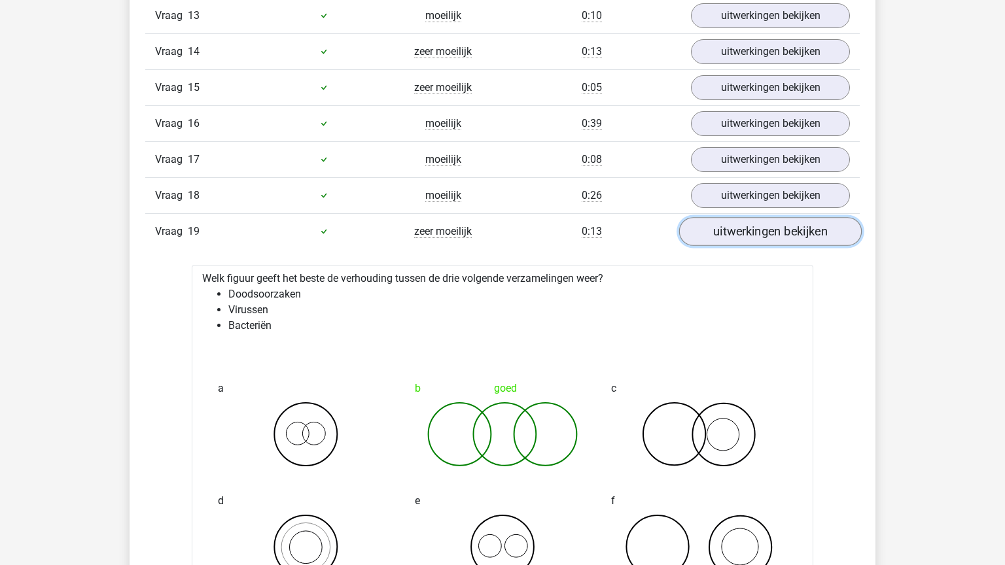
click at [686, 258] on div "Vraag 1 moeilijk 0:11 uitwerkingen bekijken Welk figuur geeft het beste de verh…" at bounding box center [502, 494] width 695 height 1857
click at [782, 217] on link "uitwerkingen bekijken" at bounding box center [770, 231] width 183 height 29
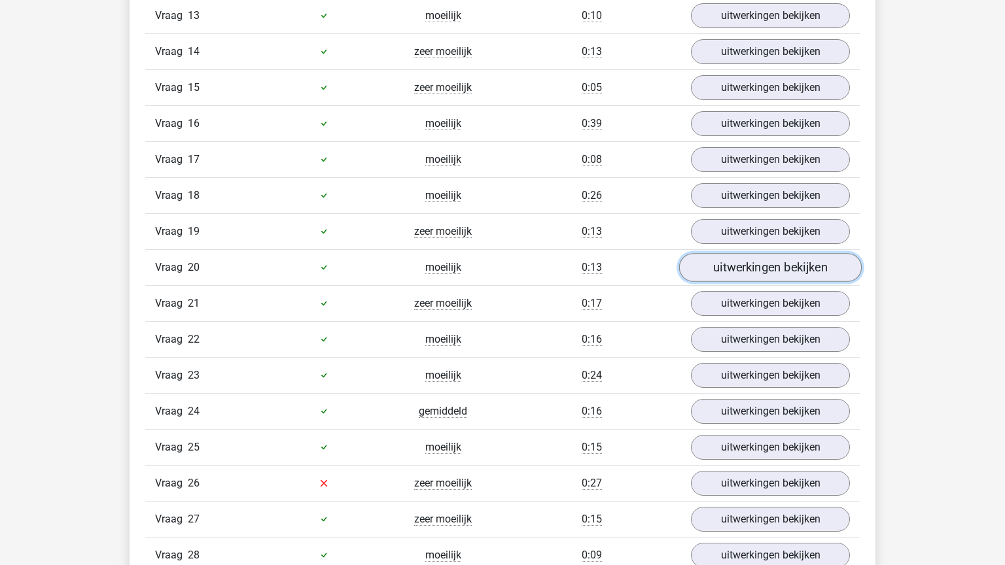
click at [764, 263] on link "uitwerkingen bekijken" at bounding box center [770, 267] width 183 height 29
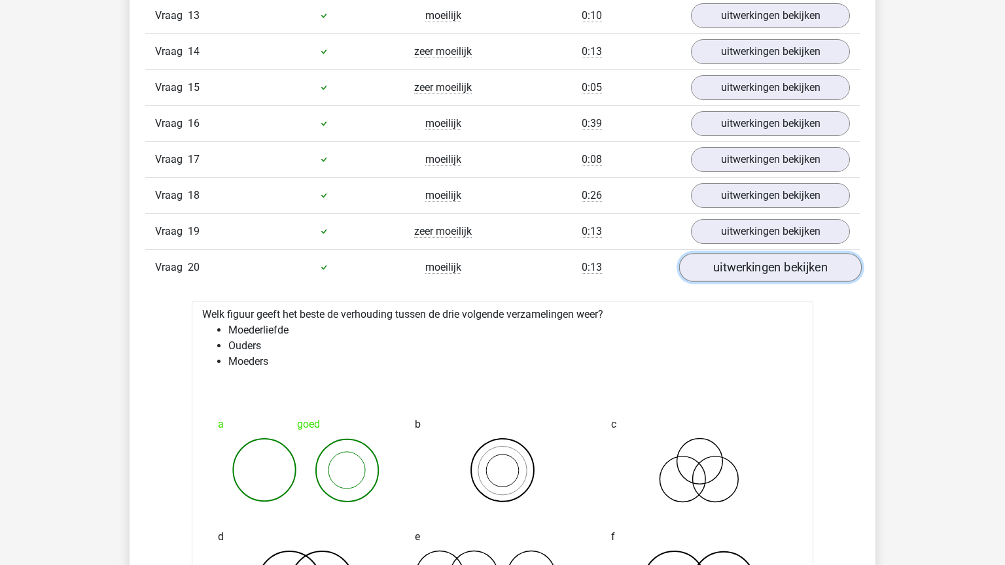
click at [764, 263] on link "uitwerkingen bekijken" at bounding box center [770, 267] width 183 height 29
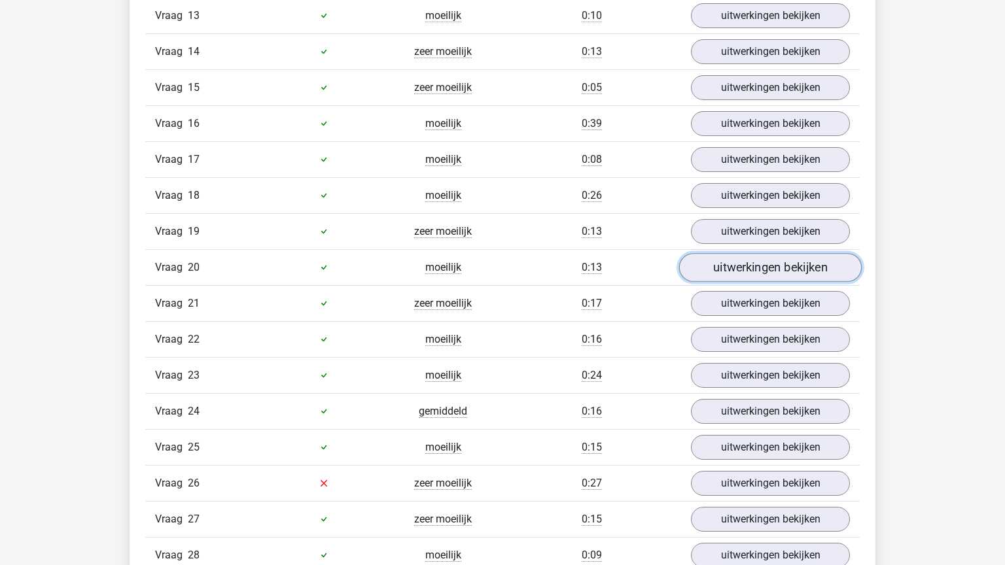
click at [764, 263] on link "uitwerkingen bekijken" at bounding box center [770, 267] width 183 height 29
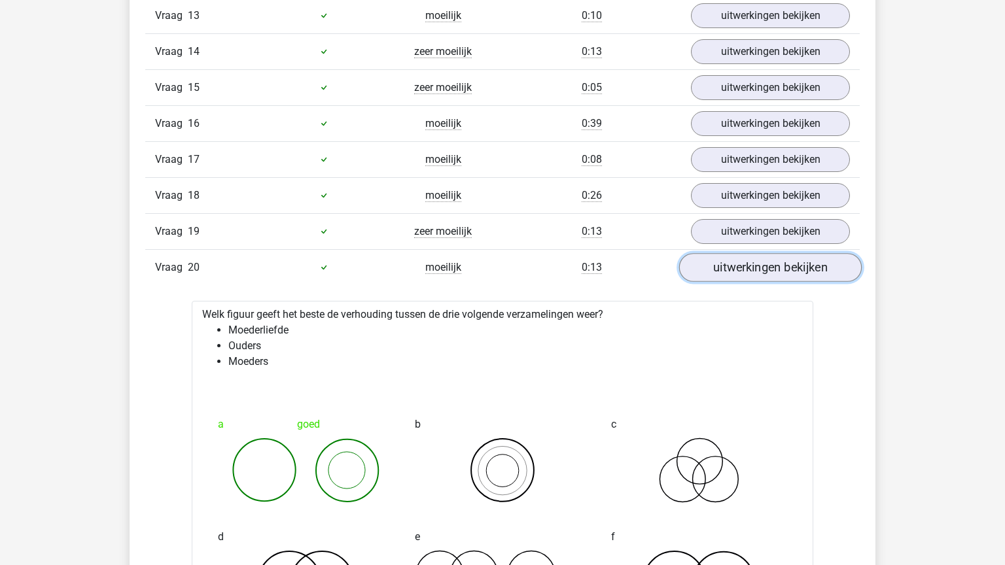
click at [764, 263] on link "uitwerkingen bekijken" at bounding box center [770, 267] width 183 height 29
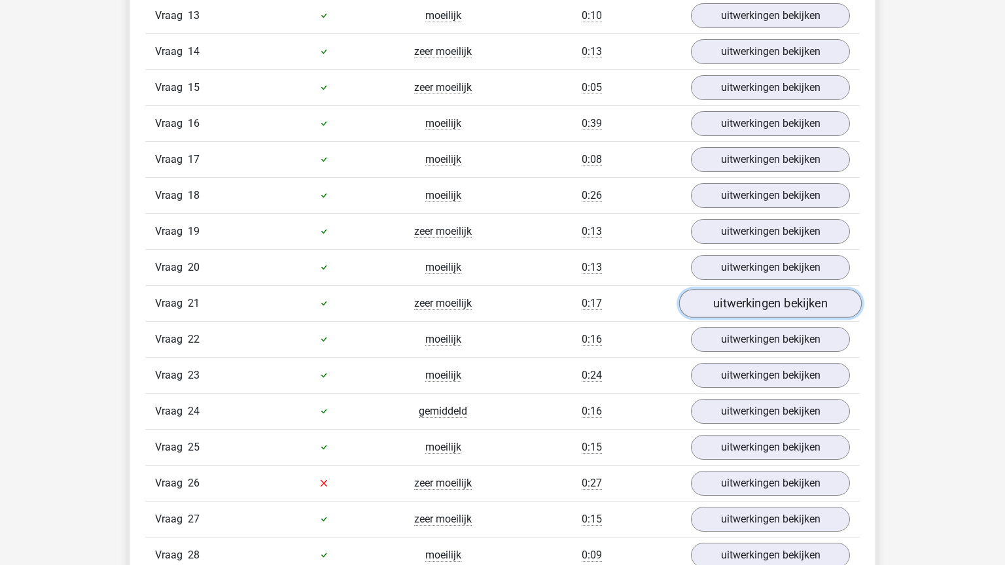
click at [761, 289] on link "uitwerkingen bekijken" at bounding box center [770, 303] width 183 height 29
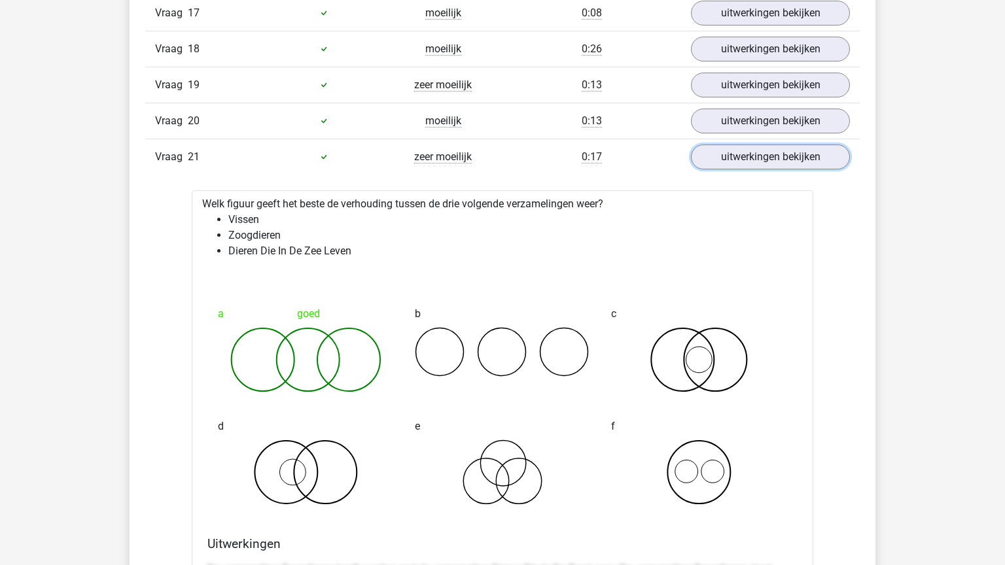
scroll to position [1794, 0]
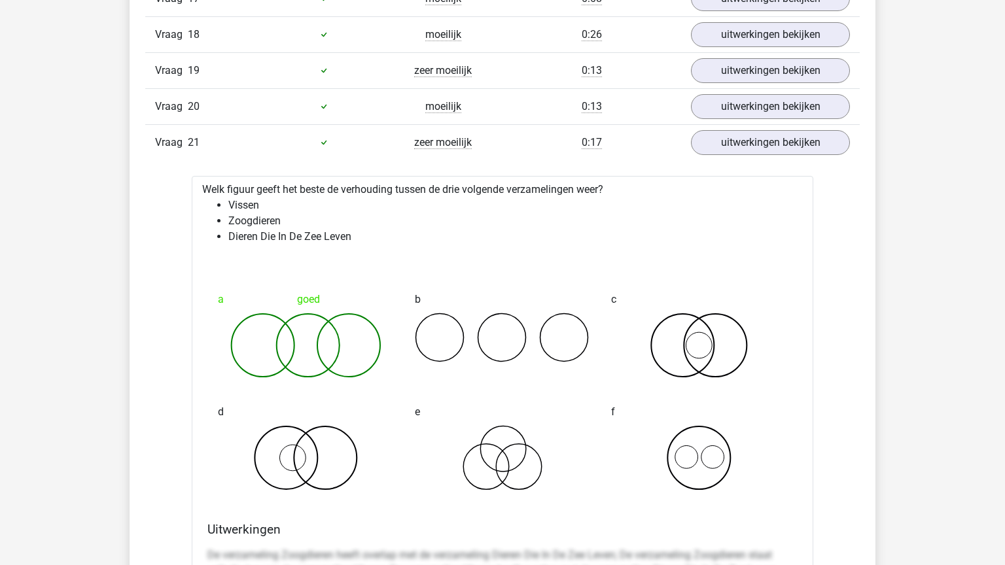
click at [625, 229] on li "Dieren Die In De Zee Leven" at bounding box center [515, 237] width 574 height 16
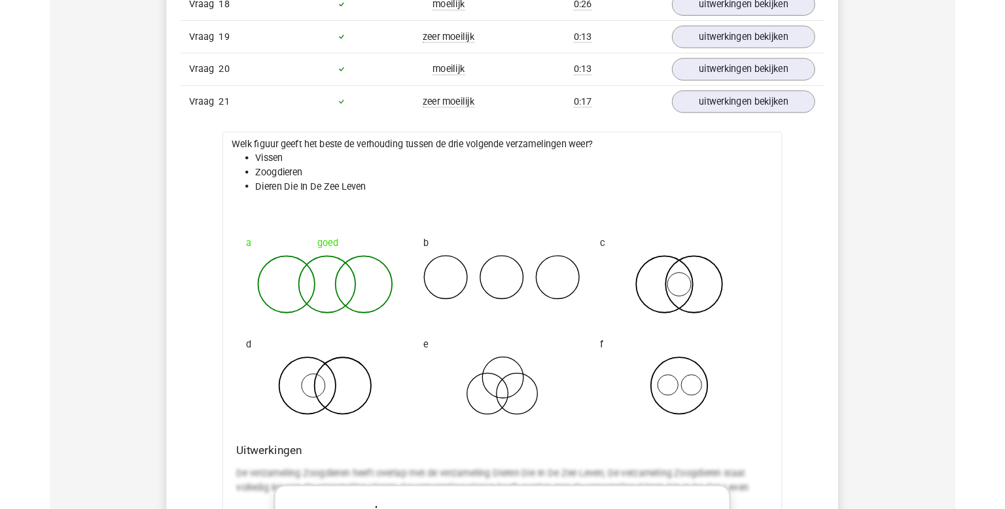
scroll to position [1820, 0]
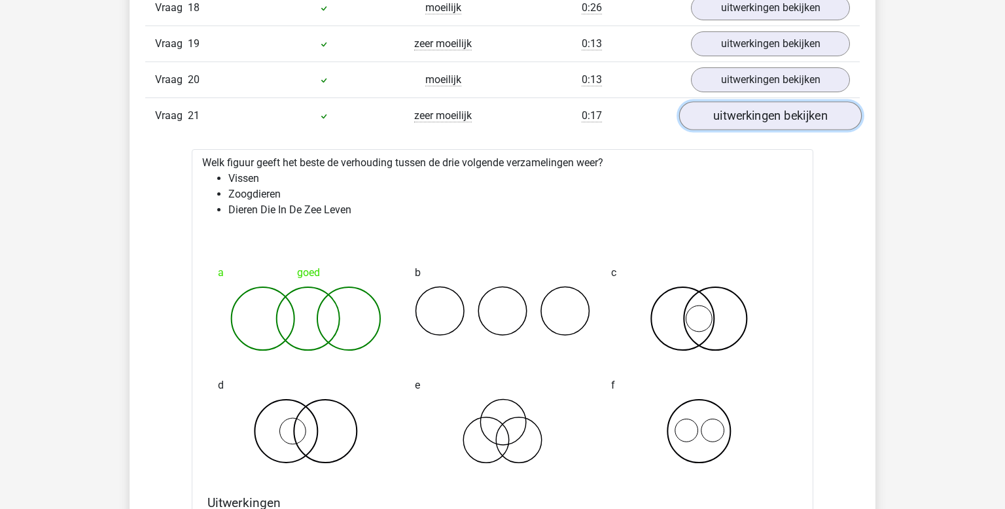
click at [748, 105] on link "uitwerkingen bekijken" at bounding box center [770, 115] width 183 height 29
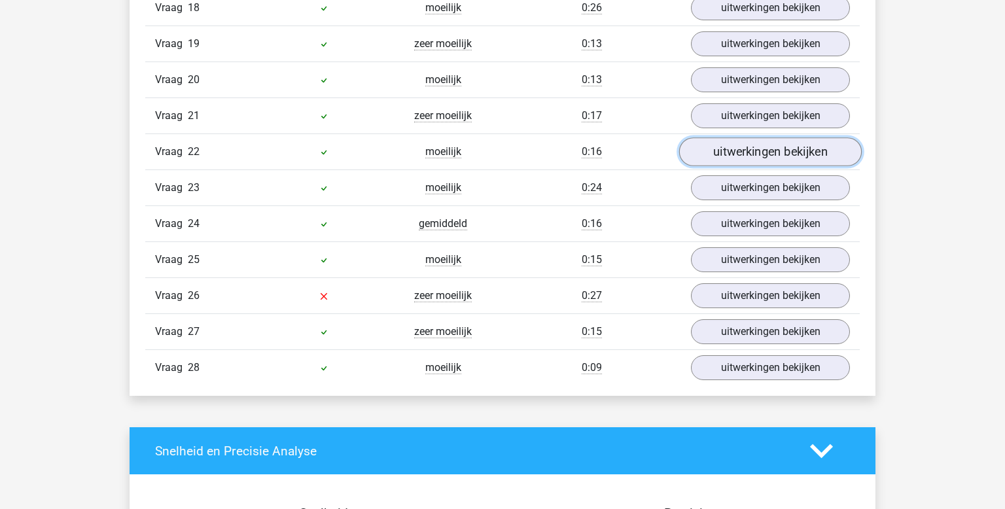
click at [756, 137] on link "uitwerkingen bekijken" at bounding box center [770, 151] width 183 height 29
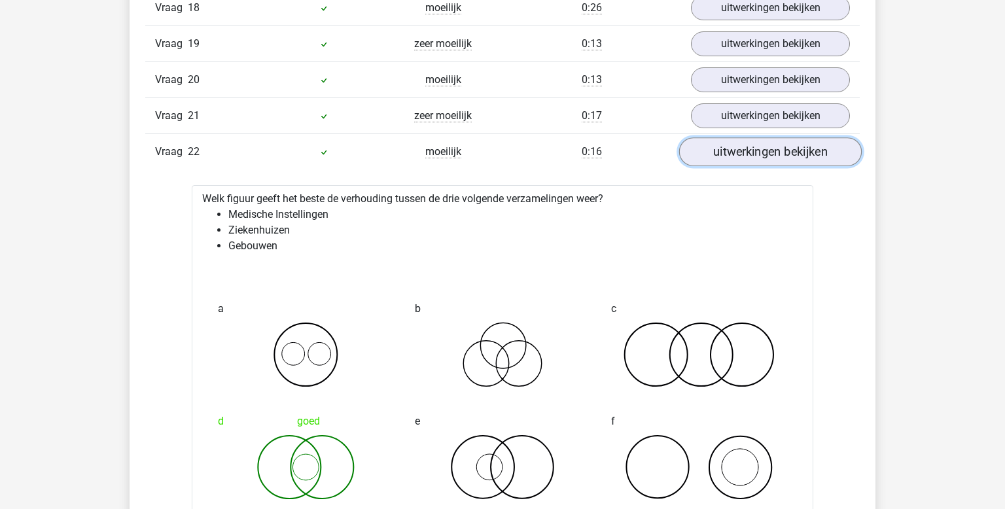
click at [755, 137] on link "uitwerkingen bekijken" at bounding box center [770, 151] width 183 height 29
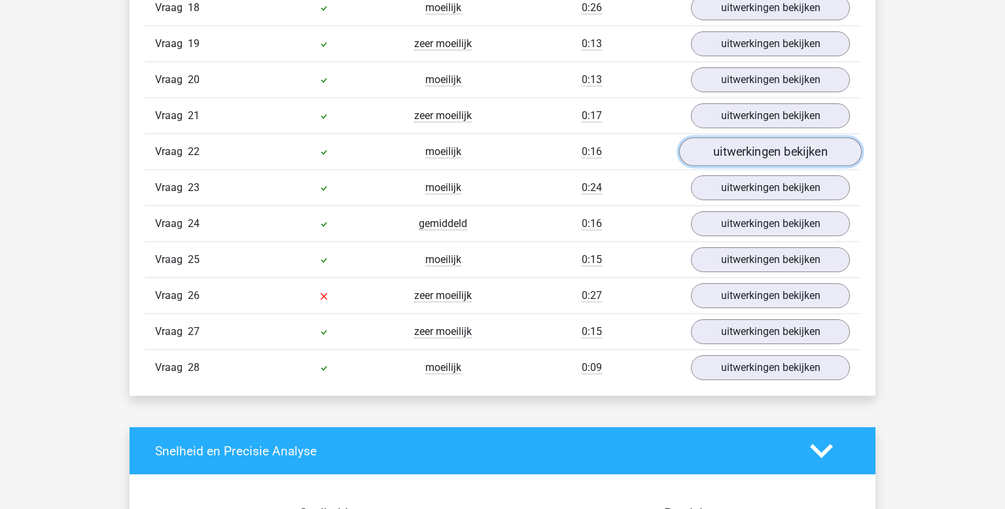
click at [739, 148] on link "uitwerkingen bekijken" at bounding box center [770, 151] width 183 height 29
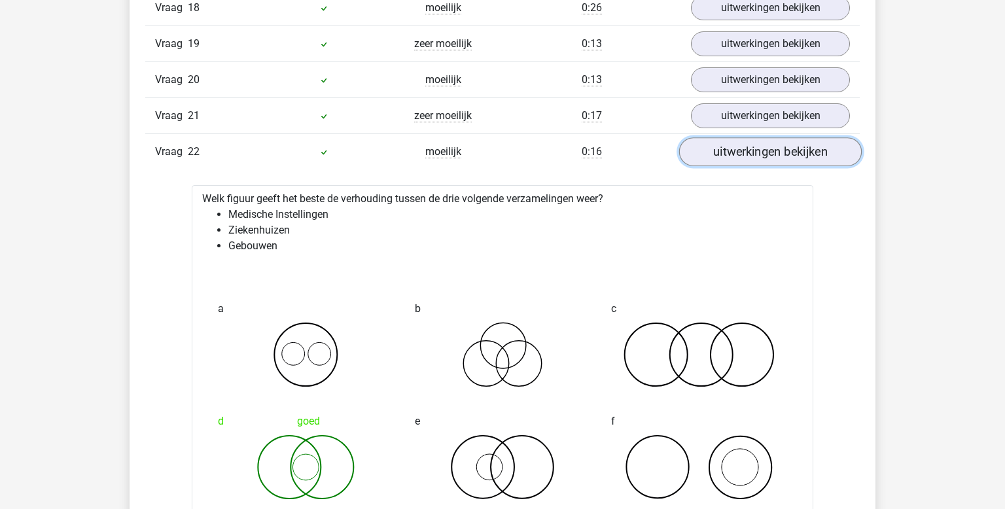
click at [741, 143] on link "uitwerkingen bekijken" at bounding box center [770, 151] width 183 height 29
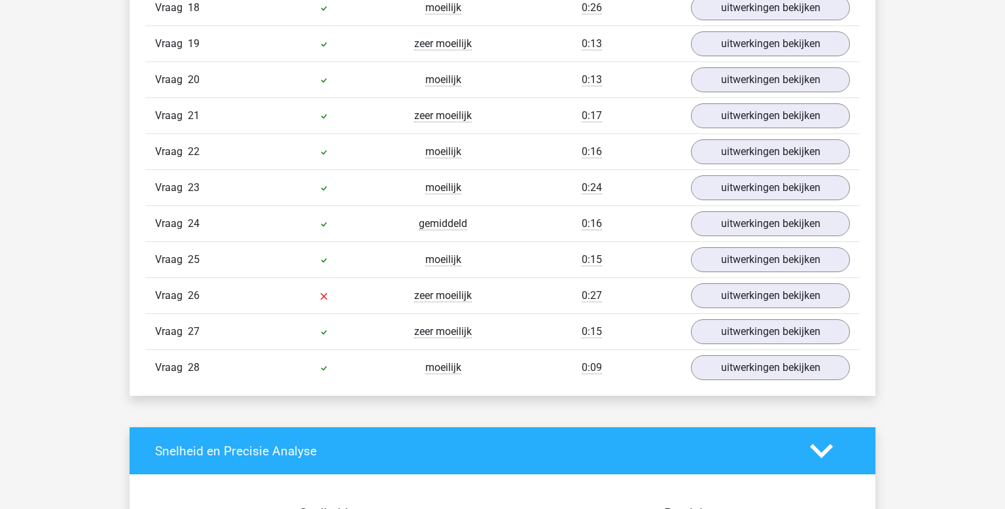
click at [741, 194] on div "Vraag 23 moeilijk 0:24 uitwerkingen bekijken" at bounding box center [502, 187] width 714 height 36
click at [743, 177] on link "uitwerkingen bekijken" at bounding box center [770, 187] width 183 height 29
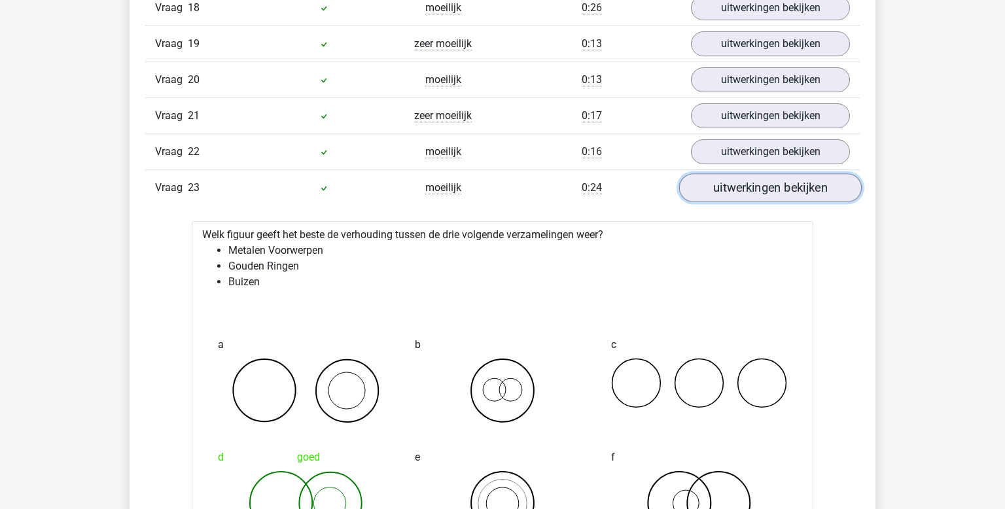
click at [743, 177] on link "uitwerkingen bekijken" at bounding box center [770, 187] width 183 height 29
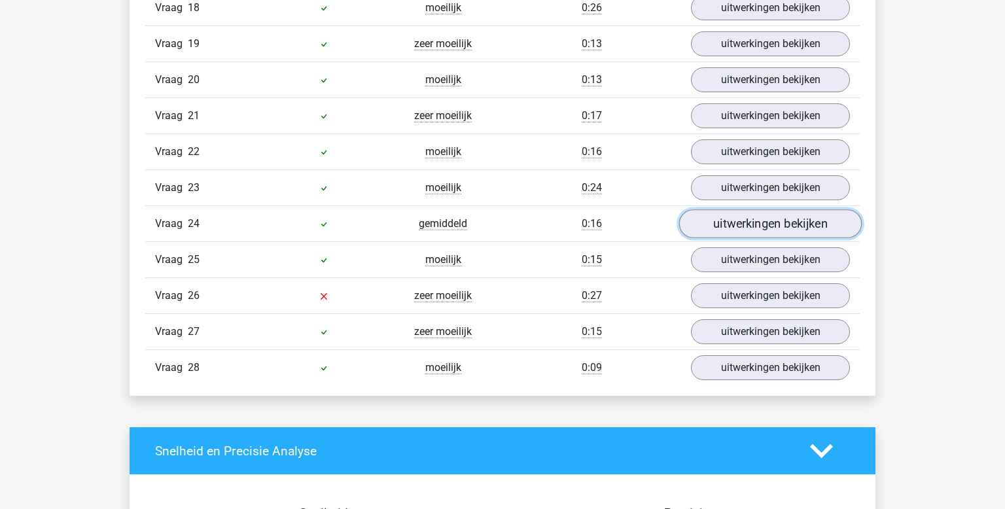
click at [725, 217] on link "uitwerkingen bekijken" at bounding box center [770, 223] width 183 height 29
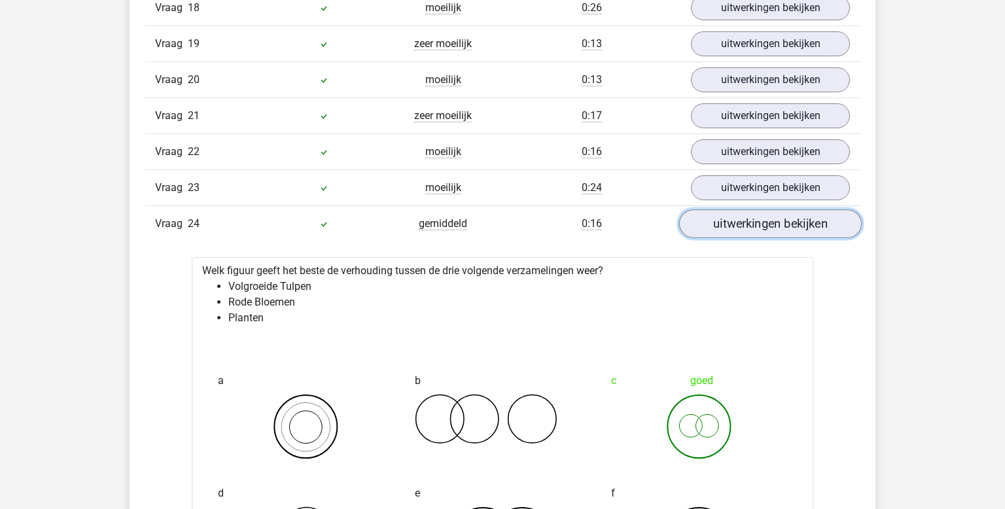
click at [725, 217] on link "uitwerkingen bekijken" at bounding box center [770, 223] width 183 height 29
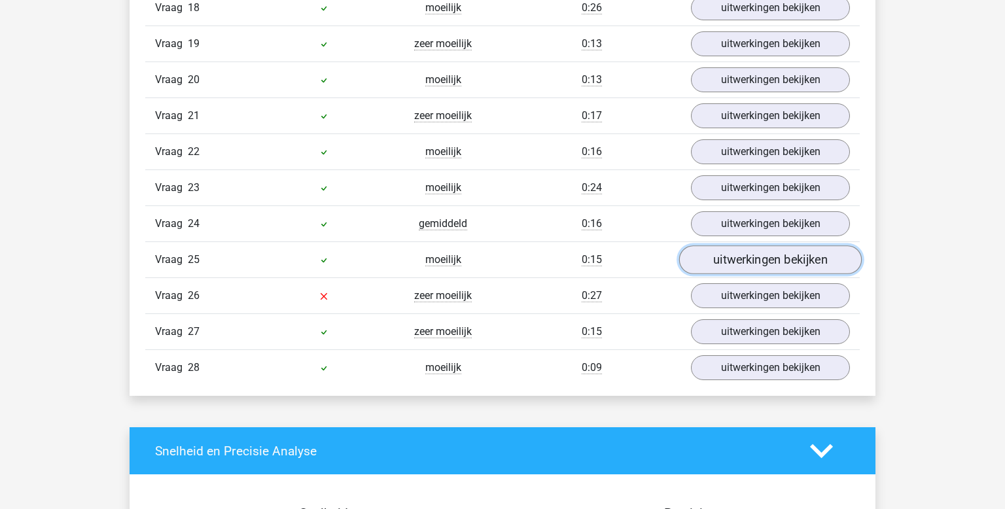
click at [731, 245] on link "uitwerkingen bekijken" at bounding box center [770, 259] width 183 height 29
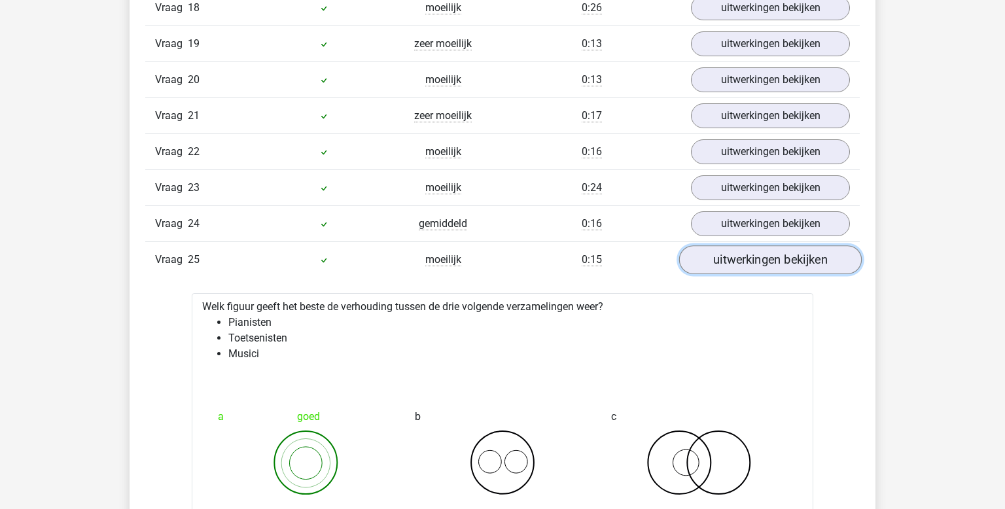
click at [729, 245] on link "uitwerkingen bekijken" at bounding box center [770, 259] width 183 height 29
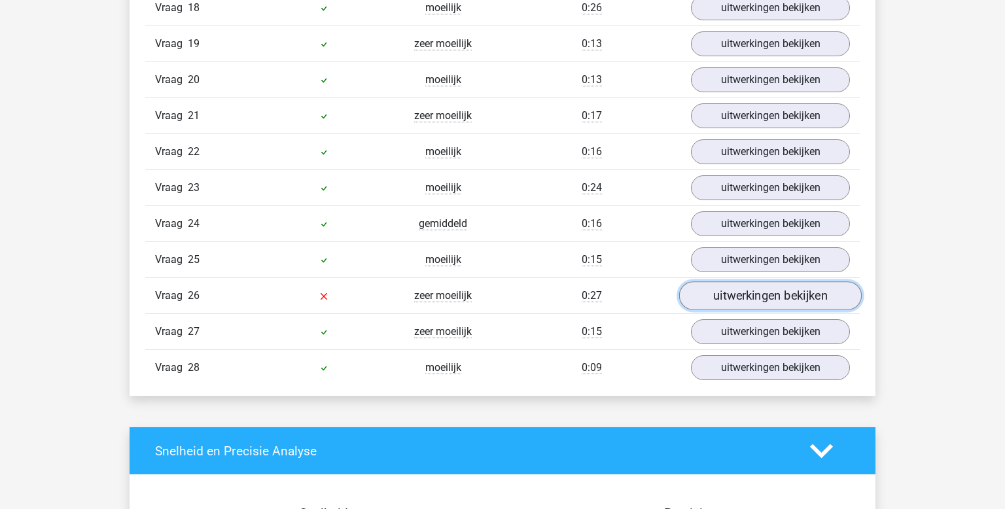
click at [729, 285] on link "uitwerkingen bekijken" at bounding box center [770, 295] width 183 height 29
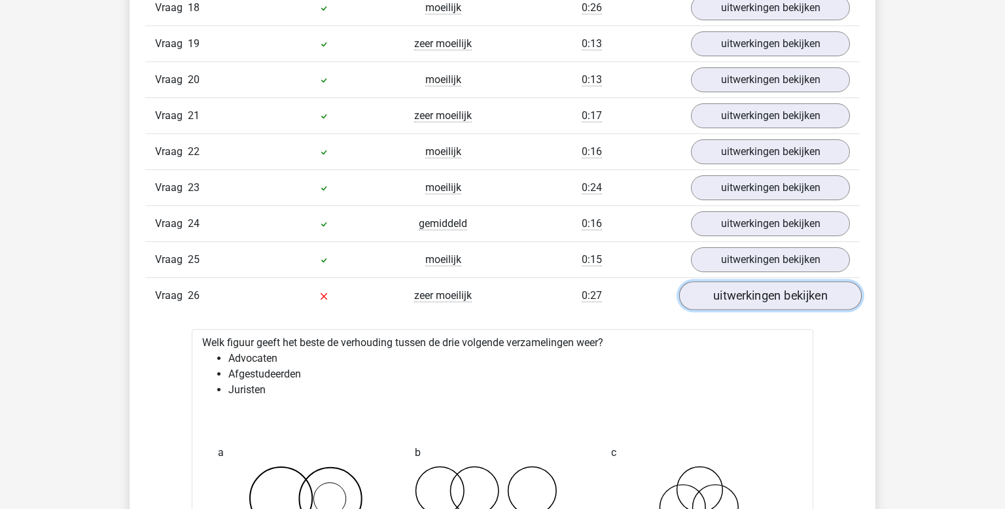
click at [729, 285] on link "uitwerkingen bekijken" at bounding box center [770, 295] width 183 height 29
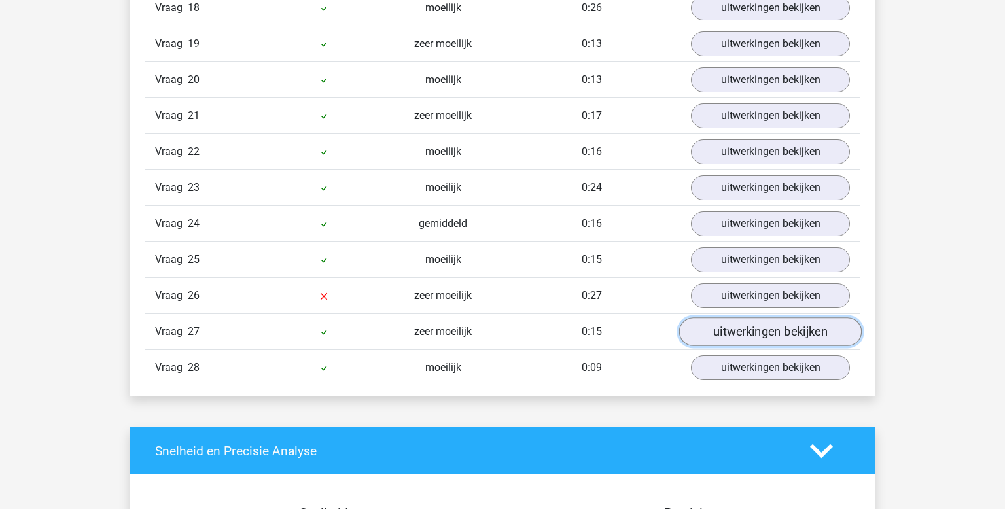
click at [757, 334] on link "uitwerkingen bekijken" at bounding box center [770, 331] width 183 height 29
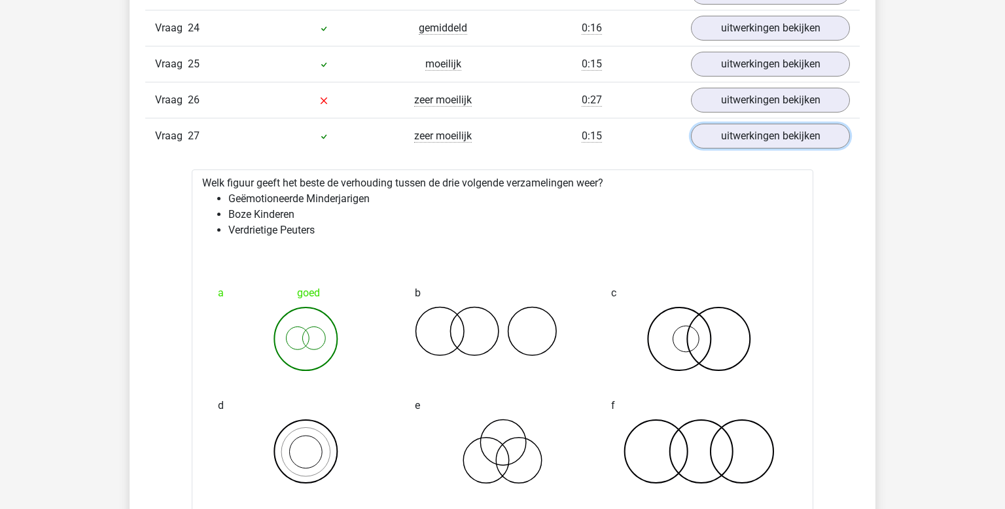
scroll to position [2016, 0]
click at [778, 129] on link "uitwerkingen bekijken" at bounding box center [770, 135] width 183 height 29
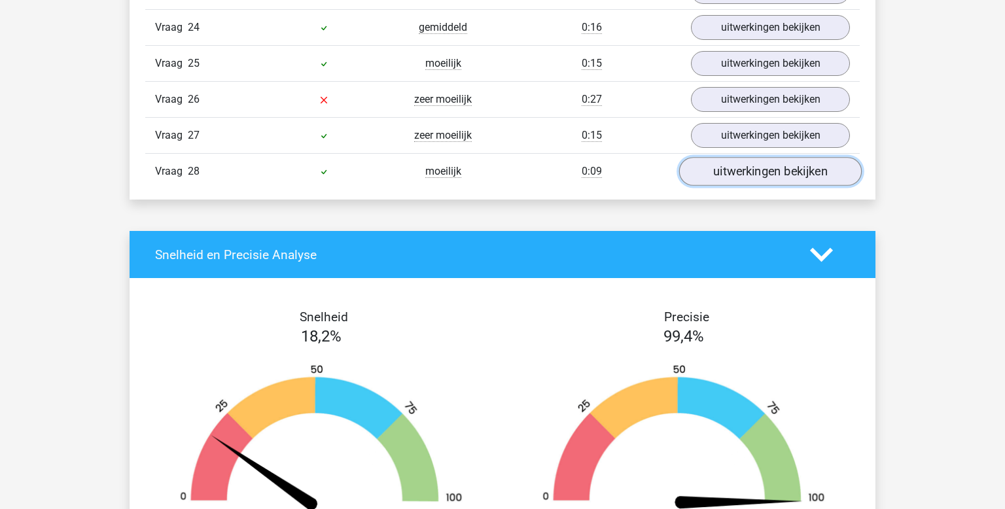
click at [744, 157] on link "uitwerkingen bekijken" at bounding box center [770, 171] width 183 height 29
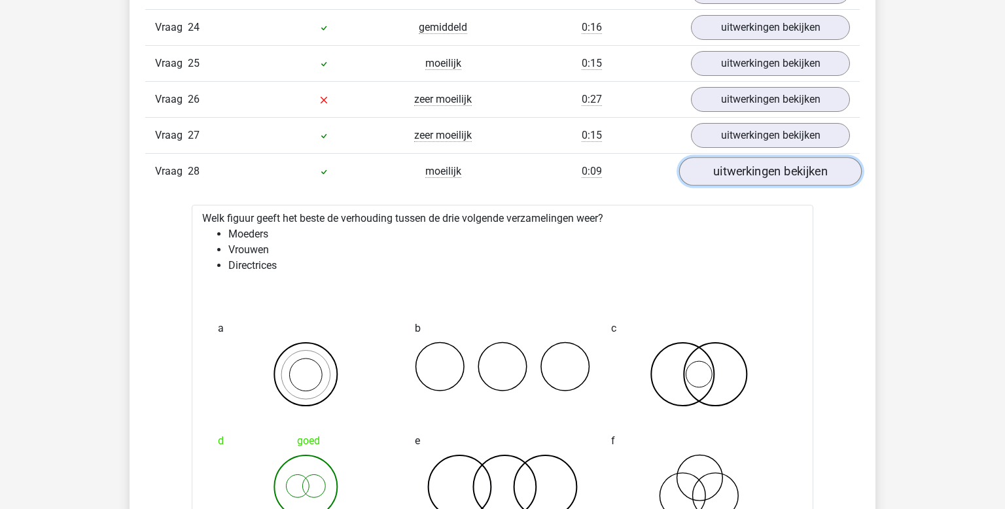
click at [742, 157] on link "uitwerkingen bekijken" at bounding box center [770, 171] width 183 height 29
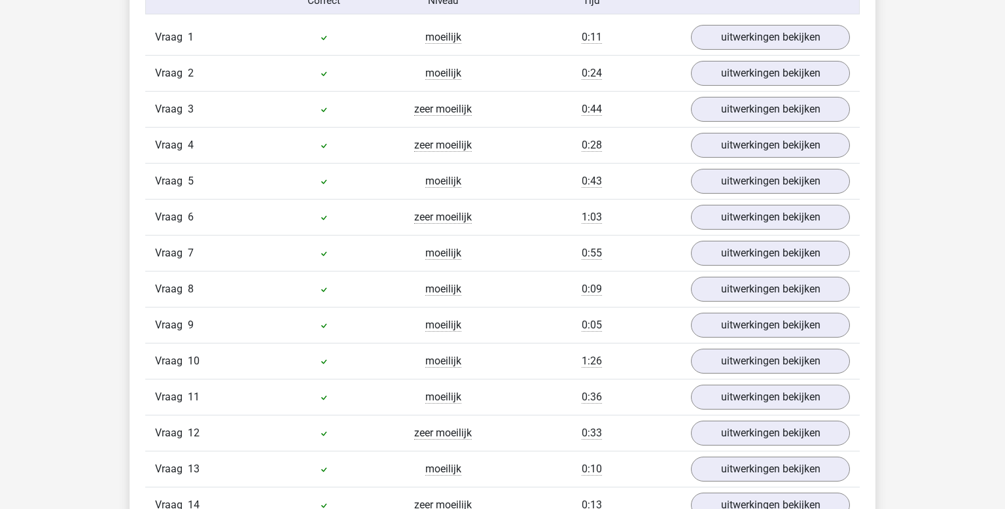
scroll to position [1178, 0]
click at [843, 37] on link "uitwerkingen bekijken" at bounding box center [770, 38] width 183 height 29
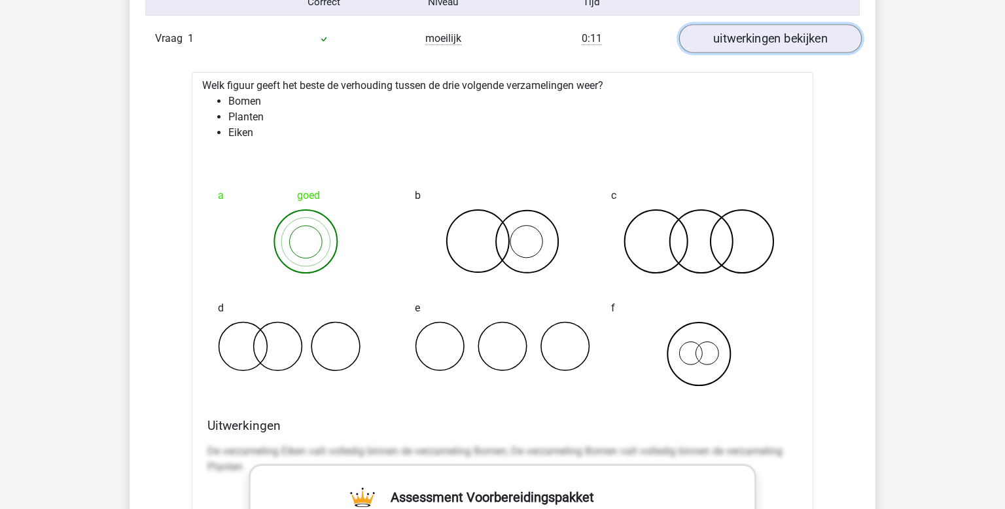
click at [818, 43] on link "uitwerkingen bekijken" at bounding box center [770, 38] width 183 height 29
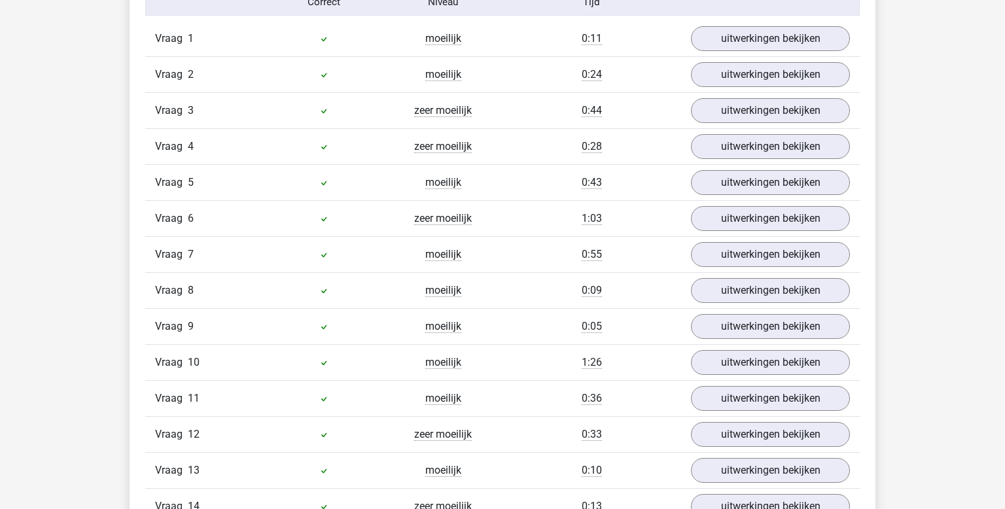
click at [799, 57] on div "Vraag 2 moeilijk 0:24 uitwerkingen bekijken" at bounding box center [502, 74] width 714 height 36
click at [793, 67] on link "uitwerkingen bekijken" at bounding box center [770, 74] width 183 height 29
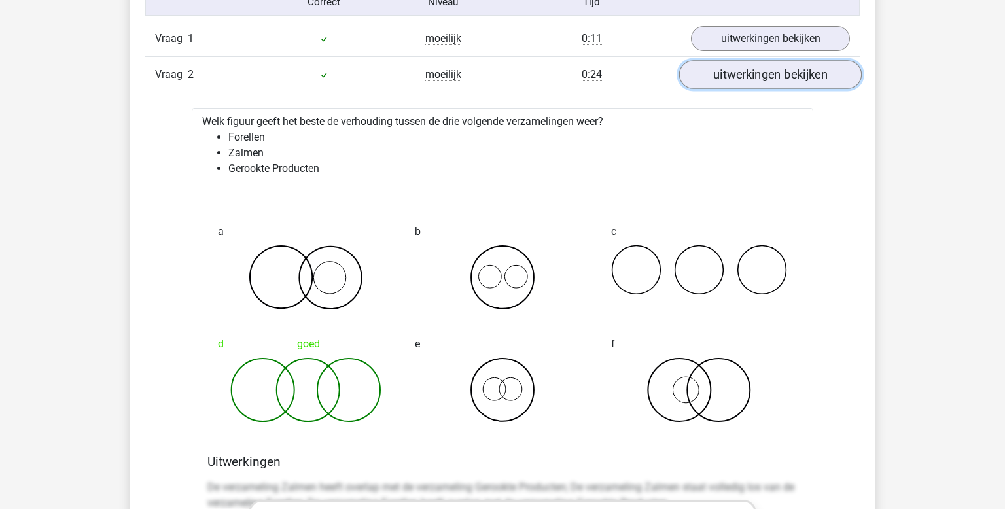
click at [793, 67] on link "uitwerkingen bekijken" at bounding box center [770, 74] width 183 height 29
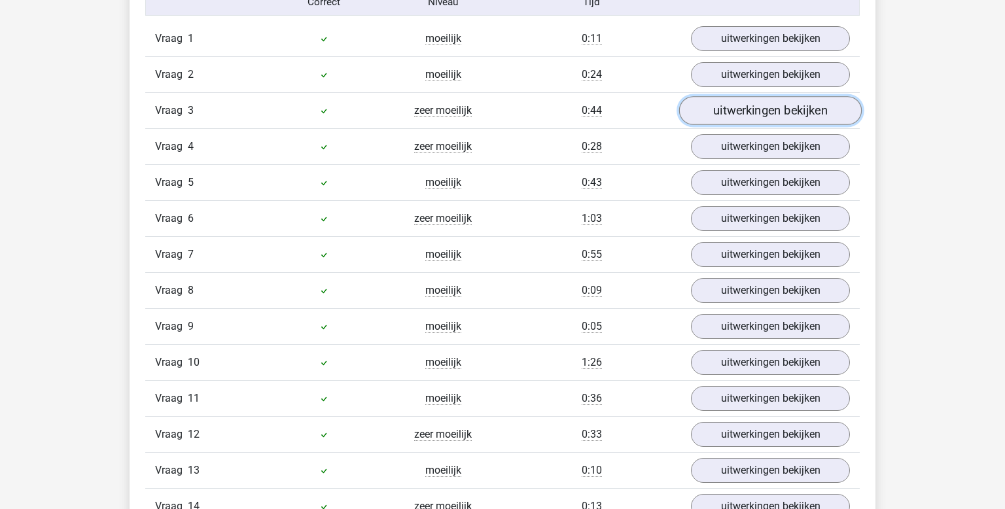
click at [788, 108] on link "uitwerkingen bekijken" at bounding box center [770, 110] width 183 height 29
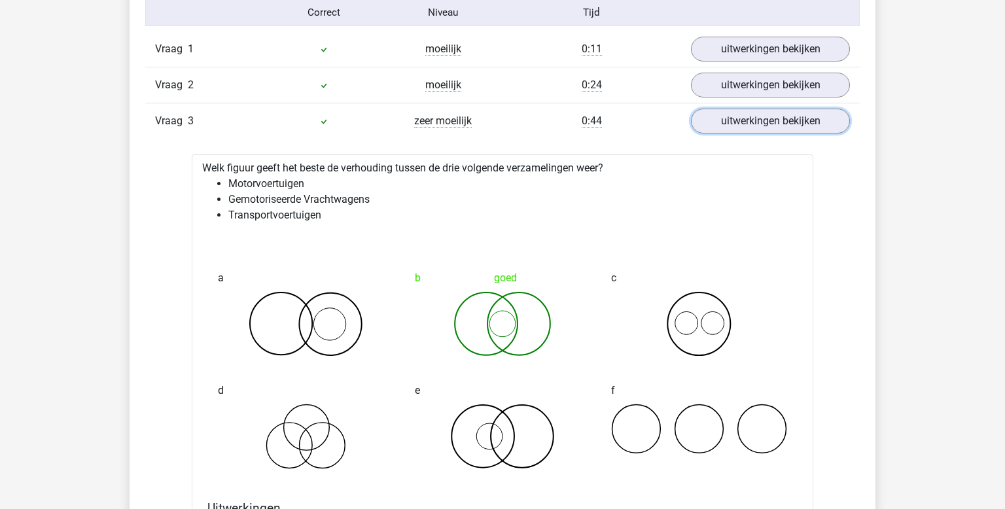
scroll to position [1166, 0]
click at [763, 128] on link "uitwerkingen bekijken" at bounding box center [770, 122] width 183 height 29
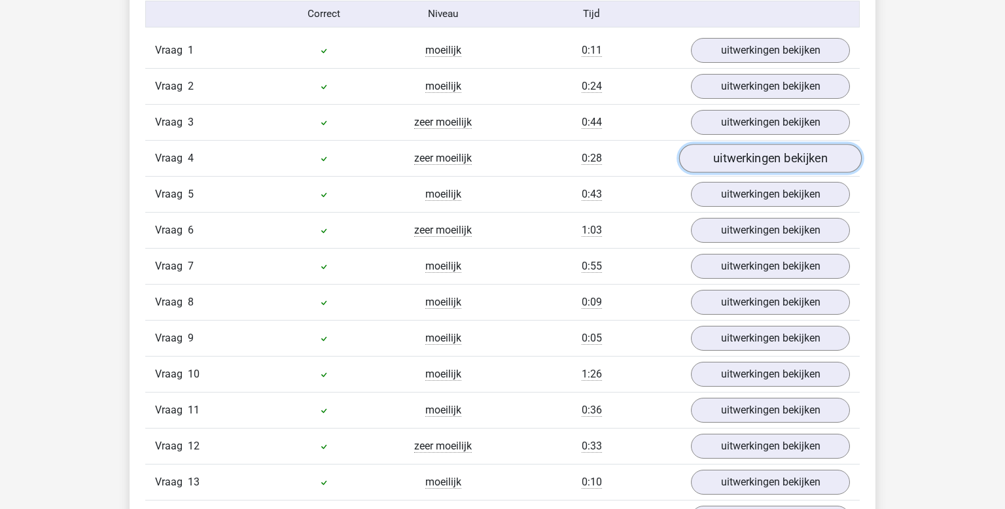
click at [758, 166] on link "uitwerkingen bekijken" at bounding box center [770, 158] width 183 height 29
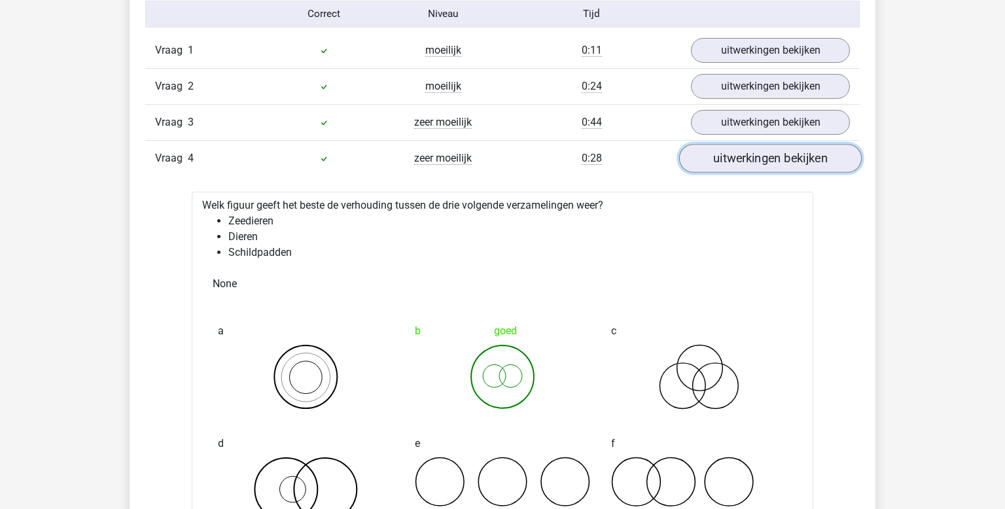
click at [805, 155] on link "uitwerkingen bekijken" at bounding box center [770, 158] width 183 height 29
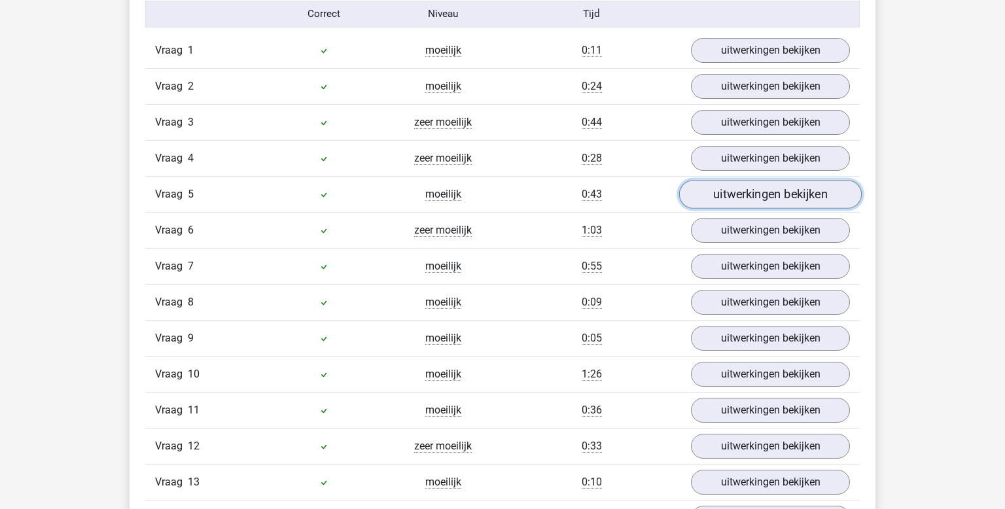
click at [736, 198] on link "uitwerkingen bekijken" at bounding box center [770, 194] width 183 height 29
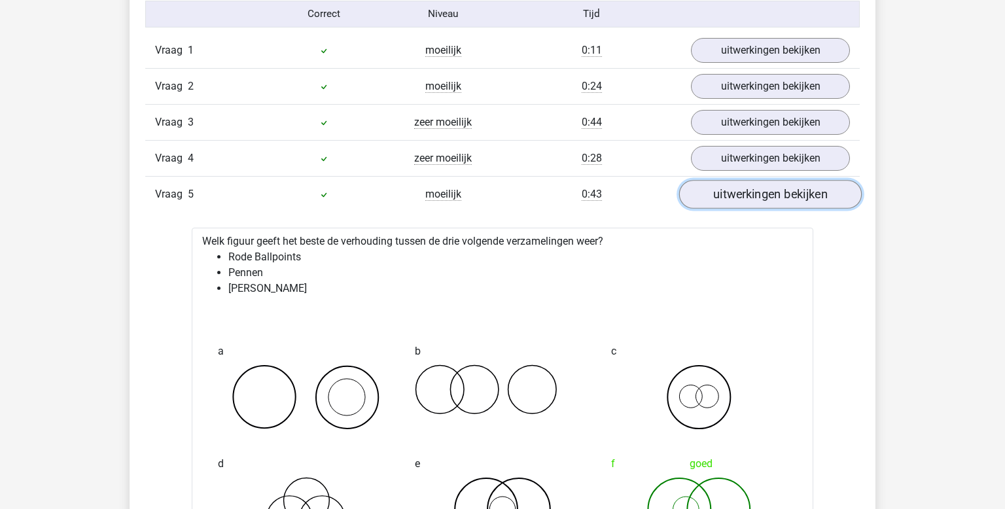
click at [736, 198] on link "uitwerkingen bekijken" at bounding box center [770, 194] width 183 height 29
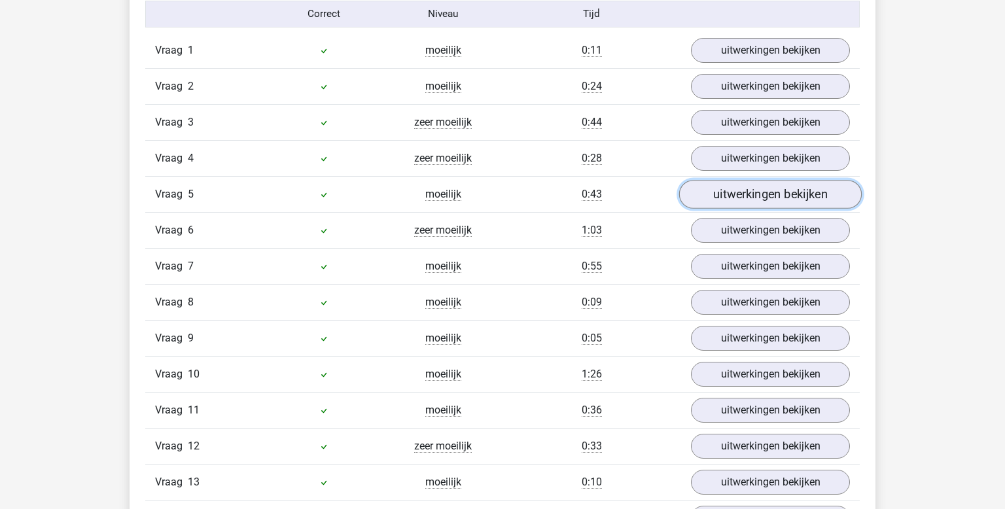
click at [736, 198] on link "uitwerkingen bekijken" at bounding box center [770, 194] width 183 height 29
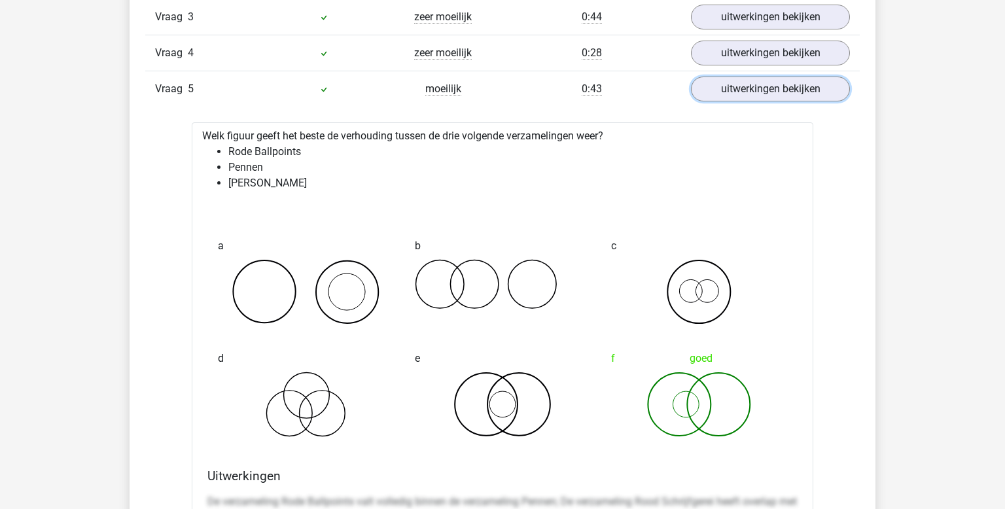
scroll to position [1272, 0]
drag, startPoint x: 237, startPoint y: 160, endPoint x: 217, endPoint y: 136, distance: 31.1
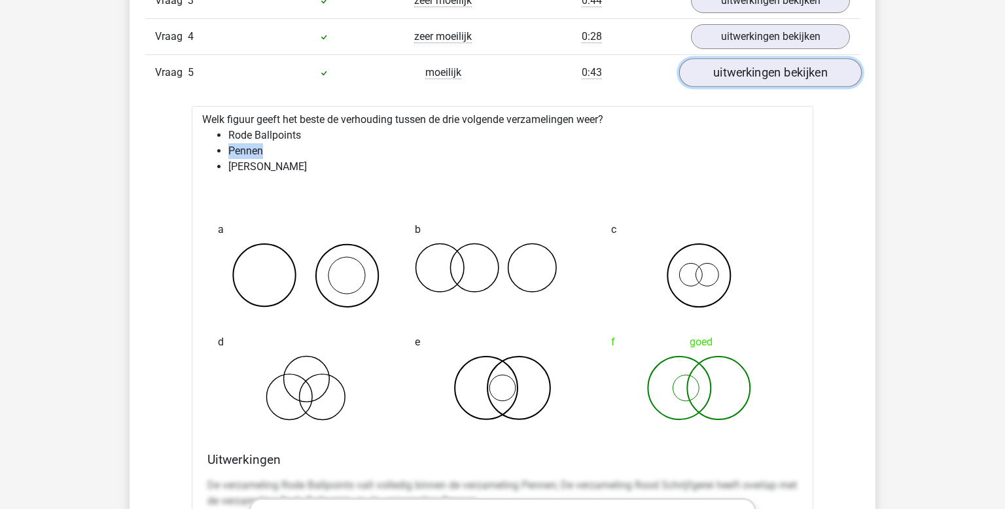
click at [776, 67] on link "uitwerkingen bekijken" at bounding box center [770, 72] width 183 height 29
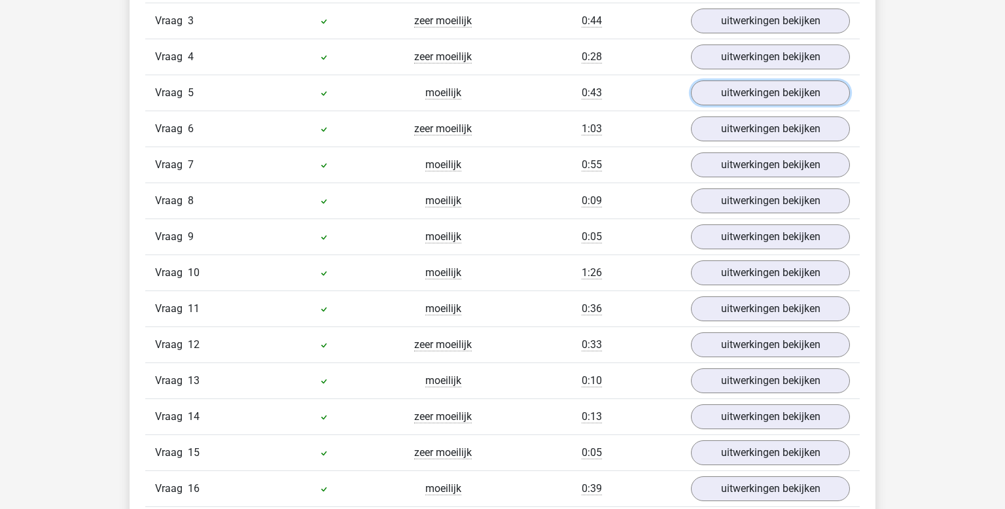
scroll to position [1266, 0]
click at [743, 90] on link "uitwerkingen bekijken" at bounding box center [770, 94] width 183 height 29
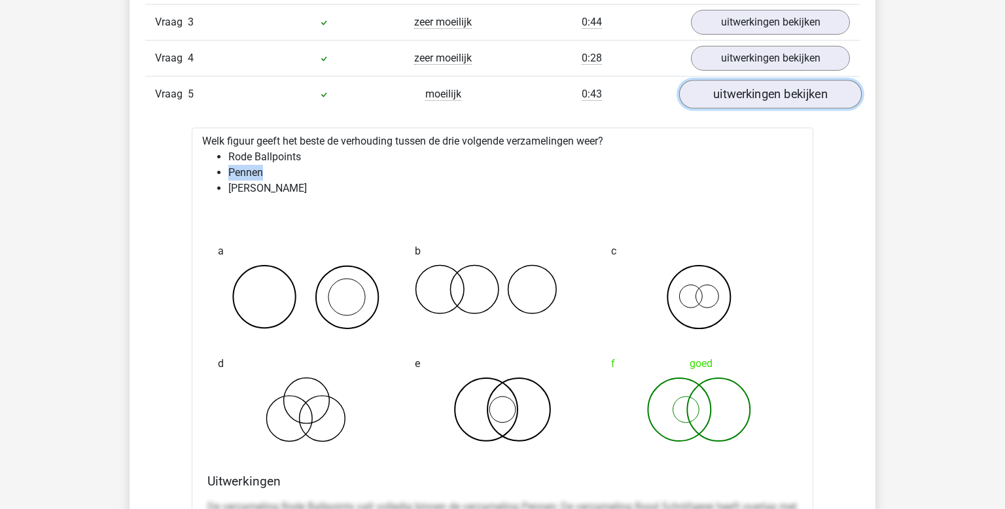
click at [743, 90] on link "uitwerkingen bekijken" at bounding box center [770, 94] width 183 height 29
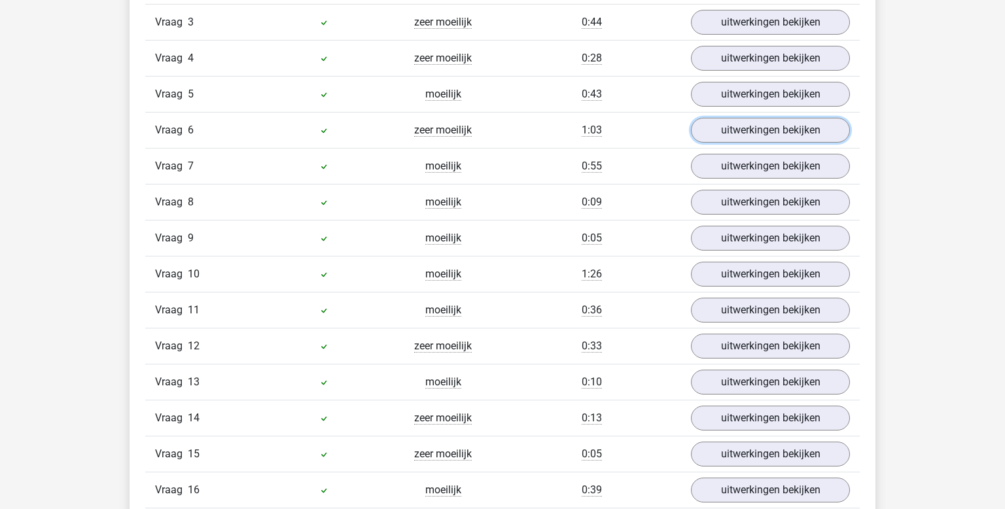
click at [760, 125] on link "uitwerkingen bekijken" at bounding box center [770, 130] width 159 height 25
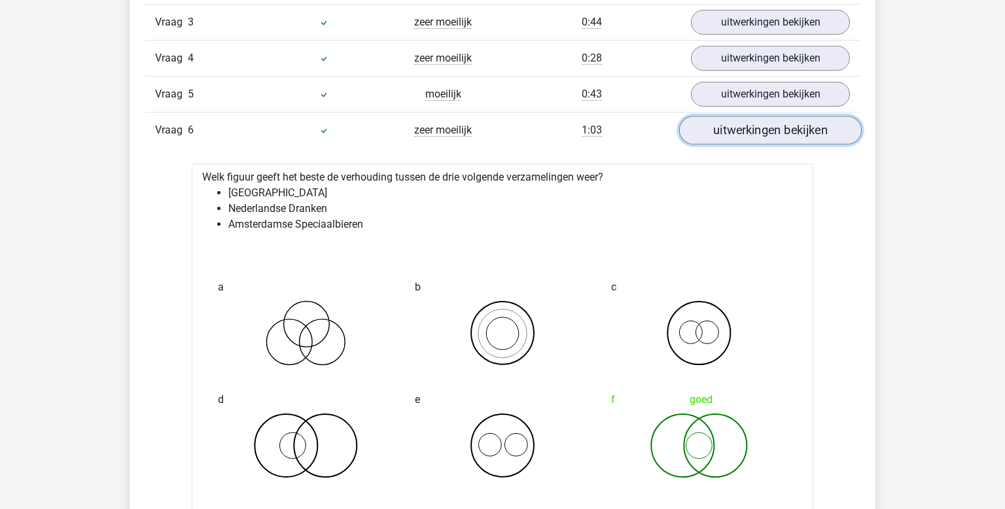
click at [756, 130] on link "uitwerkingen bekijken" at bounding box center [770, 130] width 183 height 29
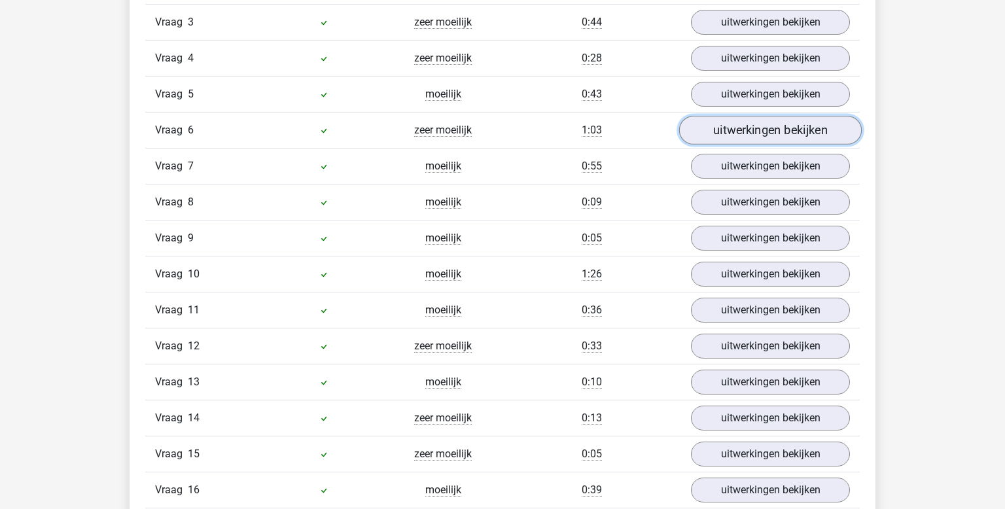
click at [771, 127] on link "uitwerkingen bekijken" at bounding box center [770, 130] width 183 height 29
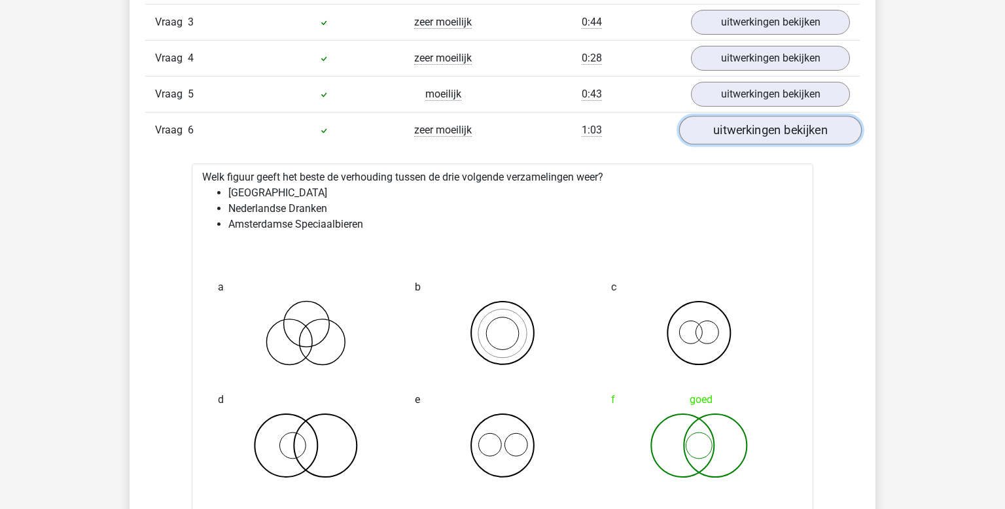
click at [771, 128] on link "uitwerkingen bekijken" at bounding box center [770, 130] width 183 height 29
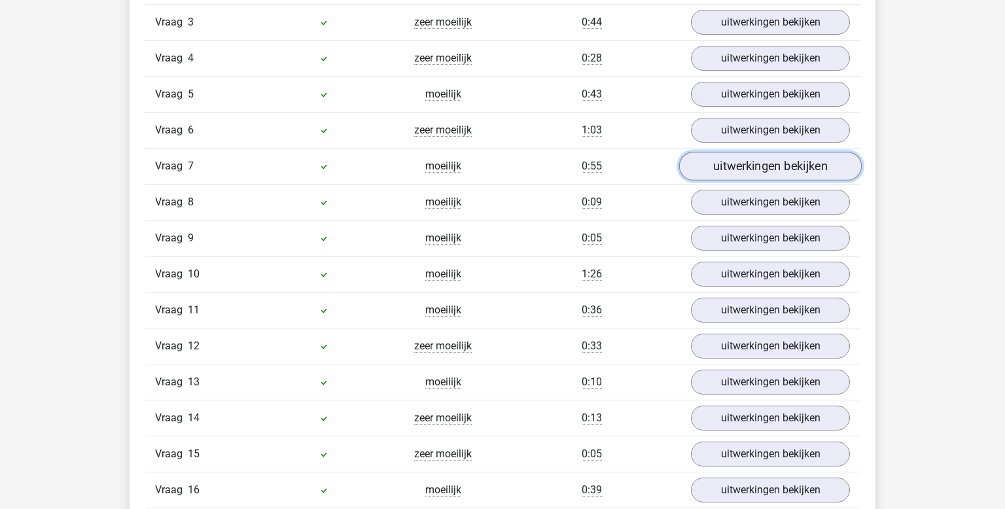
click at [766, 170] on link "uitwerkingen bekijken" at bounding box center [770, 166] width 183 height 29
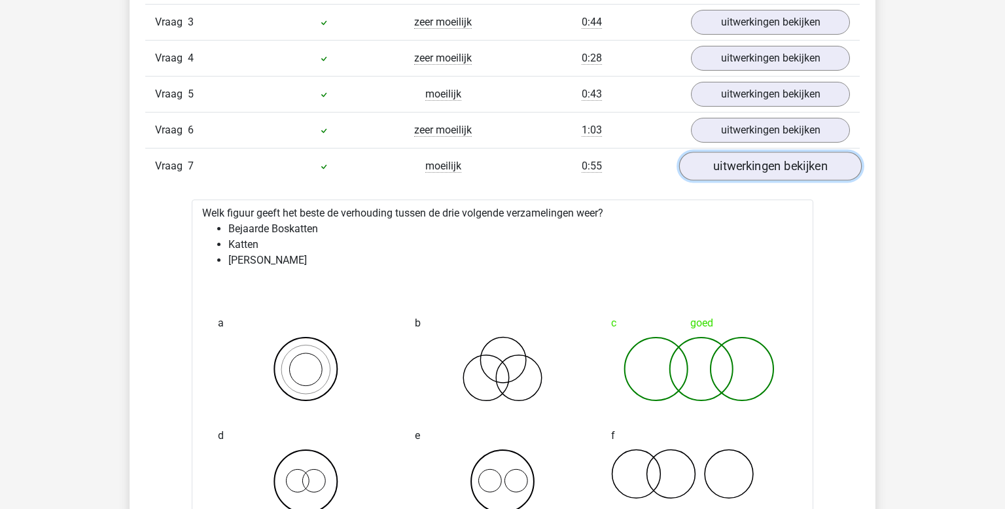
click at [739, 154] on link "uitwerkingen bekijken" at bounding box center [770, 166] width 183 height 29
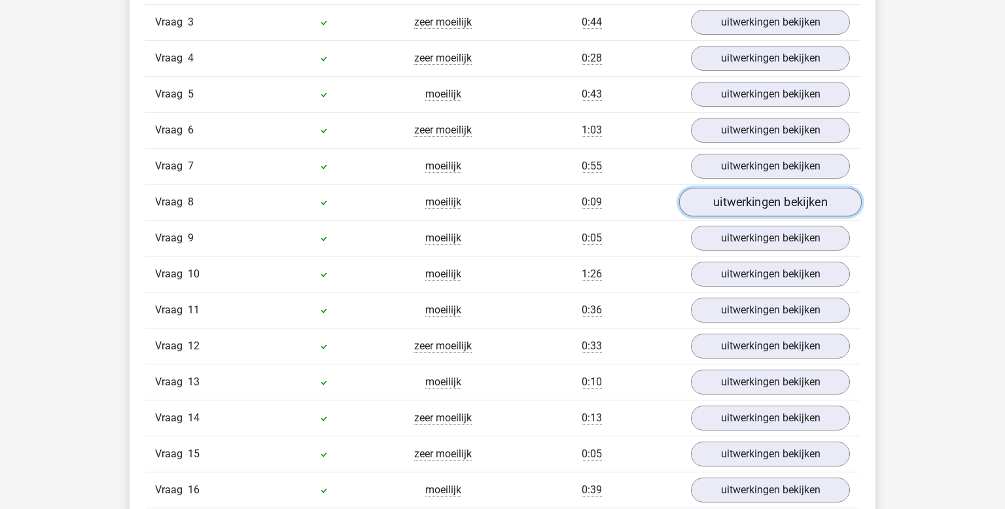
click at [744, 198] on link "uitwerkingen bekijken" at bounding box center [770, 202] width 183 height 29
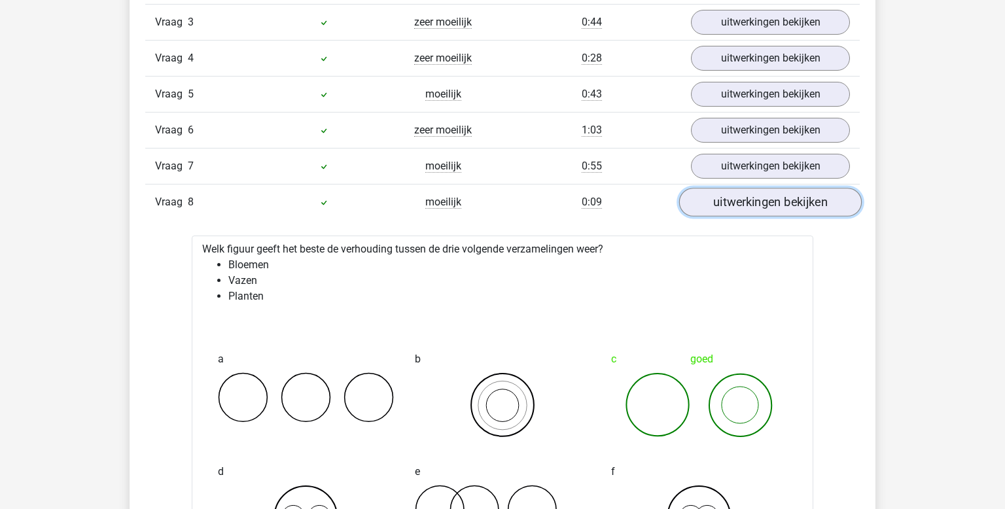
click at [744, 196] on link "uitwerkingen bekijken" at bounding box center [770, 202] width 183 height 29
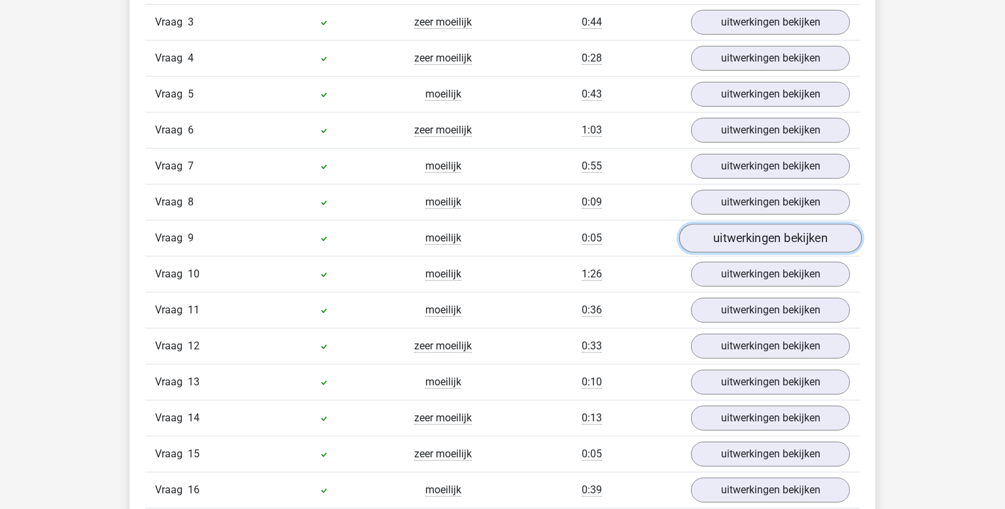
click at [748, 234] on link "uitwerkingen bekijken" at bounding box center [770, 238] width 183 height 29
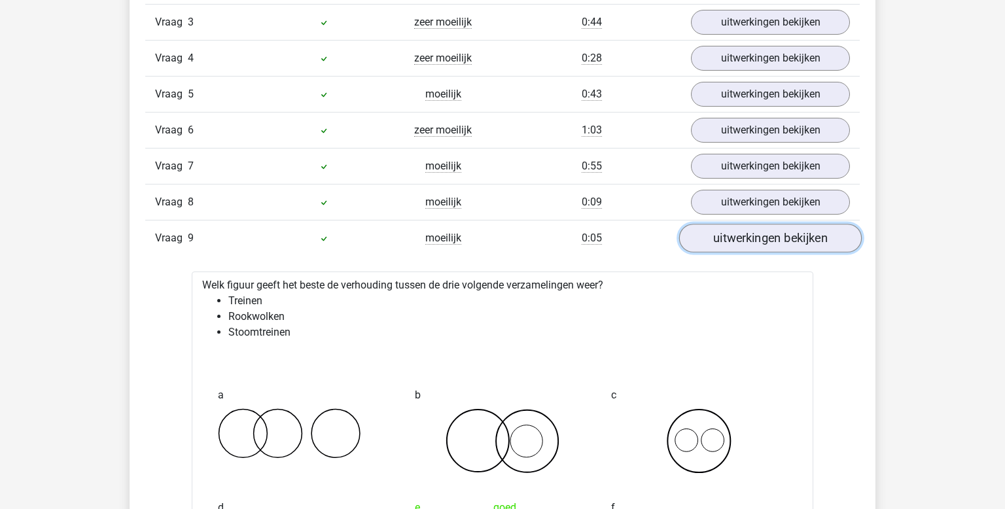
click at [748, 234] on link "uitwerkingen bekijken" at bounding box center [770, 238] width 183 height 29
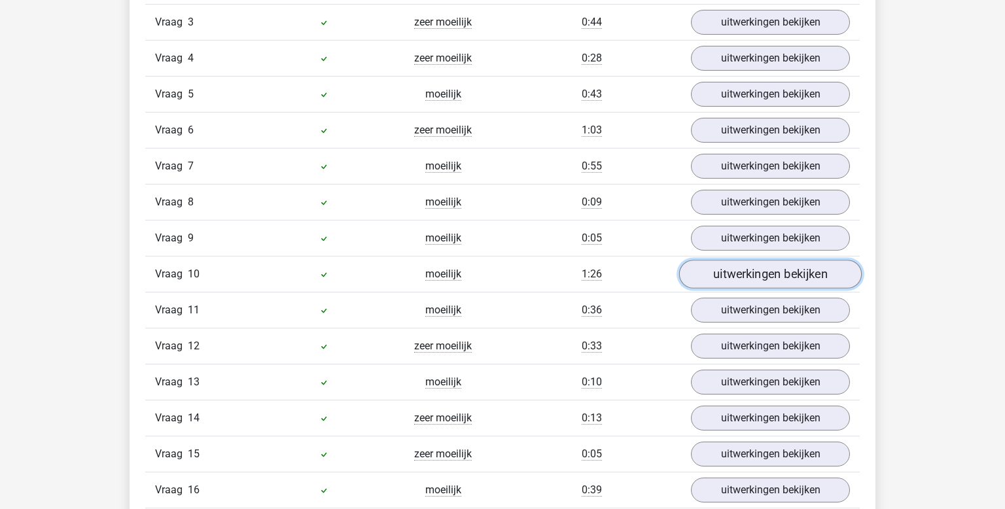
click at [763, 278] on link "uitwerkingen bekijken" at bounding box center [770, 274] width 183 height 29
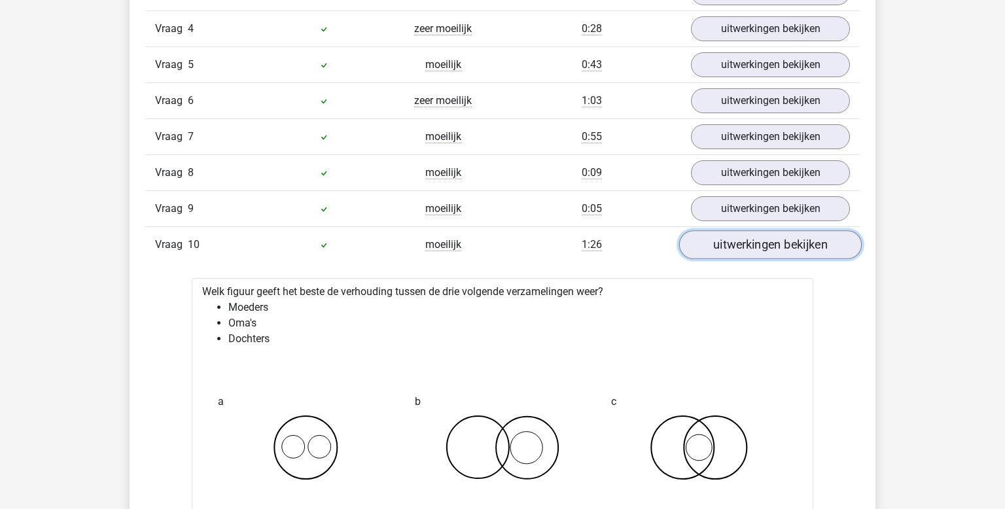
scroll to position [1418, 0]
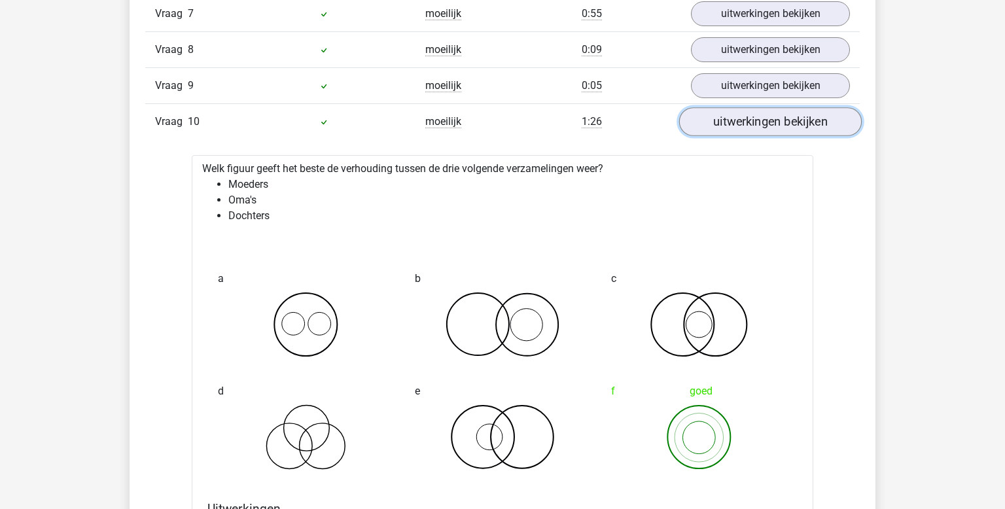
click at [739, 120] on link "uitwerkingen bekijken" at bounding box center [770, 121] width 183 height 29
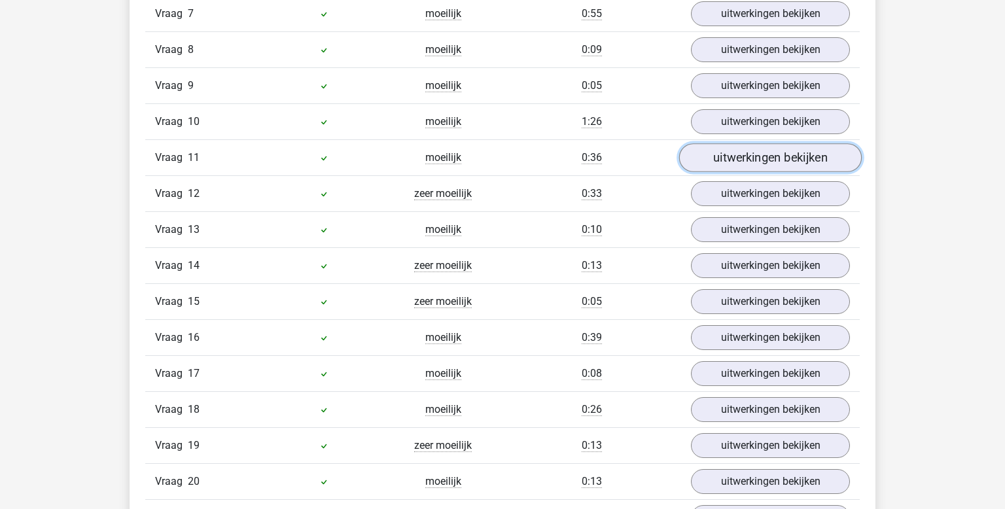
click at [741, 148] on link "uitwerkingen bekijken" at bounding box center [770, 157] width 183 height 29
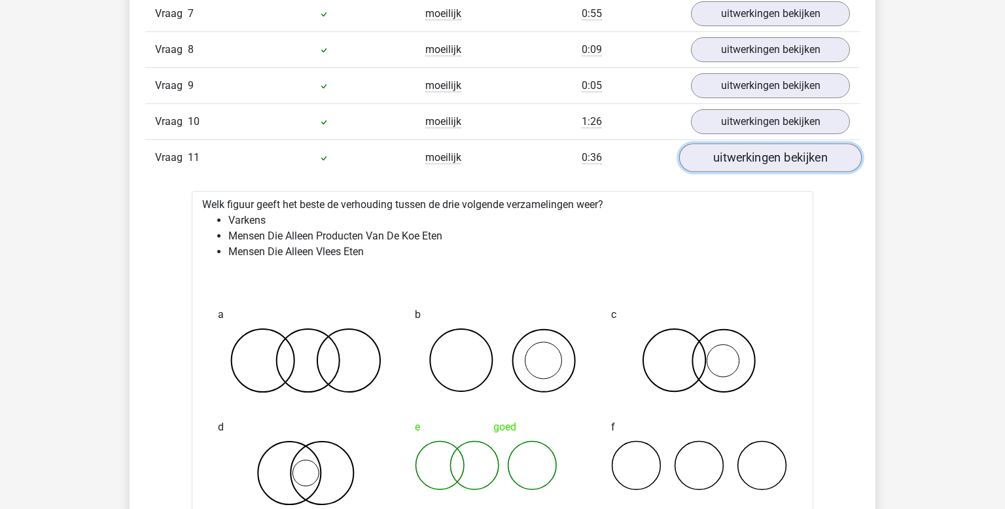
click at [746, 152] on link "uitwerkingen bekijken" at bounding box center [770, 157] width 183 height 29
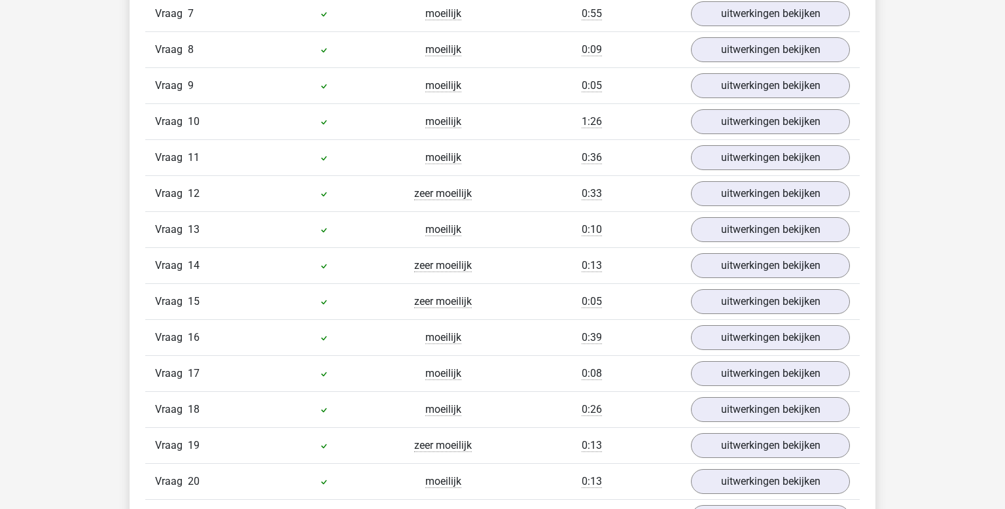
click at [811, 205] on div "Vraag 12 zeer moeilijk 0:33 uitwerkingen bekijken" at bounding box center [502, 193] width 714 height 36
click at [801, 190] on link "uitwerkingen bekijken" at bounding box center [770, 193] width 183 height 29
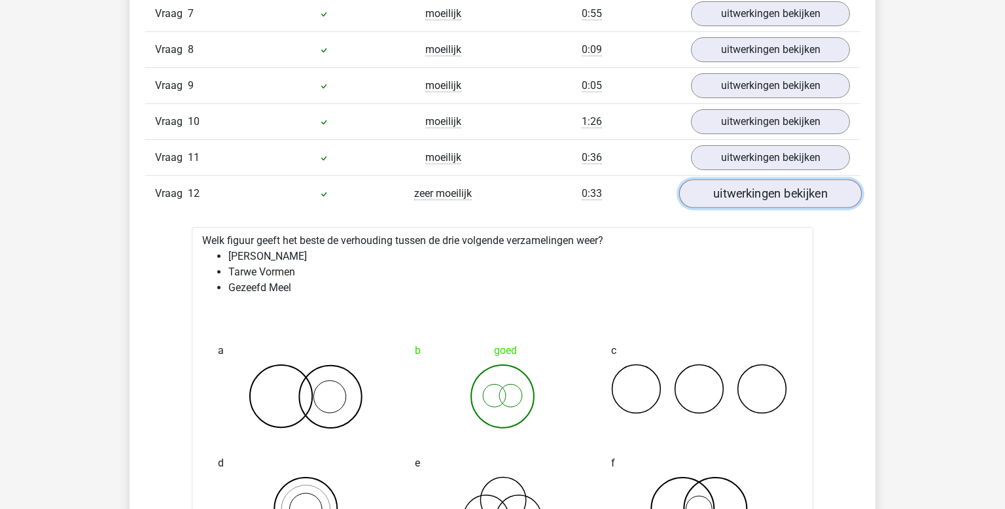
click at [720, 196] on link "uitwerkingen bekijken" at bounding box center [770, 193] width 183 height 29
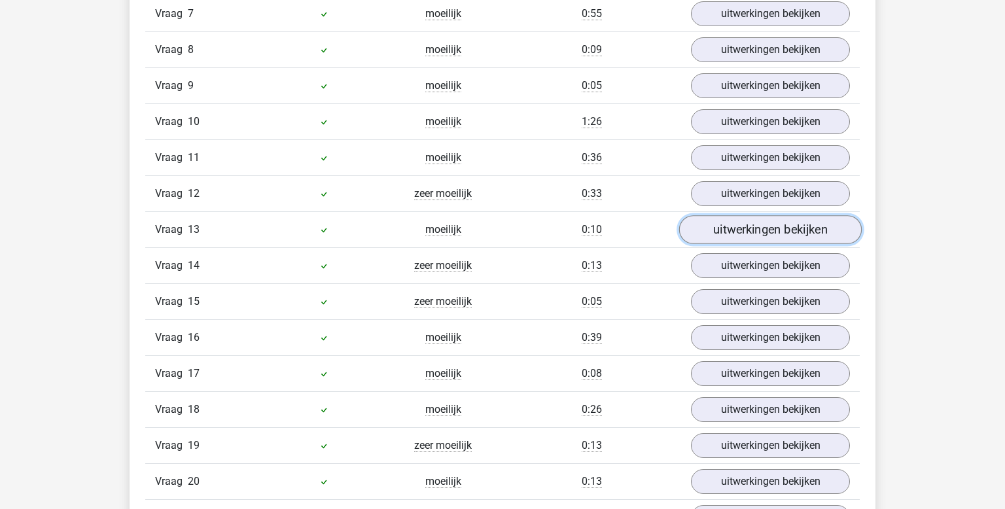
click at [737, 226] on link "uitwerkingen bekijken" at bounding box center [770, 229] width 183 height 29
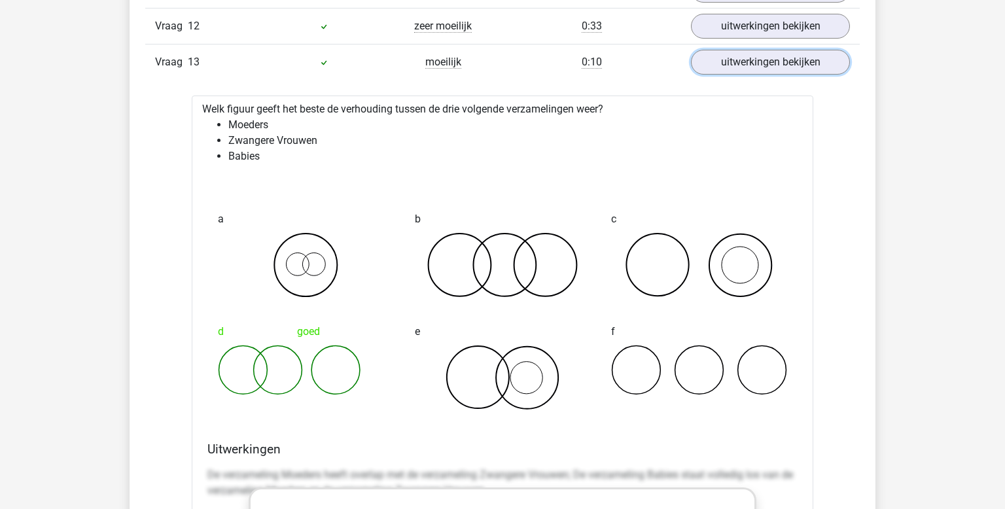
scroll to position [1585, 0]
click at [716, 48] on link "uitwerkingen bekijken" at bounding box center [770, 62] width 183 height 29
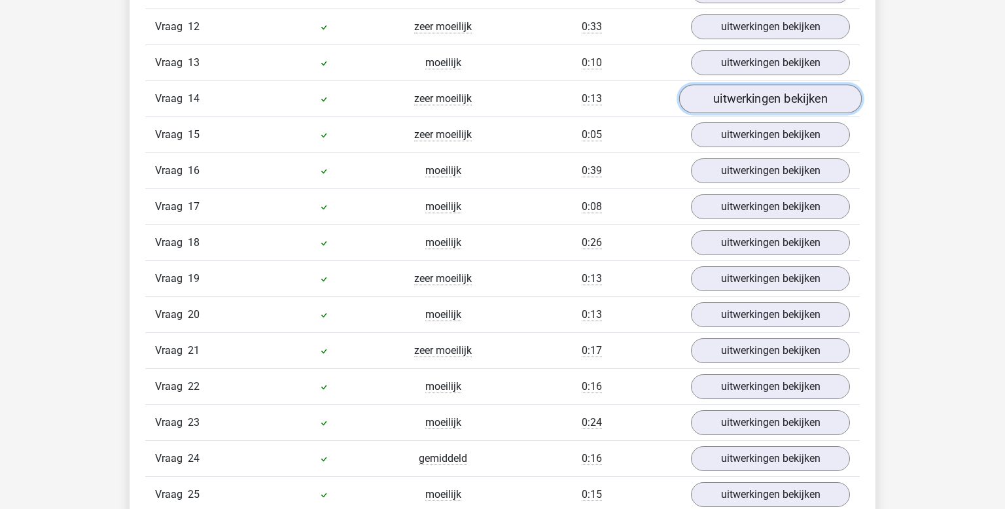
click at [746, 96] on link "uitwerkingen bekijken" at bounding box center [770, 98] width 183 height 29
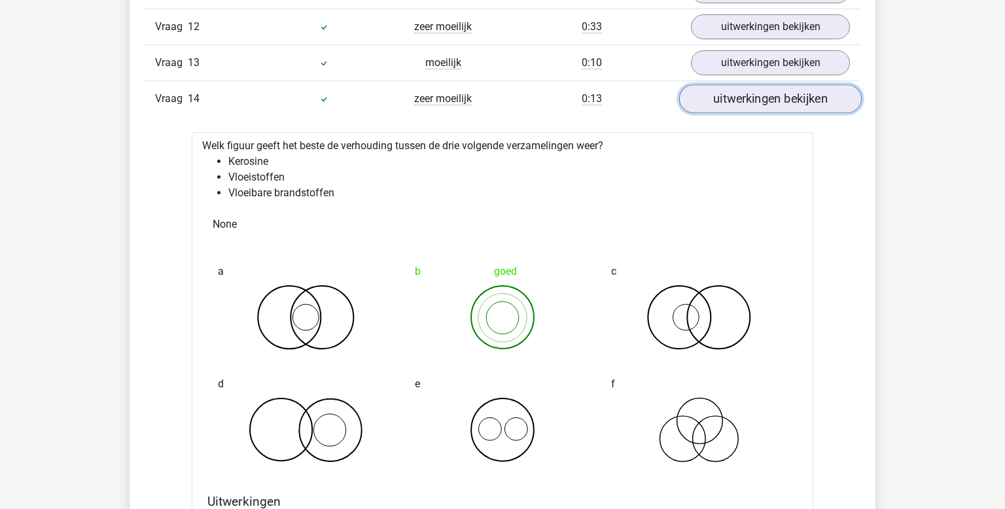
click at [786, 84] on link "uitwerkingen bekijken" at bounding box center [770, 98] width 183 height 29
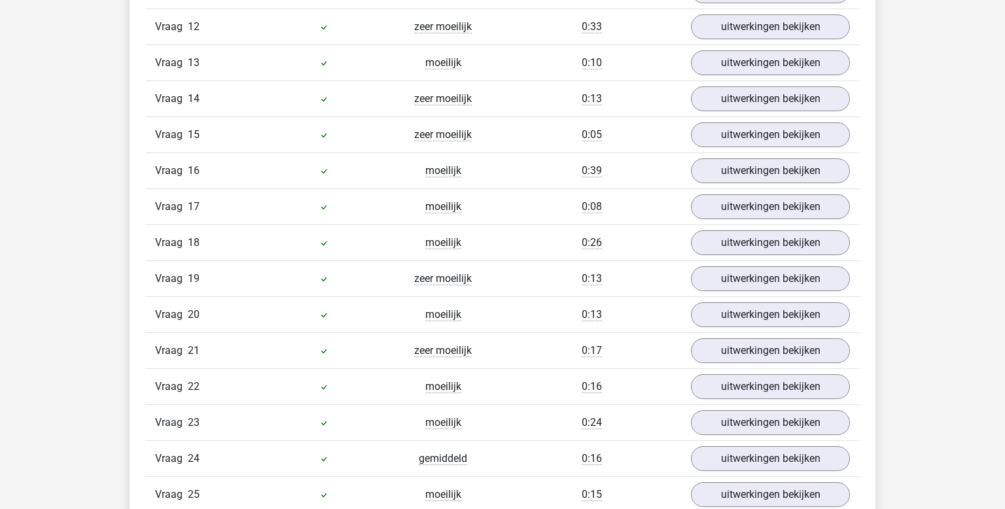
click at [781, 122] on div "uitwerkingen bekijken" at bounding box center [770, 134] width 179 height 25
click at [718, 122] on link "uitwerkingen bekijken" at bounding box center [770, 134] width 183 height 29
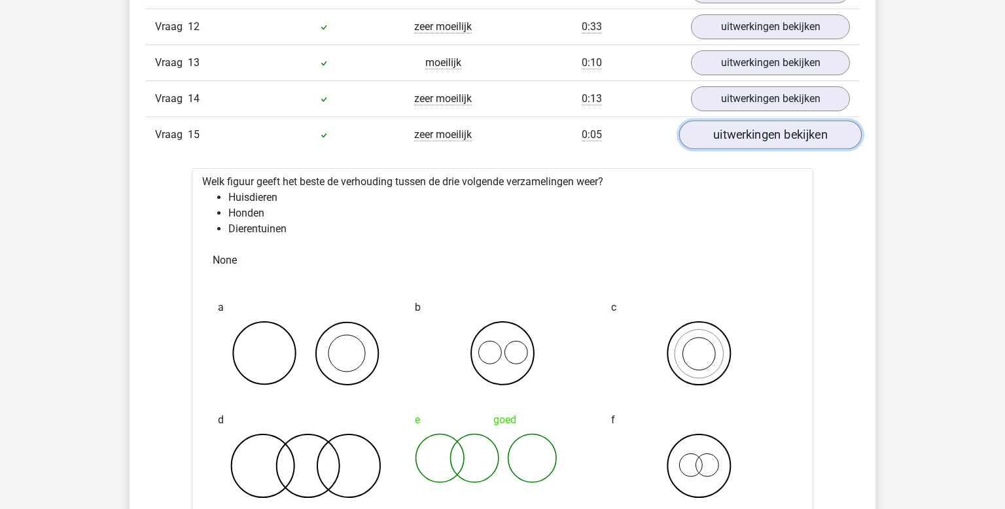
click at [671, 139] on div "Vraag 15 zeer moeilijk 0:05 uitwerkingen bekijken" at bounding box center [502, 134] width 714 height 36
click at [548, 140] on div "Vraag 15 zeer moeilijk 0:05 uitwerkingen bekijken" at bounding box center [502, 134] width 714 height 36
click at [807, 131] on link "uitwerkingen bekijken" at bounding box center [770, 134] width 183 height 29
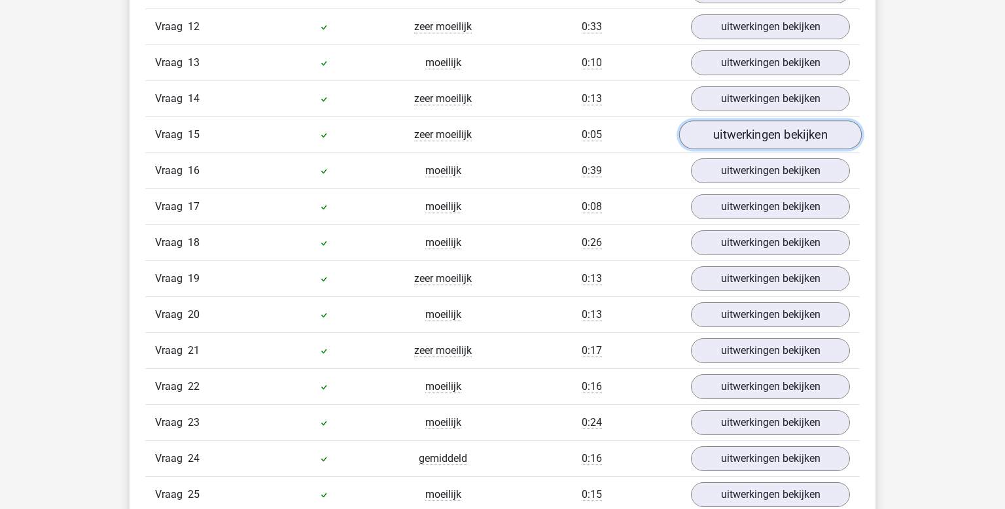
click at [756, 134] on link "uitwerkingen bekijken" at bounding box center [770, 134] width 183 height 29
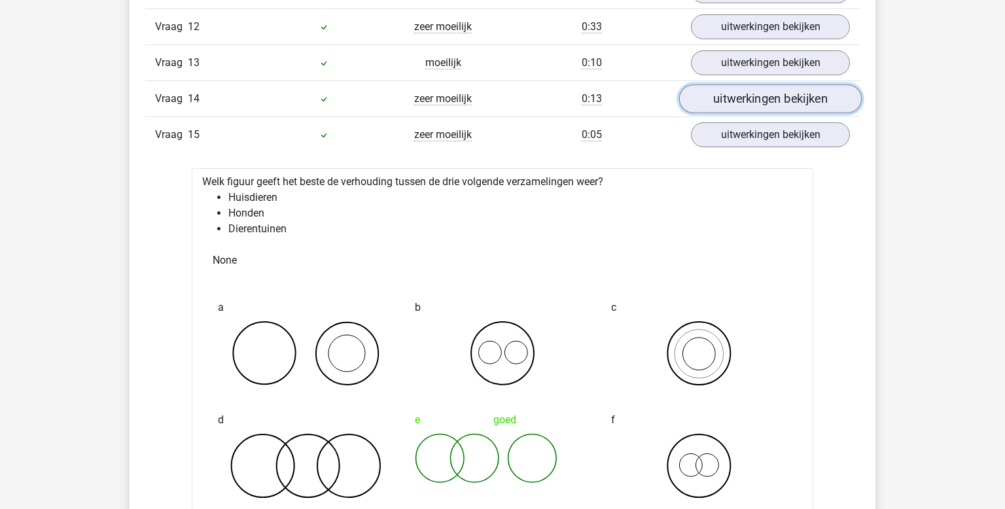
click at [799, 99] on link "uitwerkingen bekijken" at bounding box center [770, 98] width 183 height 29
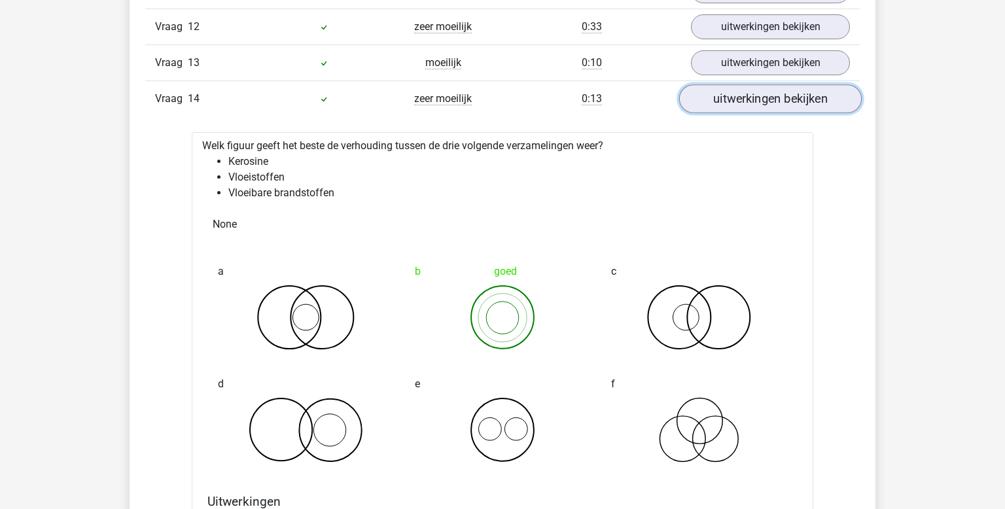
click at [799, 99] on link "uitwerkingen bekijken" at bounding box center [770, 98] width 183 height 29
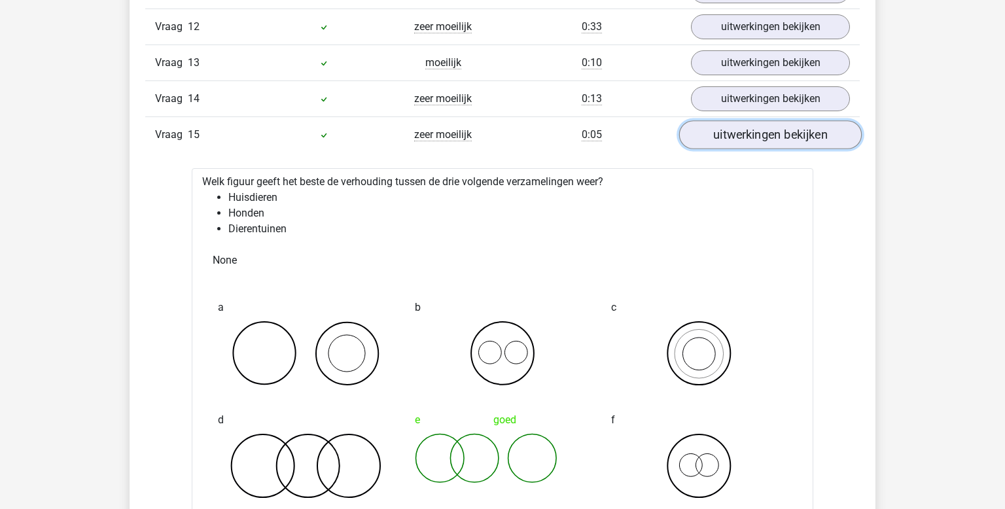
click at [776, 133] on link "uitwerkingen bekijken" at bounding box center [770, 134] width 183 height 29
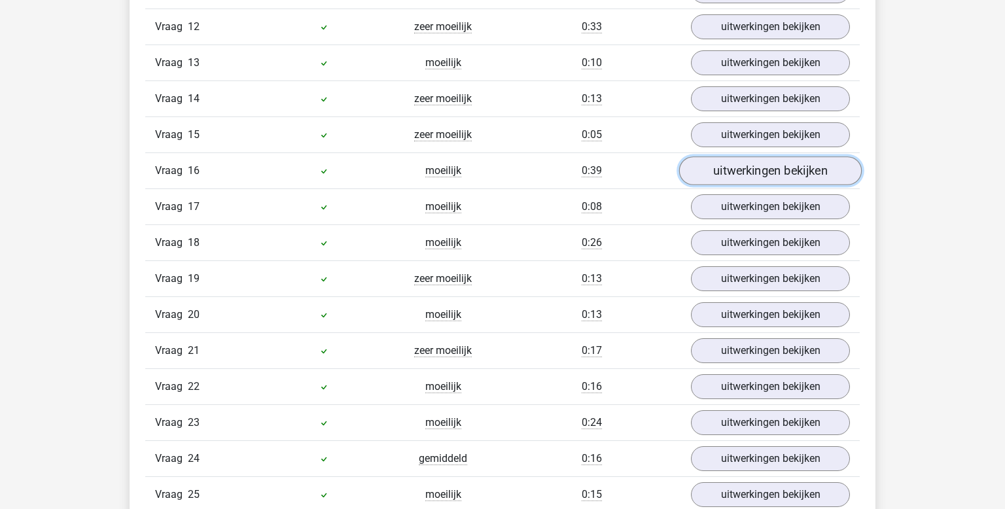
click at [753, 165] on link "uitwerkingen bekijken" at bounding box center [770, 170] width 183 height 29
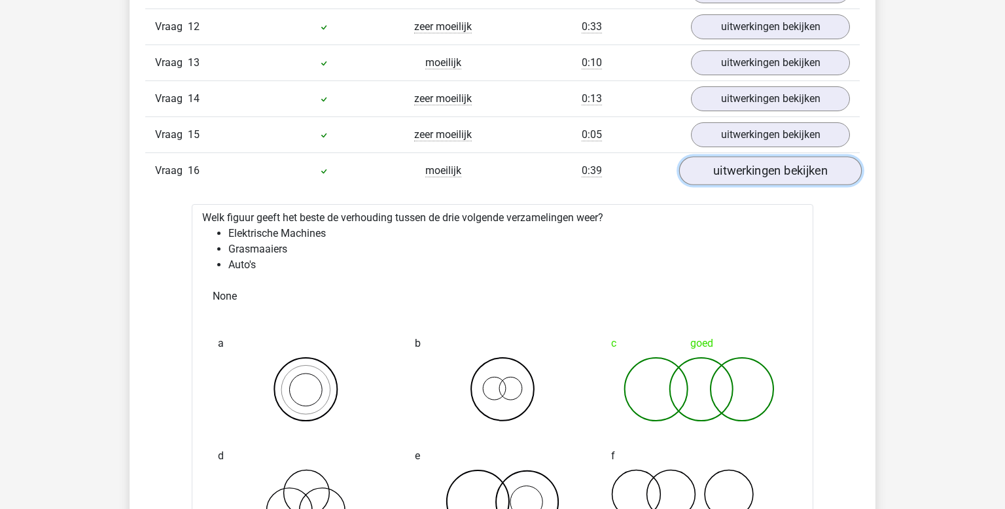
click at [753, 165] on link "uitwerkingen bekijken" at bounding box center [770, 170] width 183 height 29
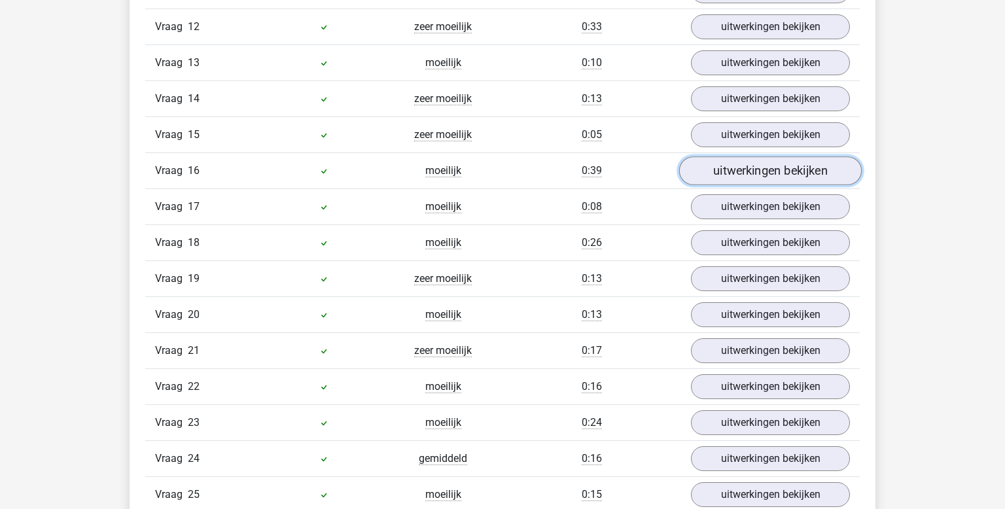
click at [753, 165] on link "uitwerkingen bekijken" at bounding box center [770, 170] width 183 height 29
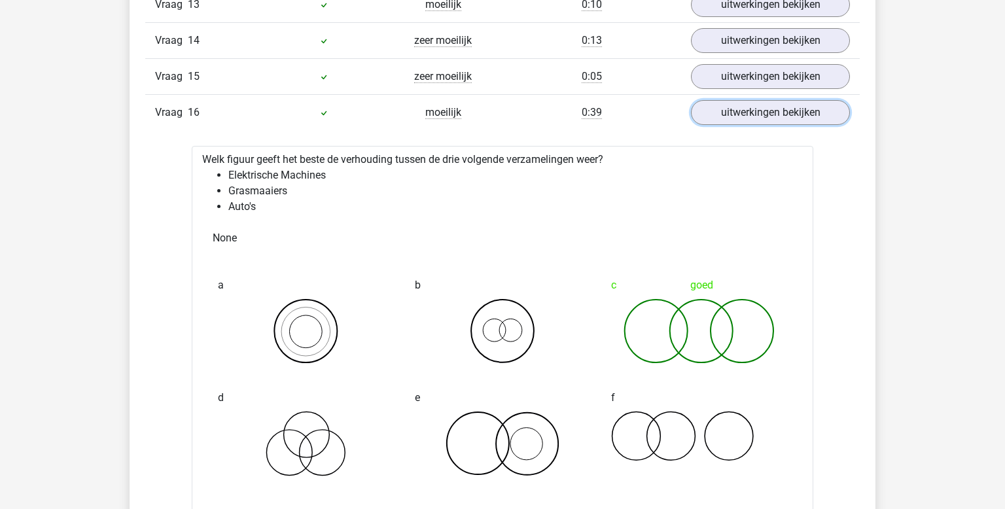
scroll to position [1646, 0]
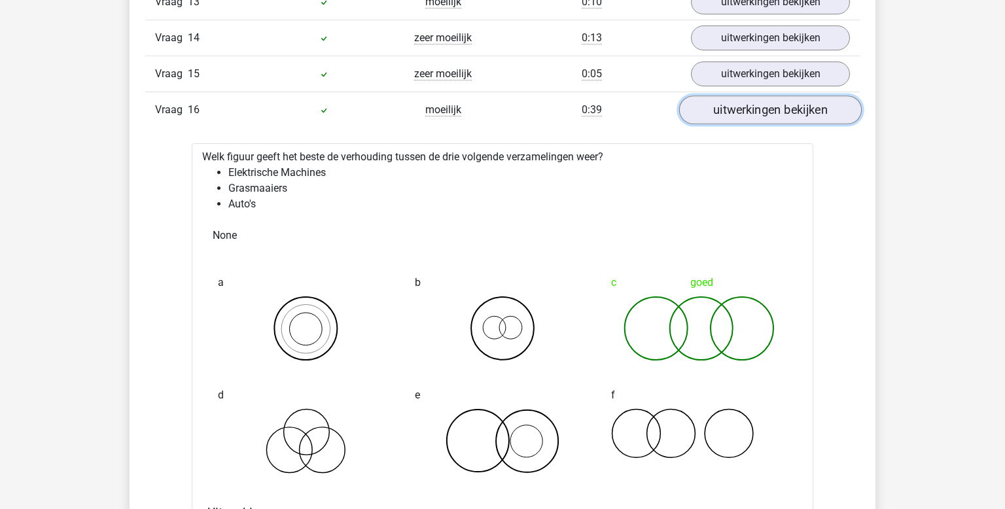
click at [780, 101] on link "uitwerkingen bekijken" at bounding box center [770, 110] width 183 height 29
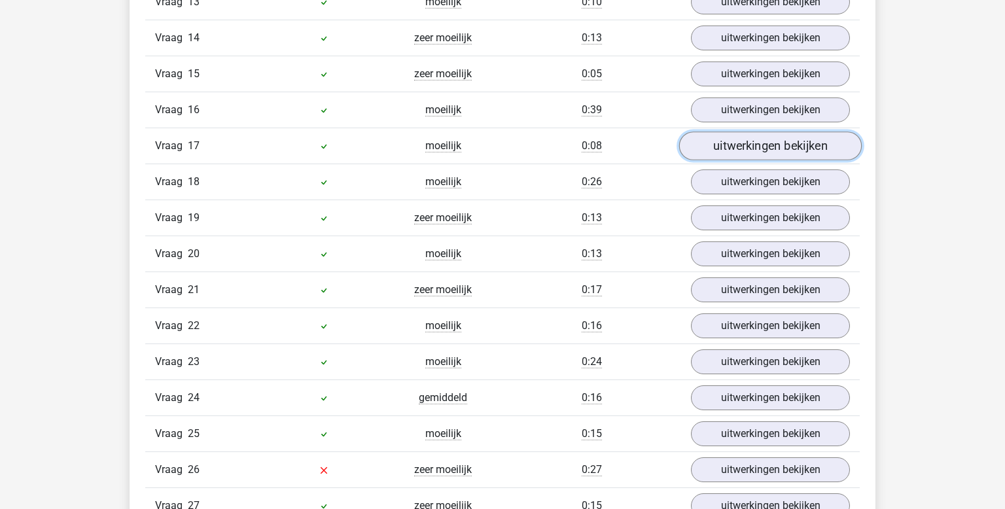
click at [797, 142] on link "uitwerkingen bekijken" at bounding box center [770, 145] width 183 height 29
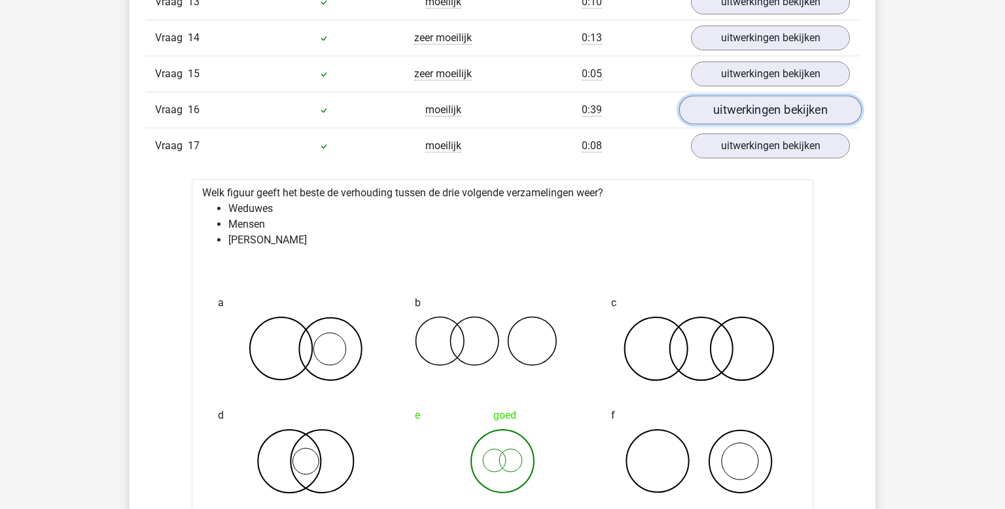
click at [823, 103] on link "uitwerkingen bekijken" at bounding box center [770, 110] width 183 height 29
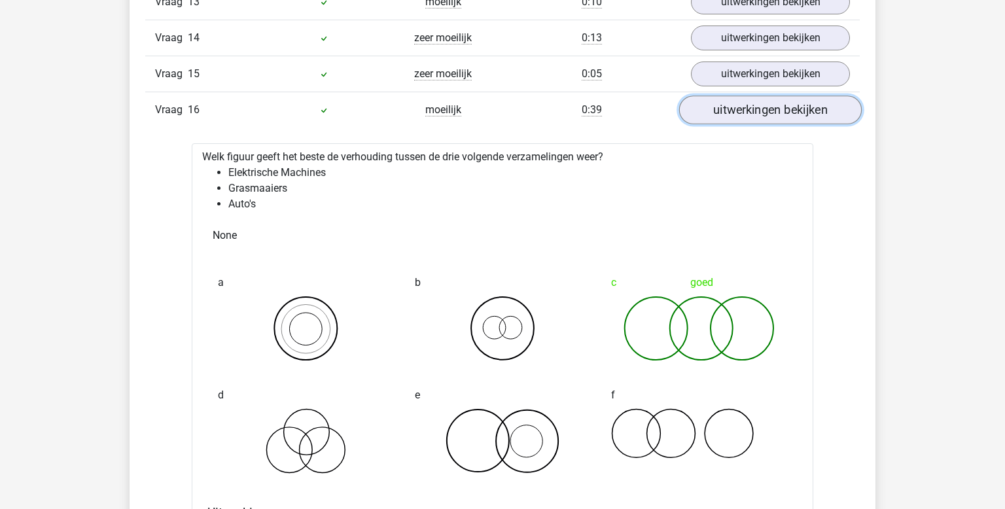
click at [823, 101] on link "uitwerkingen bekijken" at bounding box center [770, 110] width 183 height 29
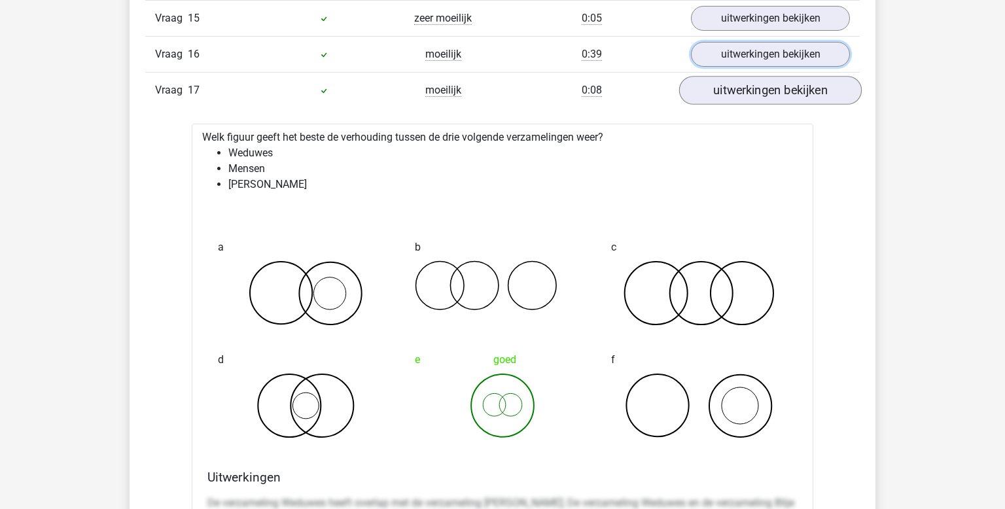
scroll to position [1703, 0]
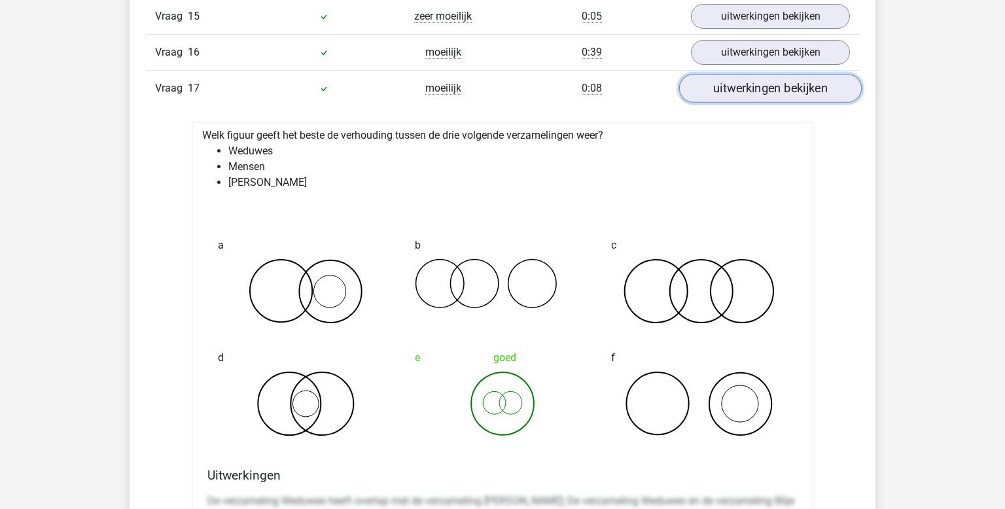
click at [731, 87] on link "uitwerkingen bekijken" at bounding box center [770, 88] width 183 height 29
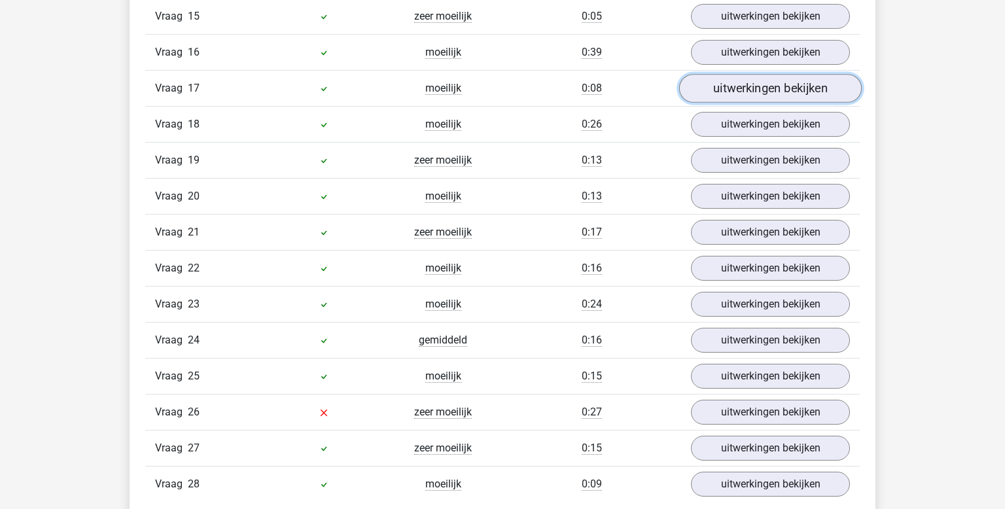
click at [731, 88] on link "uitwerkingen bekijken" at bounding box center [770, 88] width 183 height 29
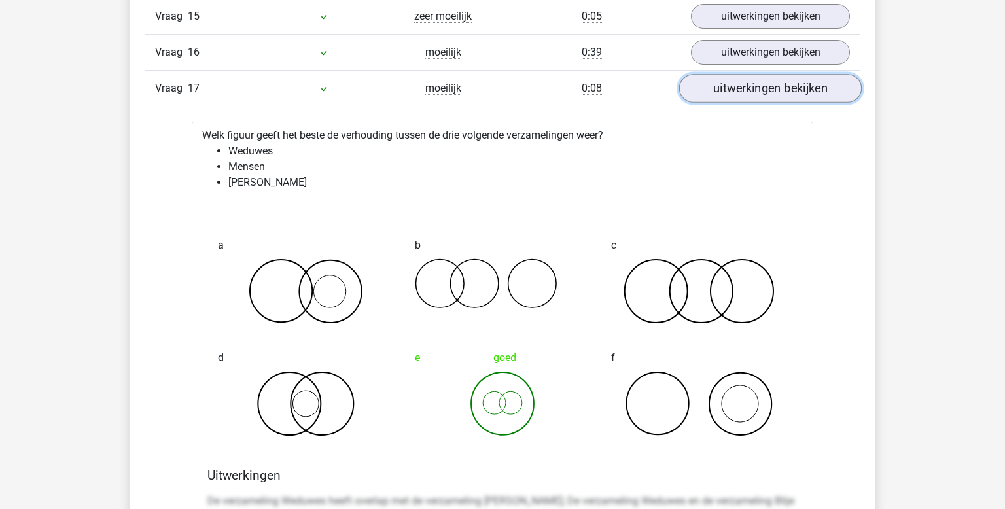
click at [731, 88] on link "uitwerkingen bekijken" at bounding box center [770, 88] width 183 height 29
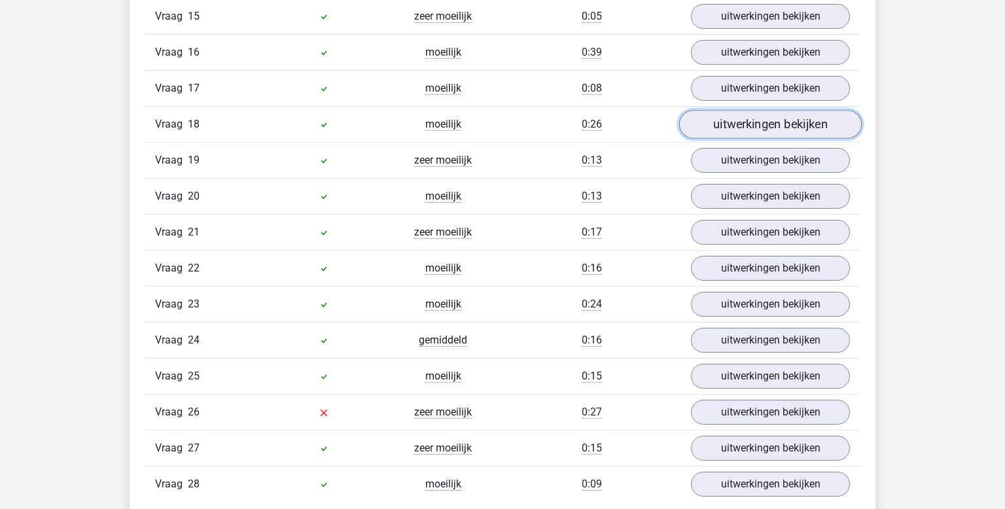
click at [724, 122] on link "uitwerkingen bekijken" at bounding box center [770, 124] width 183 height 29
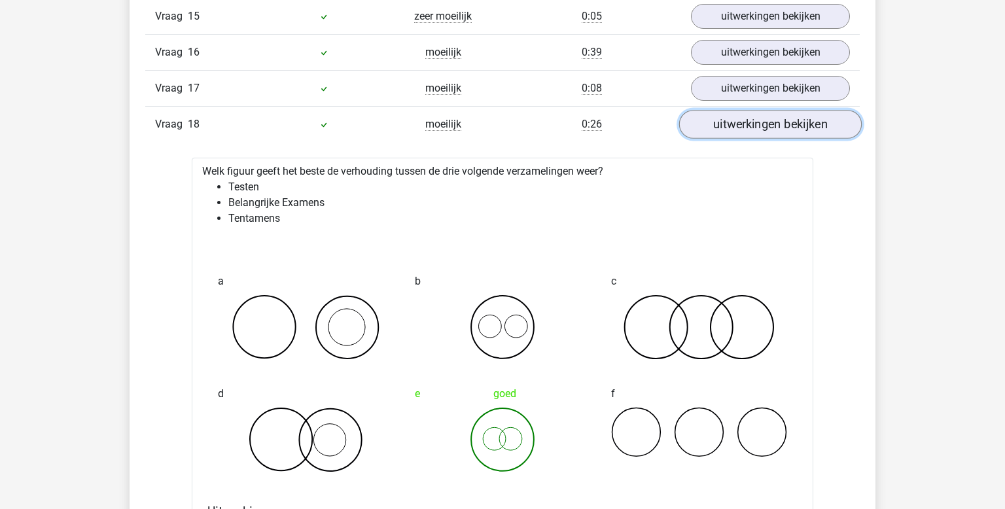
click at [744, 119] on link "uitwerkingen bekijken" at bounding box center [770, 124] width 183 height 29
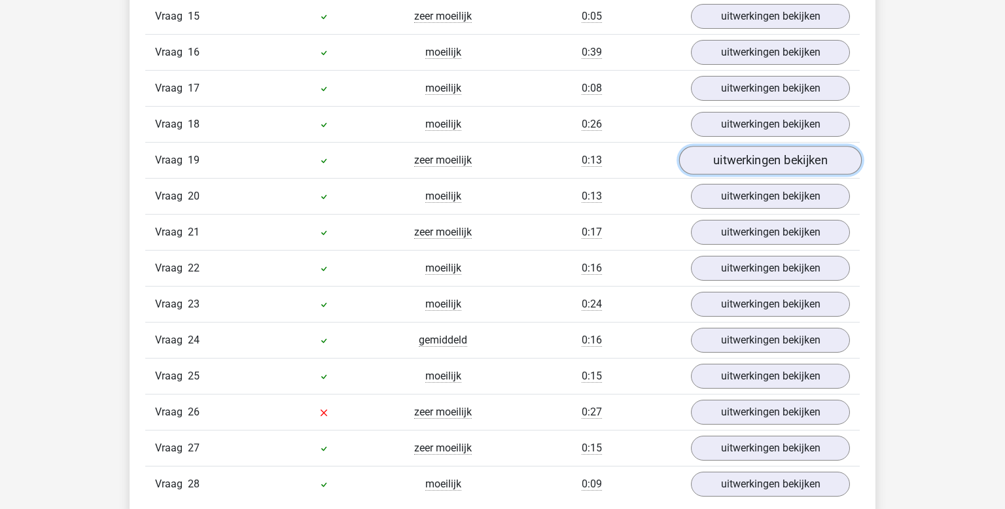
click at [740, 158] on link "uitwerkingen bekijken" at bounding box center [770, 160] width 183 height 29
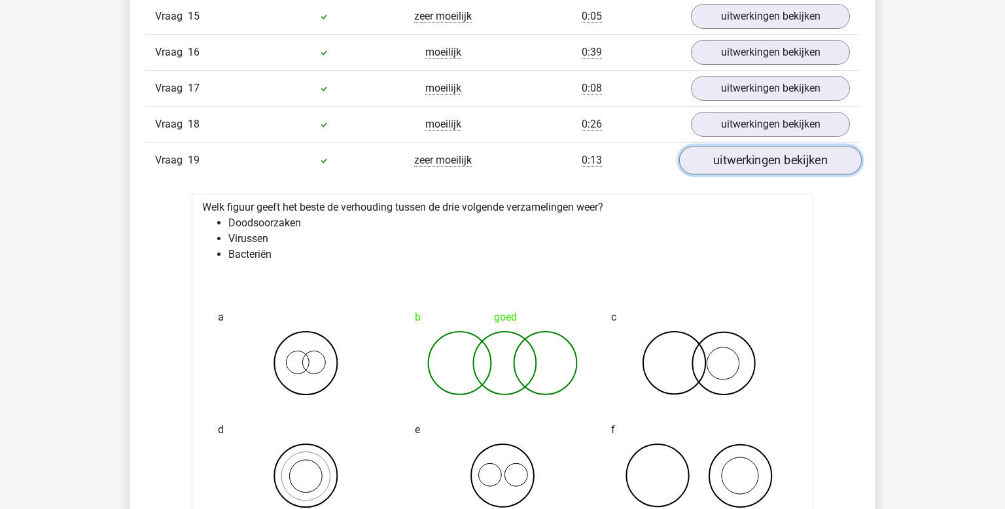
click at [740, 158] on link "uitwerkingen bekijken" at bounding box center [770, 160] width 183 height 29
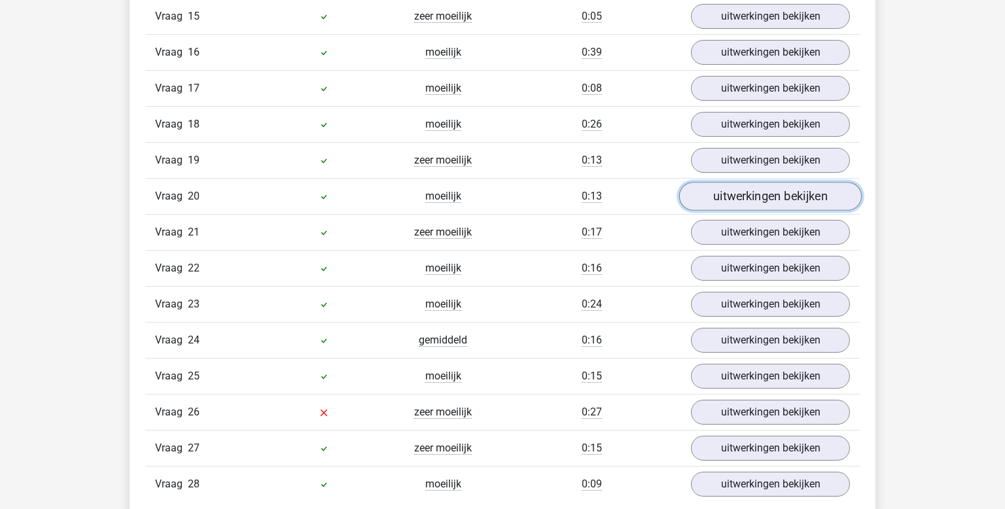
click at [754, 196] on link "uitwerkingen bekijken" at bounding box center [770, 196] width 183 height 29
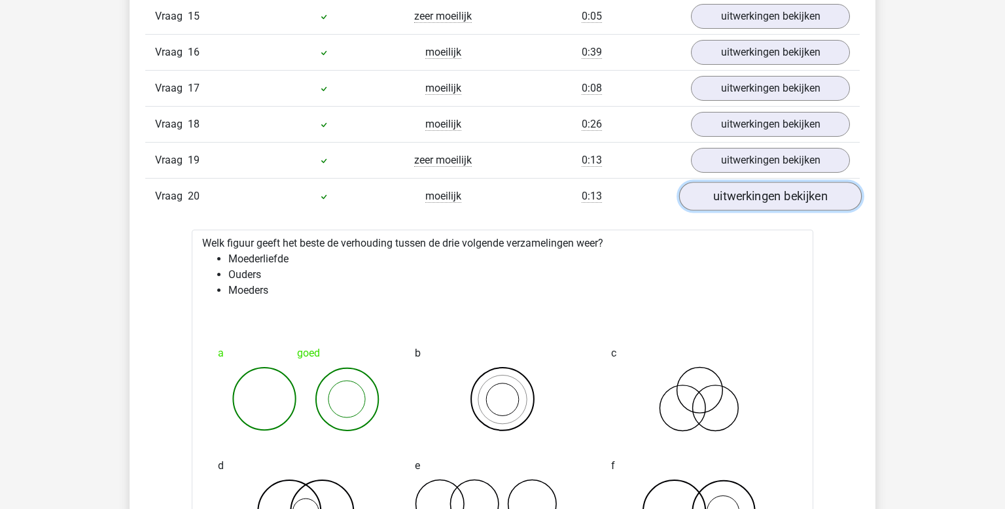
click at [753, 188] on link "uitwerkingen bekijken" at bounding box center [770, 196] width 183 height 29
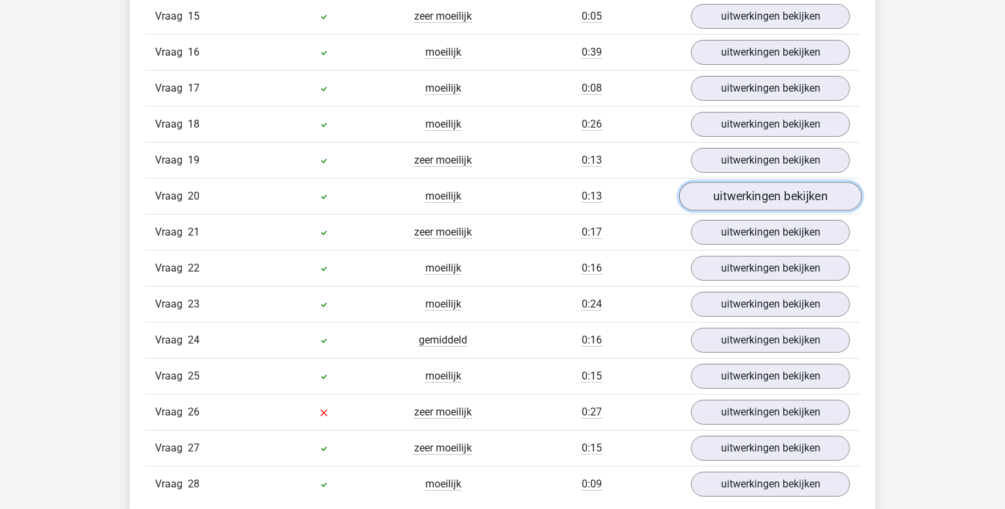
click at [753, 188] on link "uitwerkingen bekijken" at bounding box center [770, 196] width 183 height 29
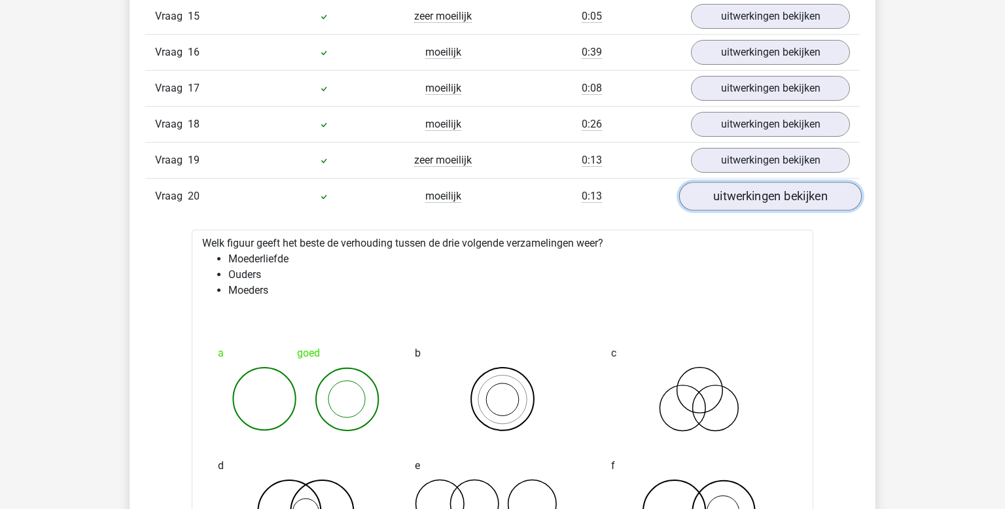
click at [752, 184] on link "uitwerkingen bekijken" at bounding box center [770, 196] width 183 height 29
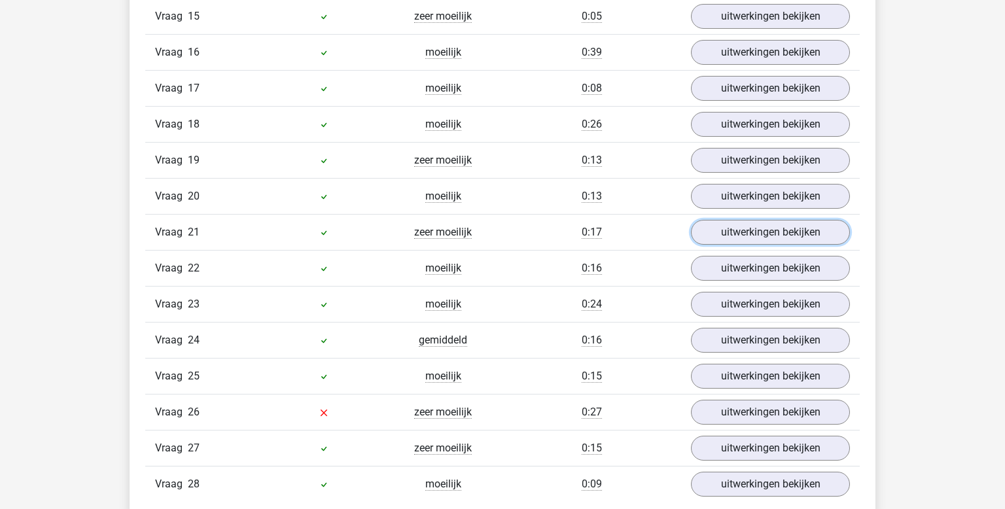
click at [765, 223] on link "uitwerkingen bekijken" at bounding box center [770, 232] width 159 height 25
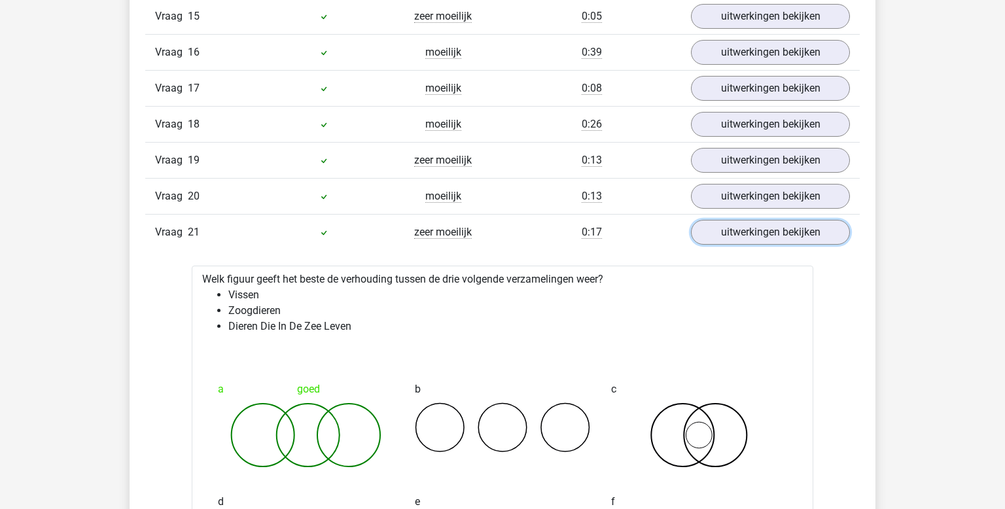
click at [765, 223] on link "uitwerkingen bekijken" at bounding box center [770, 232] width 159 height 25
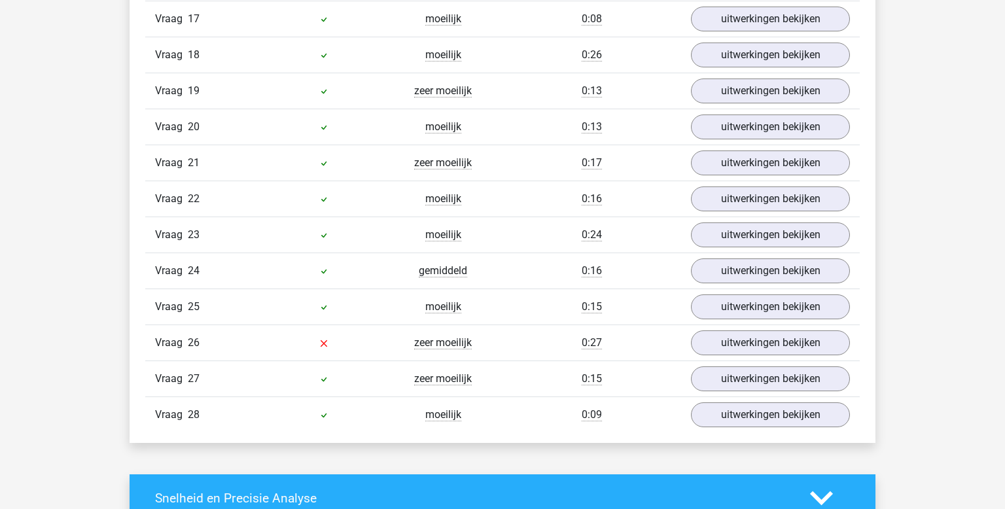
scroll to position [1703, 0]
